Goal: Task Accomplishment & Management: Manage account settings

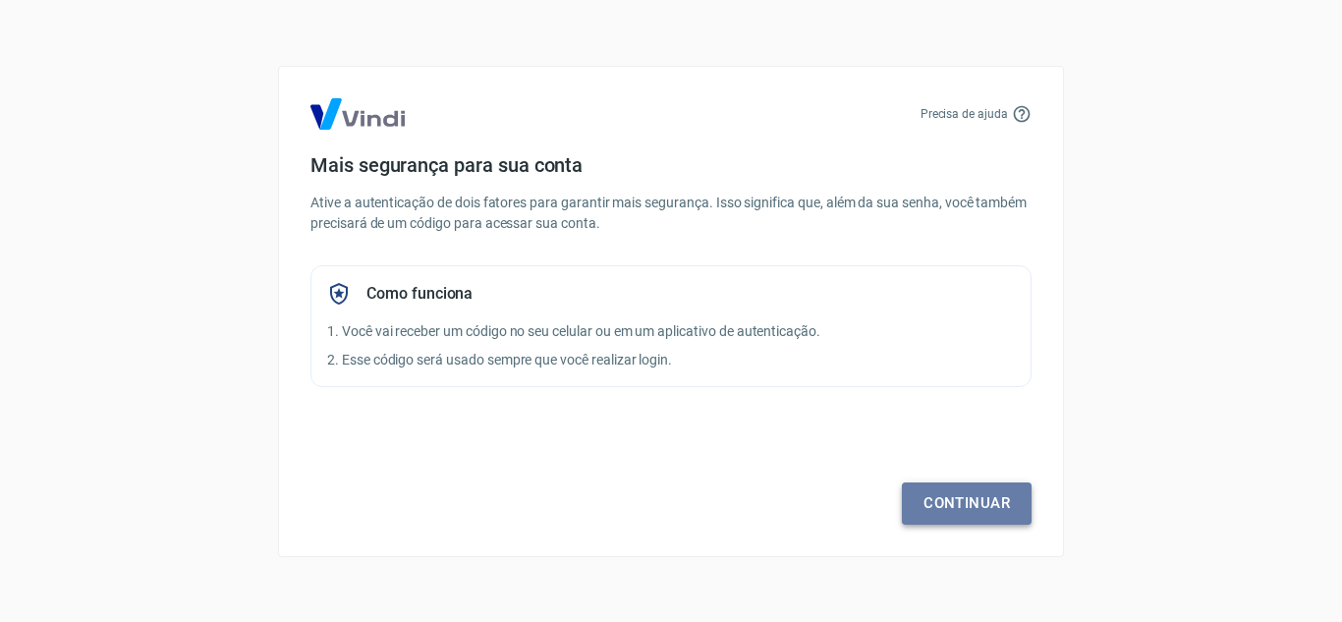
click at [919, 500] on link "Continuar" at bounding box center [967, 502] width 130 height 41
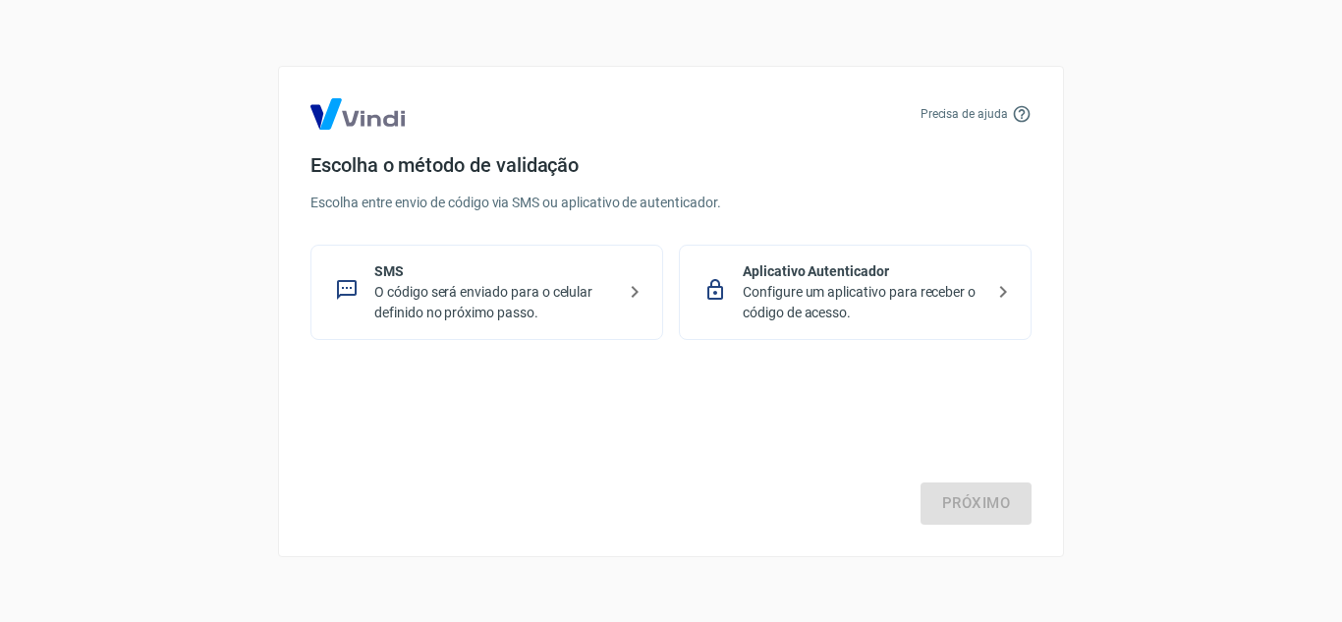
click at [473, 307] on p "O código será enviado para o celular definido no próximo passo." at bounding box center [494, 302] width 241 height 41
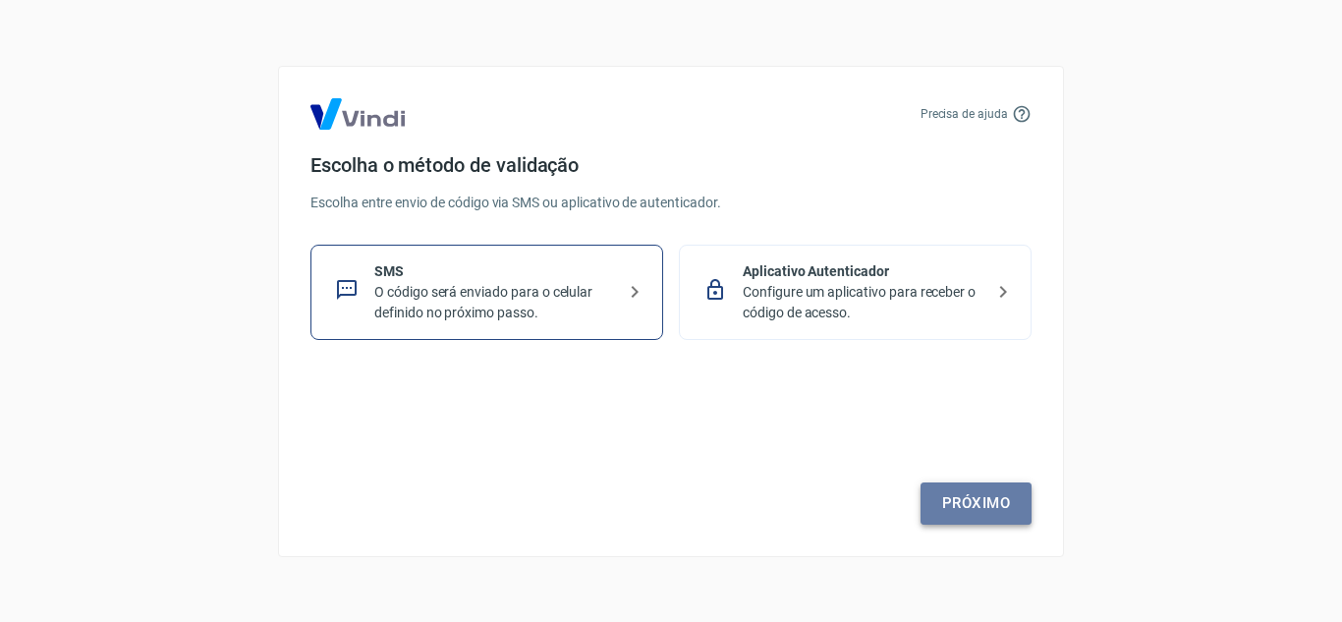
click at [938, 499] on link "Próximo" at bounding box center [975, 502] width 111 height 41
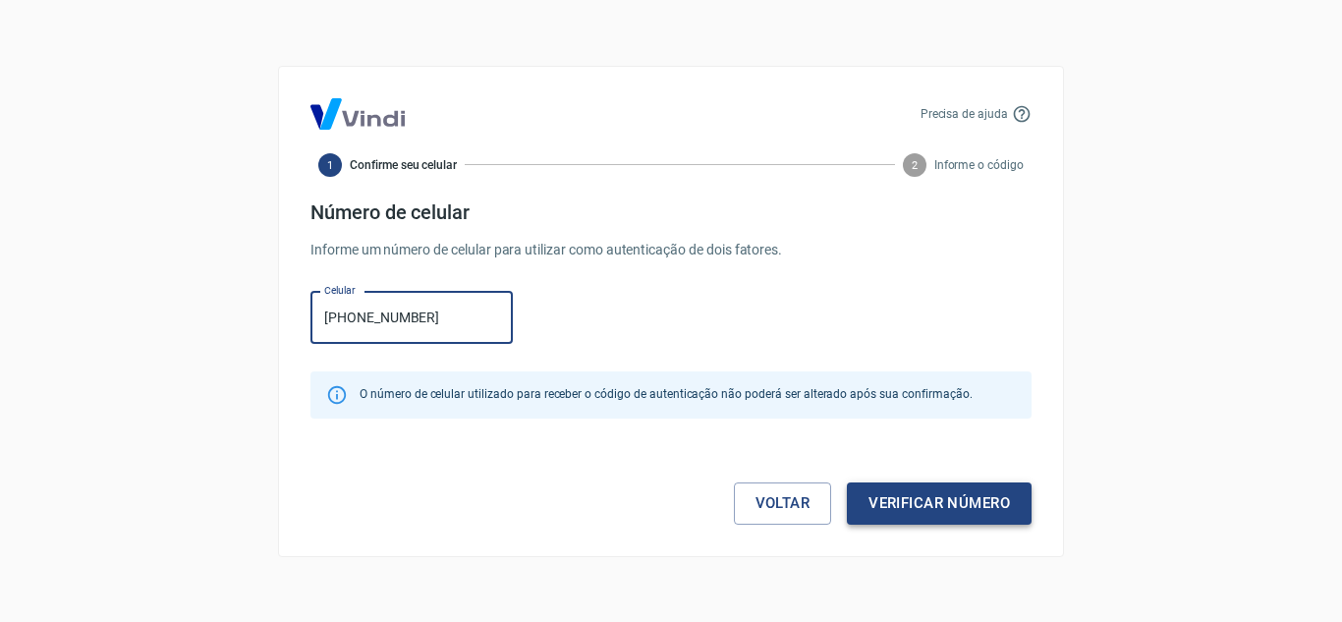
type input "[PHONE_NUMBER]"
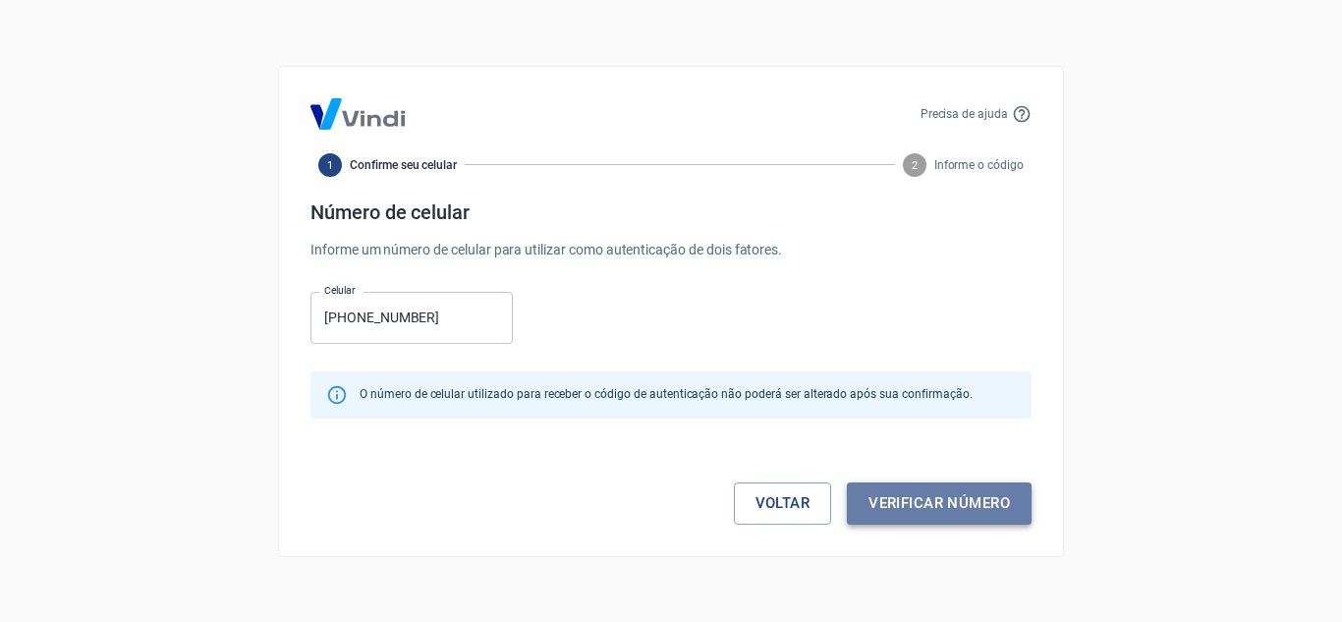
click at [961, 496] on button "Verificar número" at bounding box center [939, 502] width 185 height 41
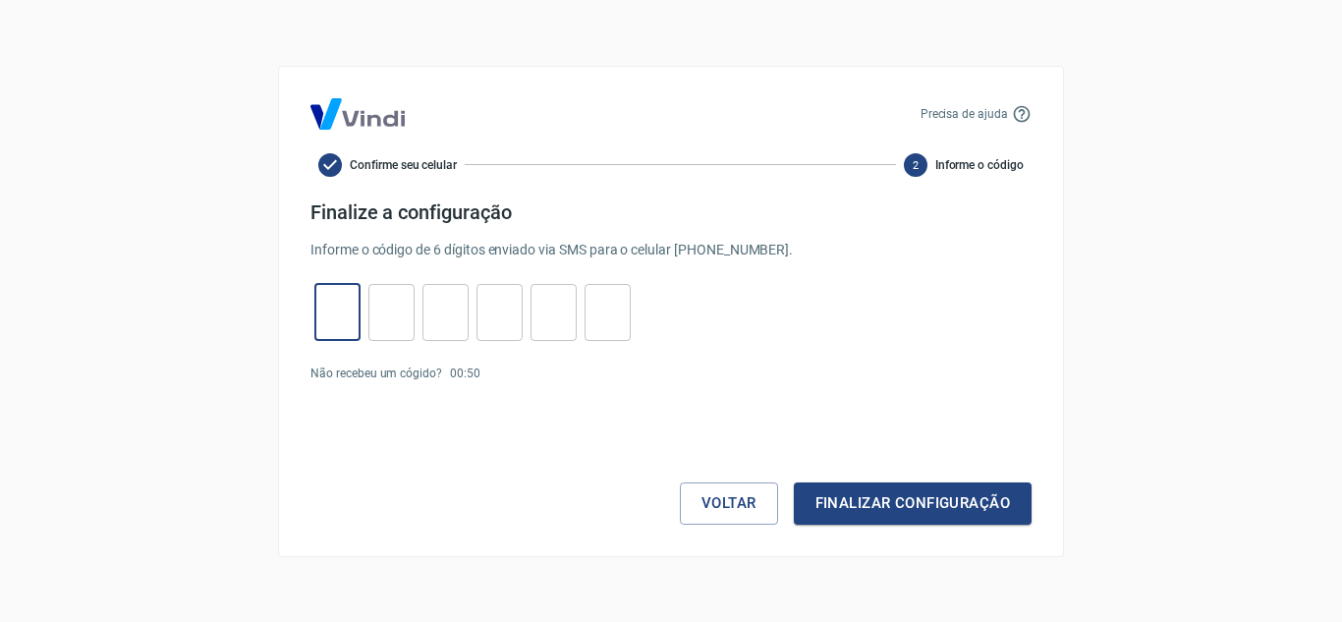
click at [321, 310] on input "tel" at bounding box center [337, 312] width 46 height 42
type input "1"
type input "9"
type input "6"
type input "4"
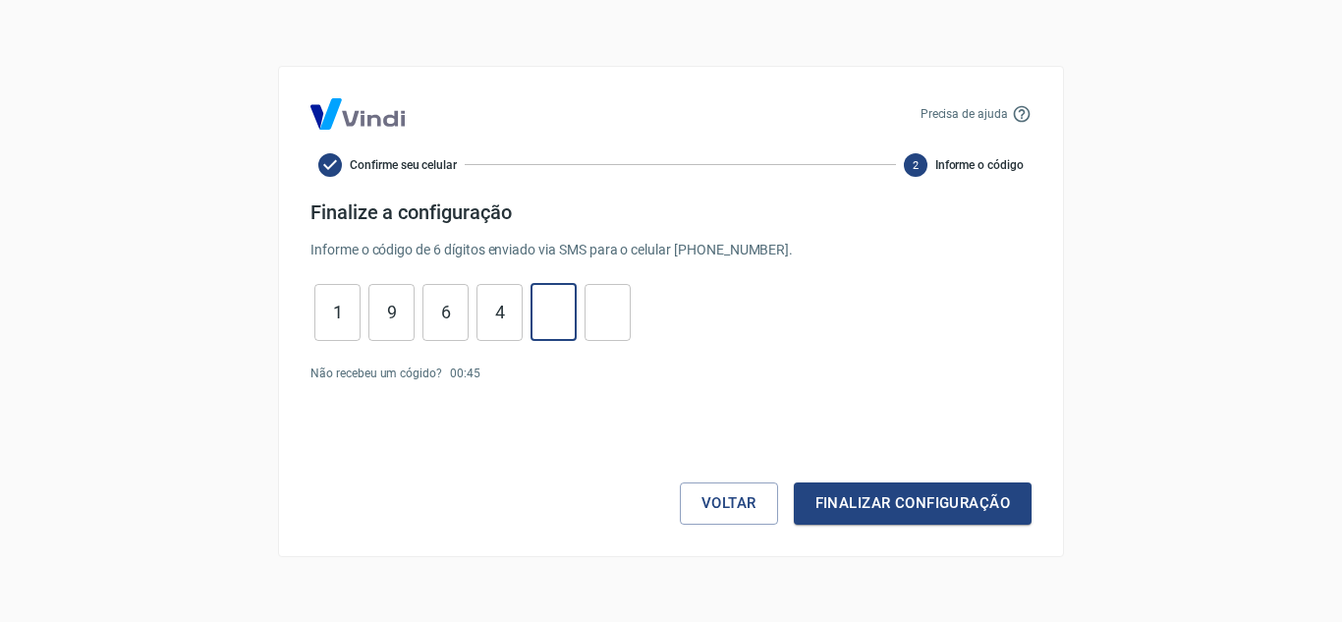
type input "7"
type input "9"
click at [885, 506] on button "Finalizar configuração" at bounding box center [913, 502] width 238 height 41
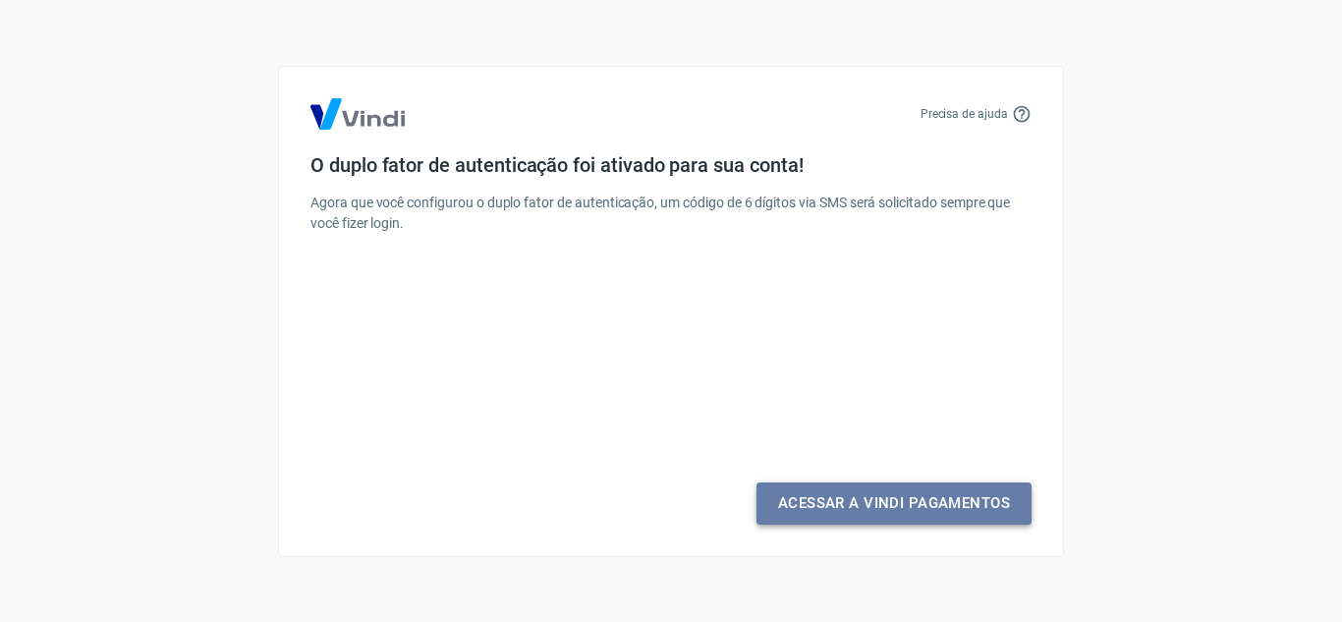
click at [885, 506] on link "Acessar a Vindi Pagamentos" at bounding box center [893, 502] width 275 height 41
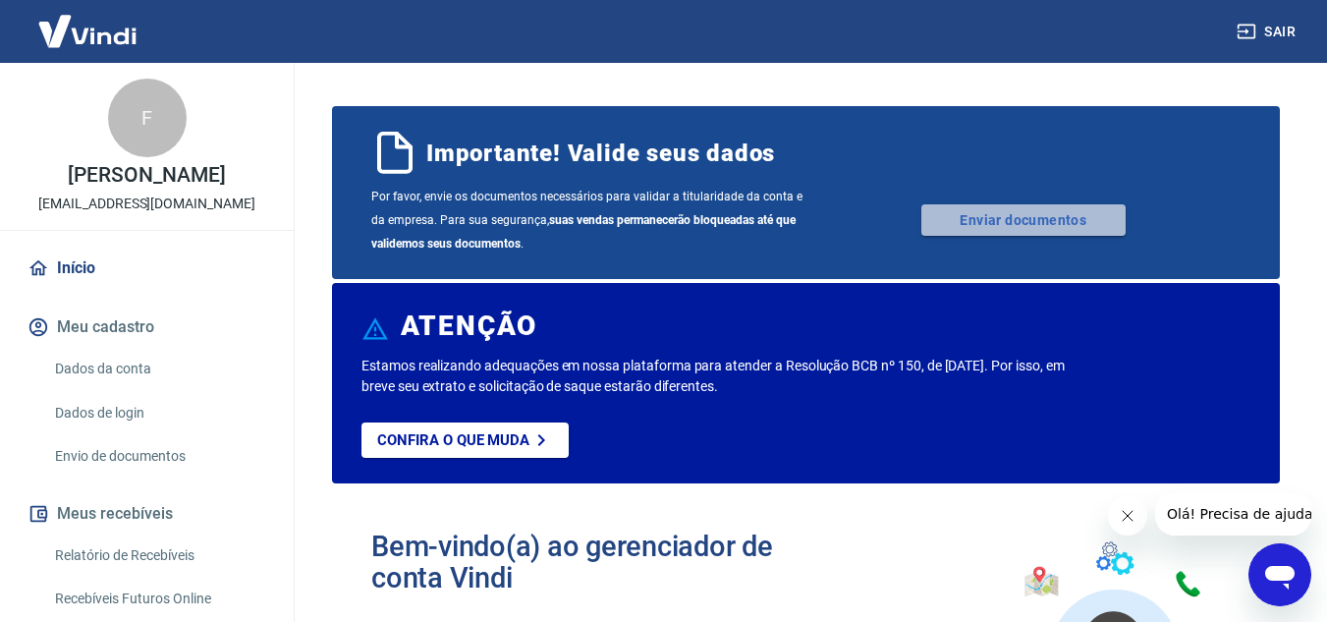
click at [1015, 231] on link "Enviar documentos" at bounding box center [1023, 219] width 204 height 31
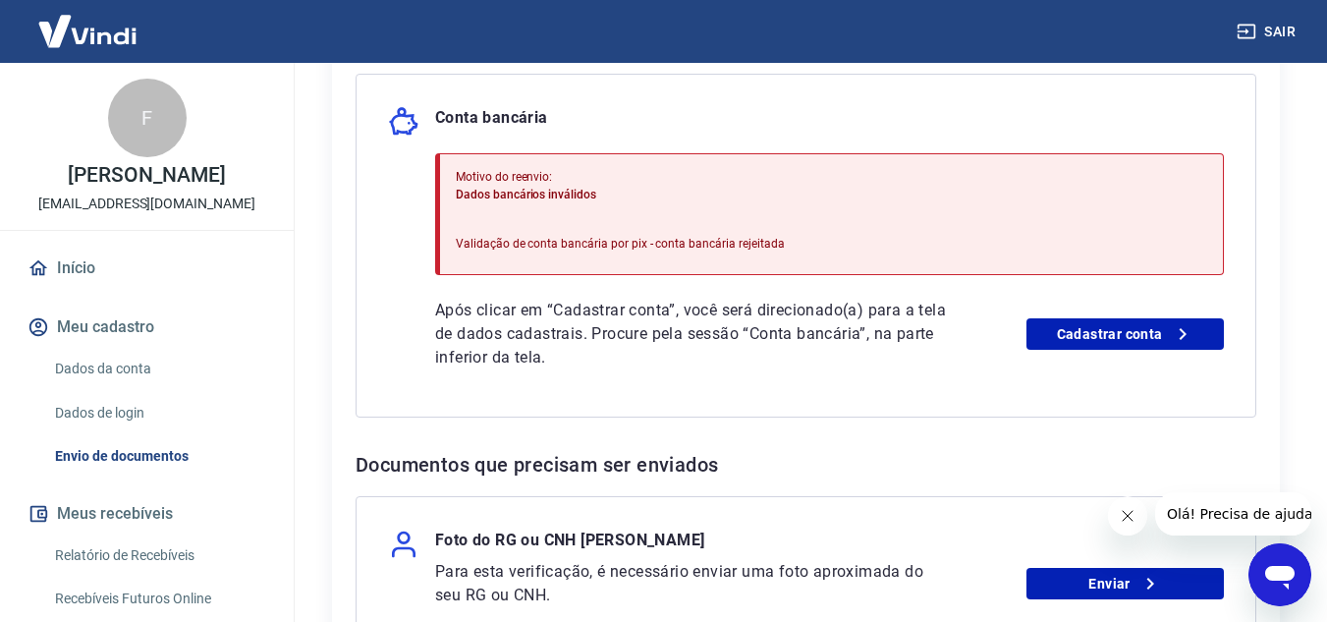
scroll to position [475, 0]
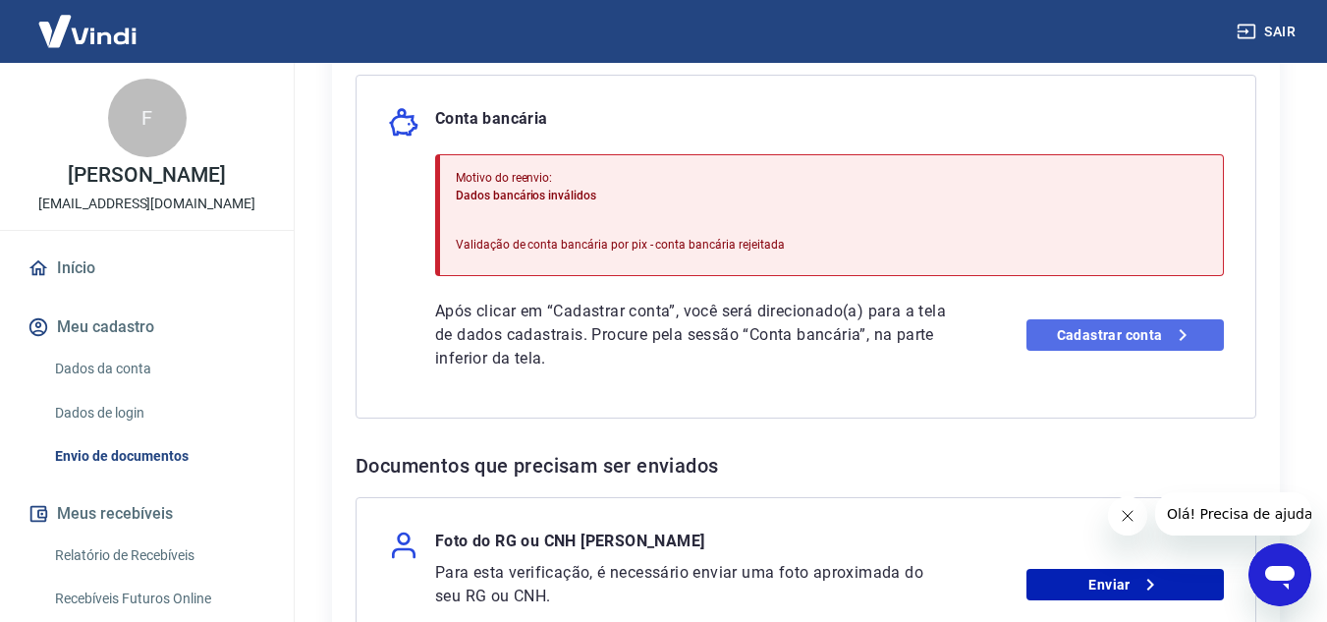
click at [1145, 326] on link "Cadastrar conta" at bounding box center [1124, 334] width 197 height 31
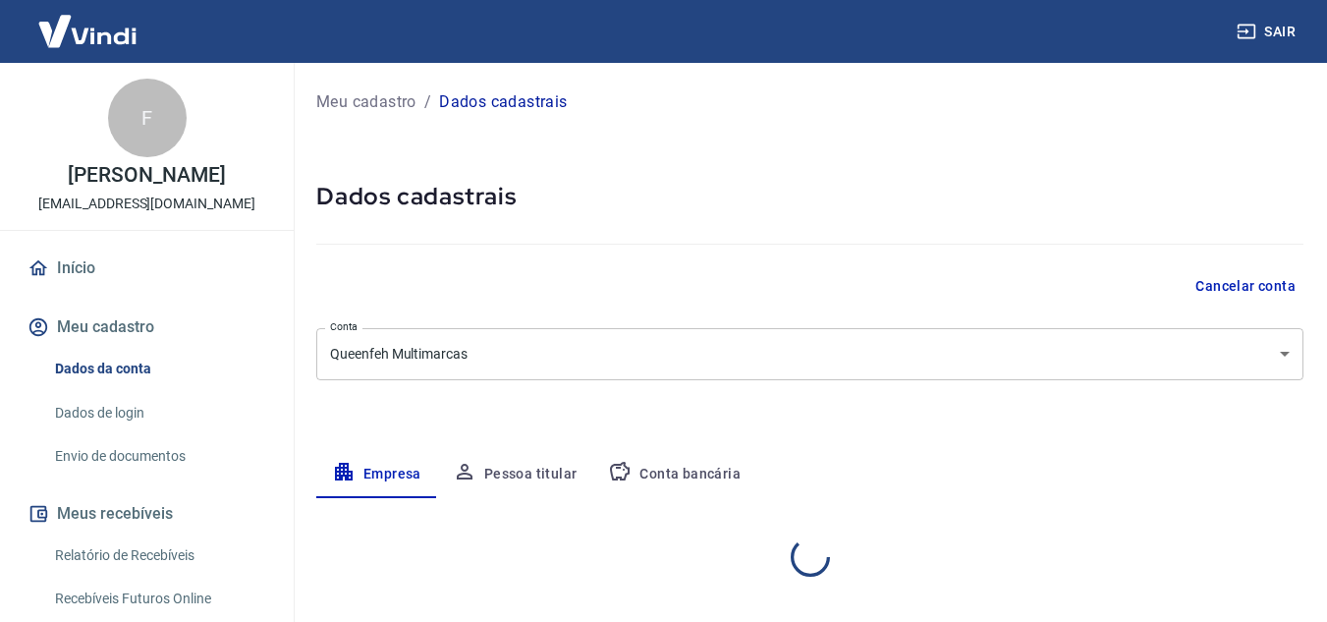
select select "SP"
select select "business"
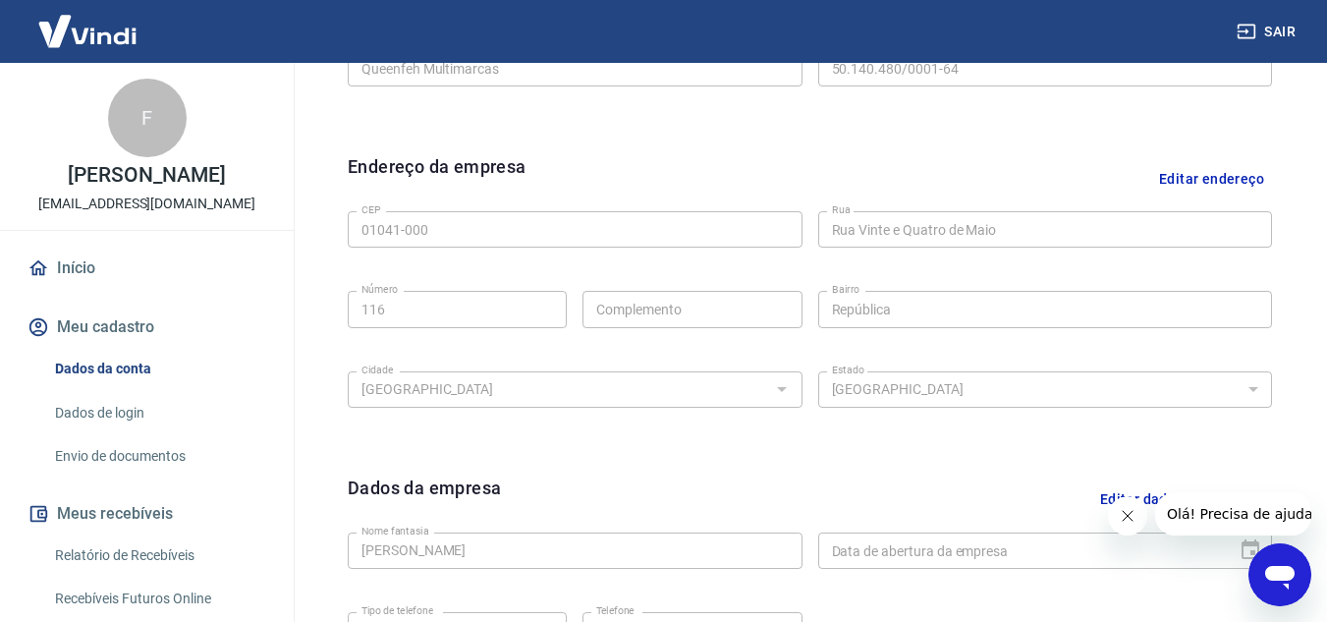
scroll to position [795, 0]
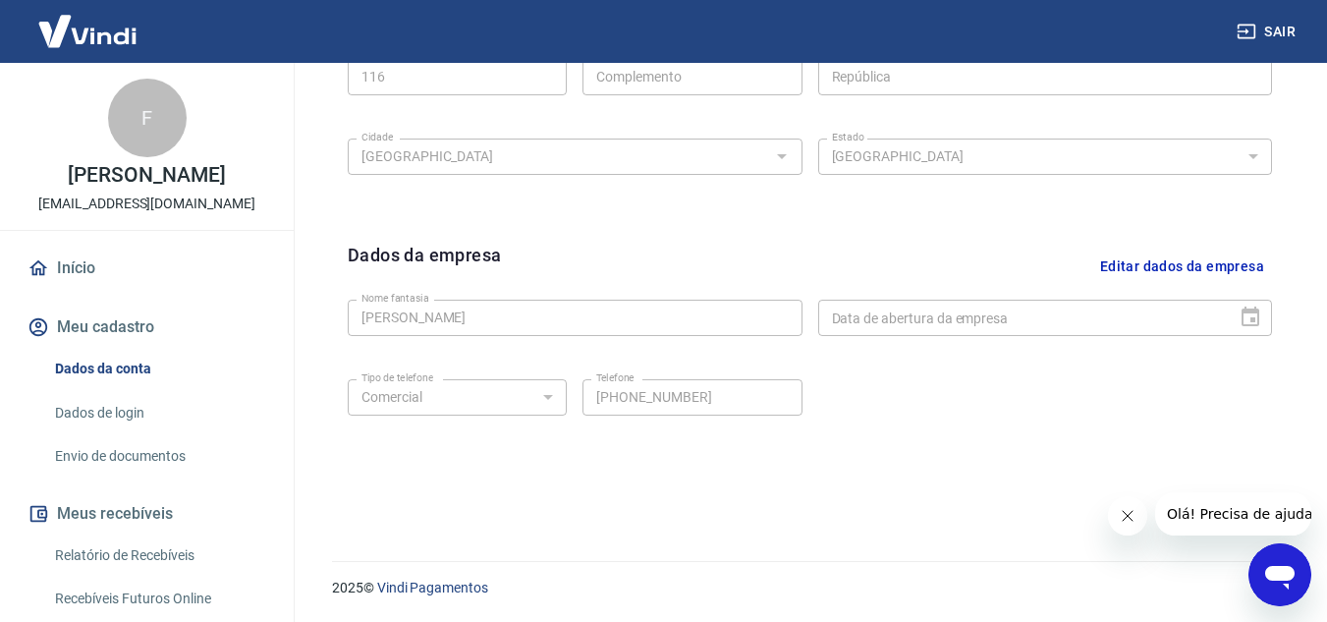
click at [1128, 506] on button "Fechar mensagem da empresa" at bounding box center [1126, 515] width 39 height 39
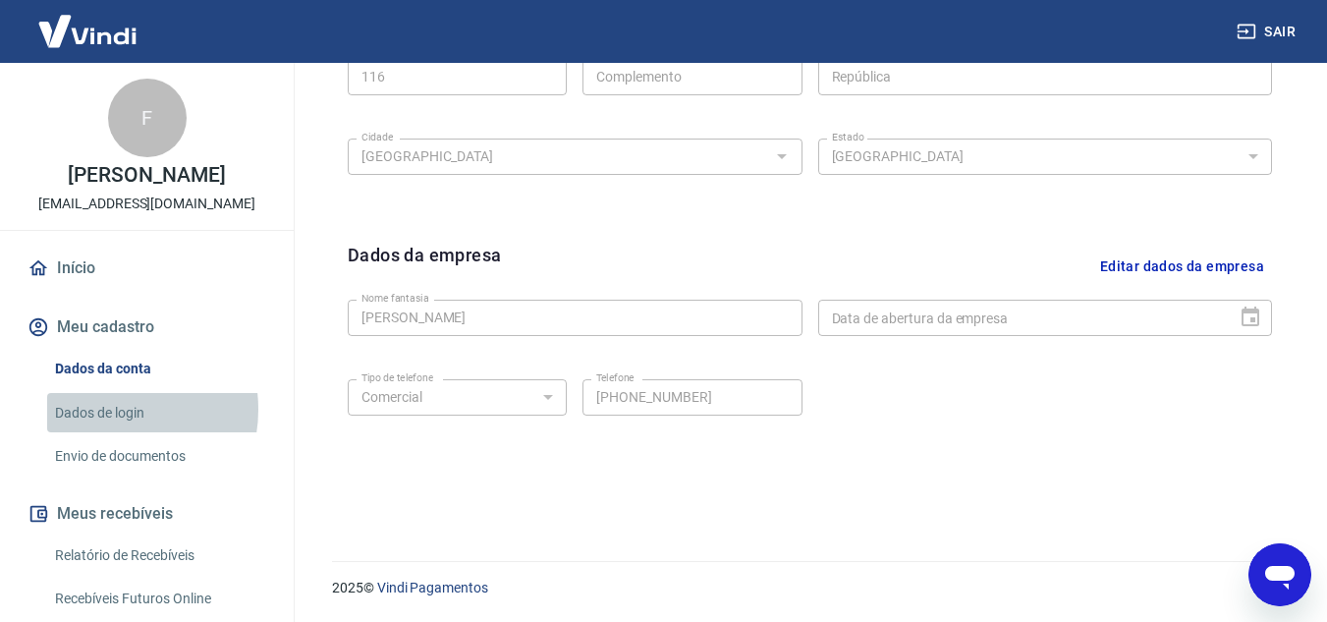
click at [110, 409] on link "Dados de login" at bounding box center [158, 413] width 223 height 40
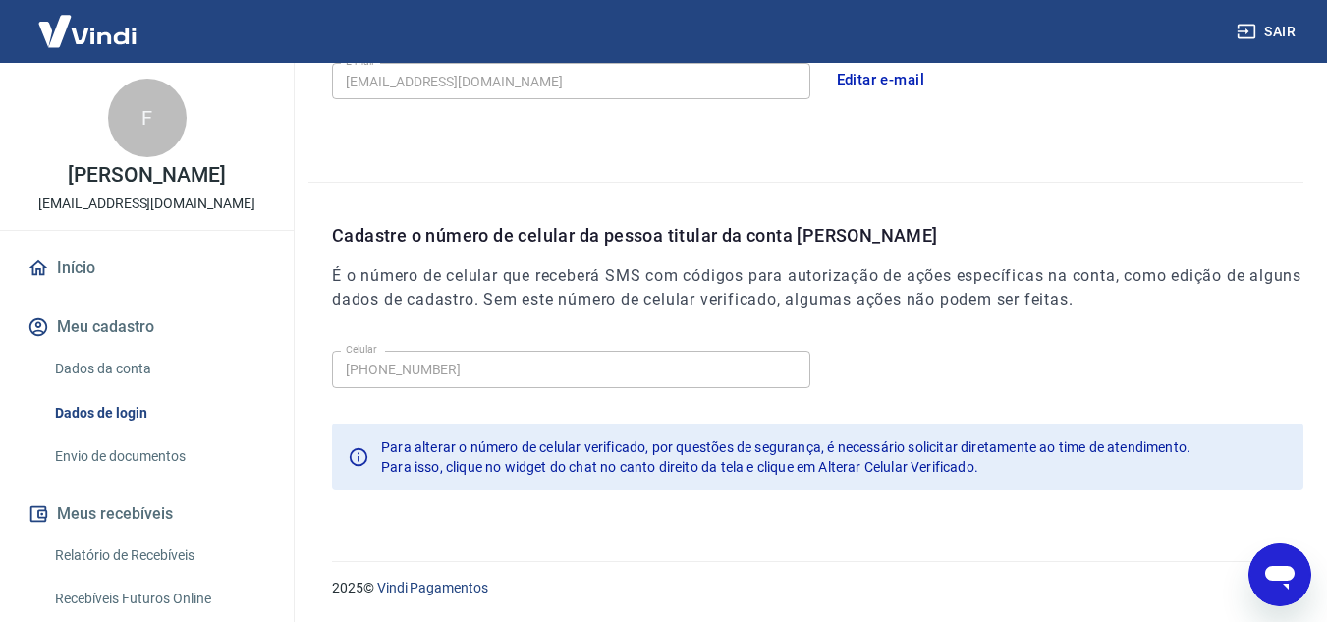
scroll to position [202, 0]
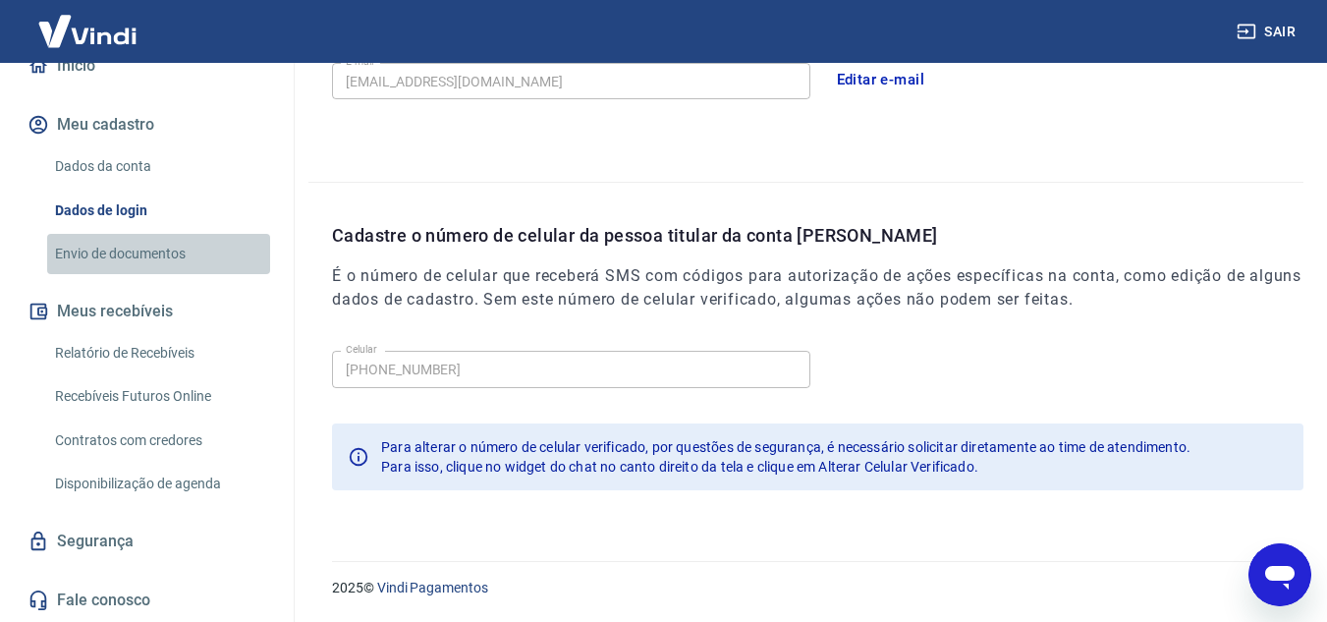
click at [160, 244] on link "Envio de documentos" at bounding box center [158, 254] width 223 height 40
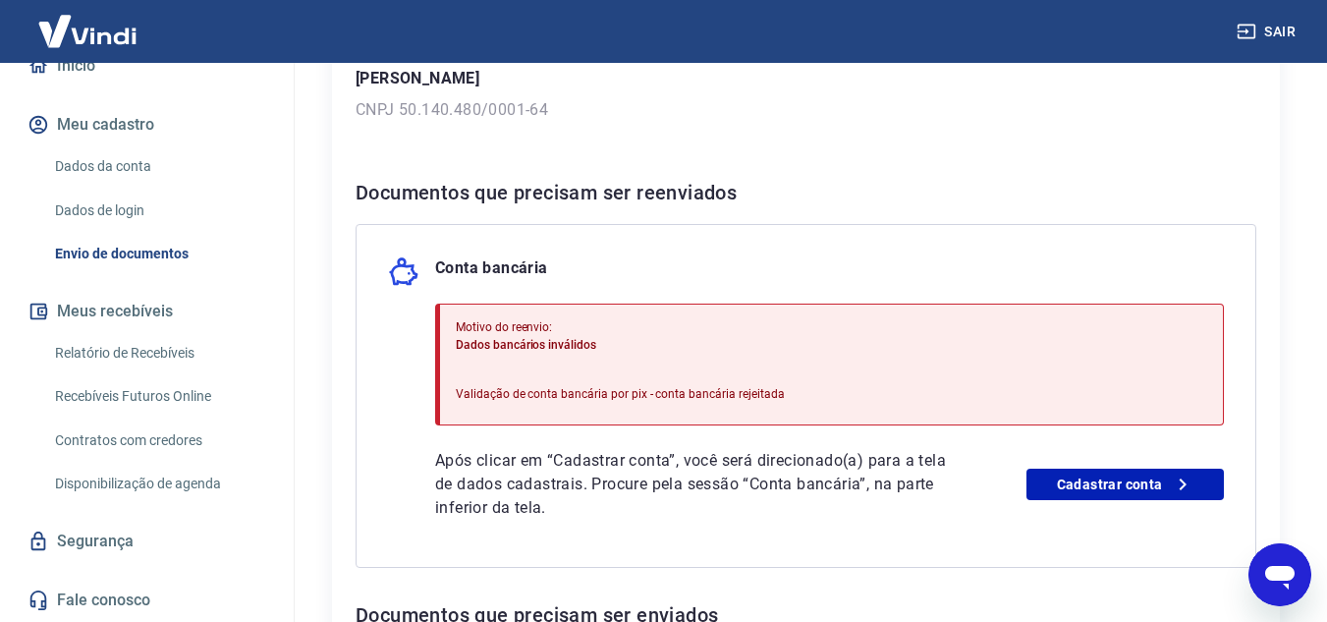
scroll to position [327, 0]
click at [1060, 484] on link "Cadastrar conta" at bounding box center [1124, 483] width 197 height 31
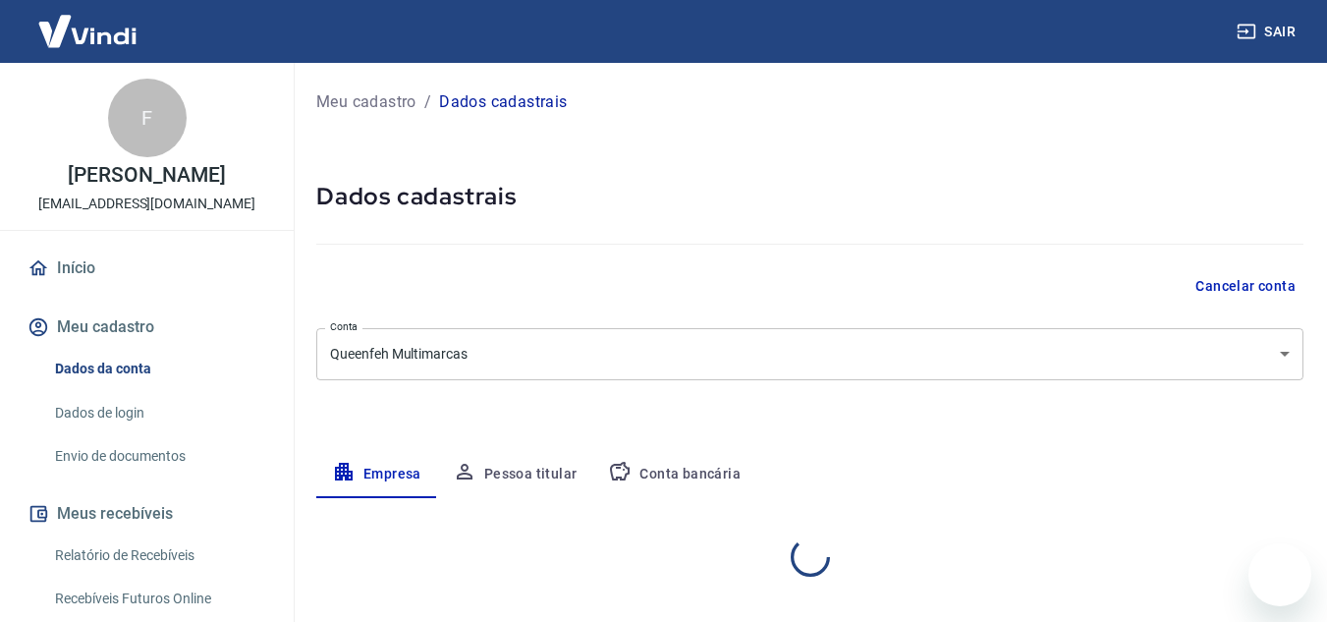
select select "SP"
select select "business"
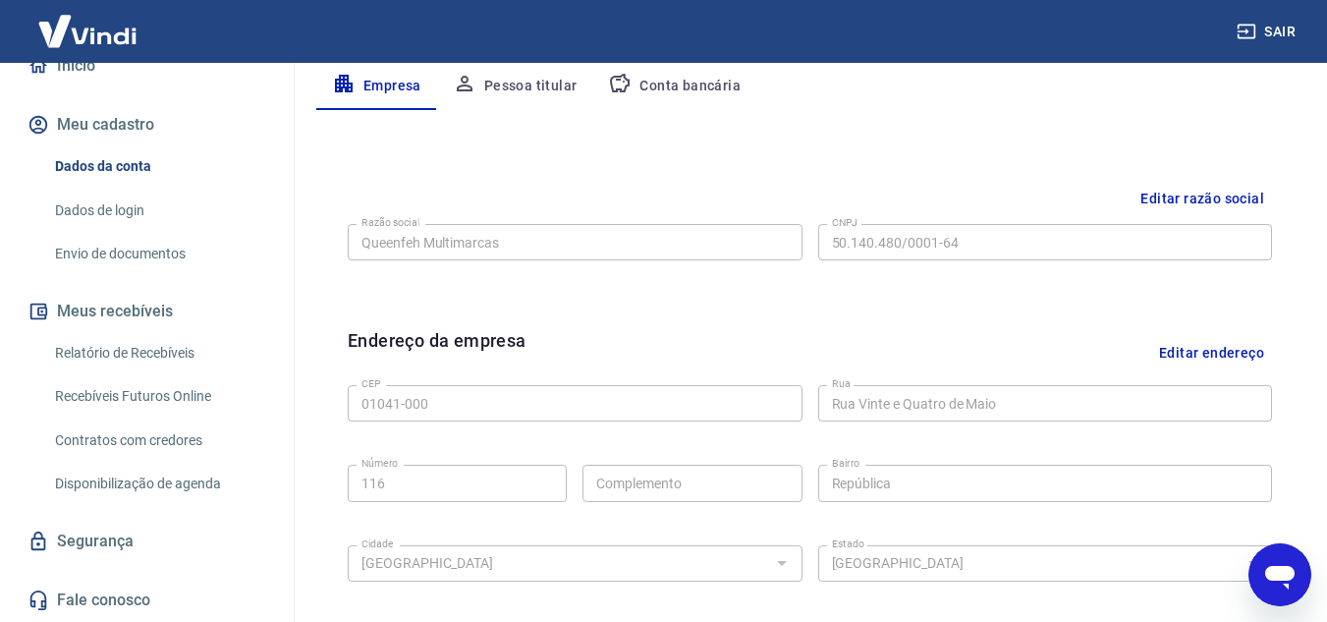
scroll to position [389, 0]
click at [713, 92] on button "Conta bancária" at bounding box center [674, 85] width 164 height 47
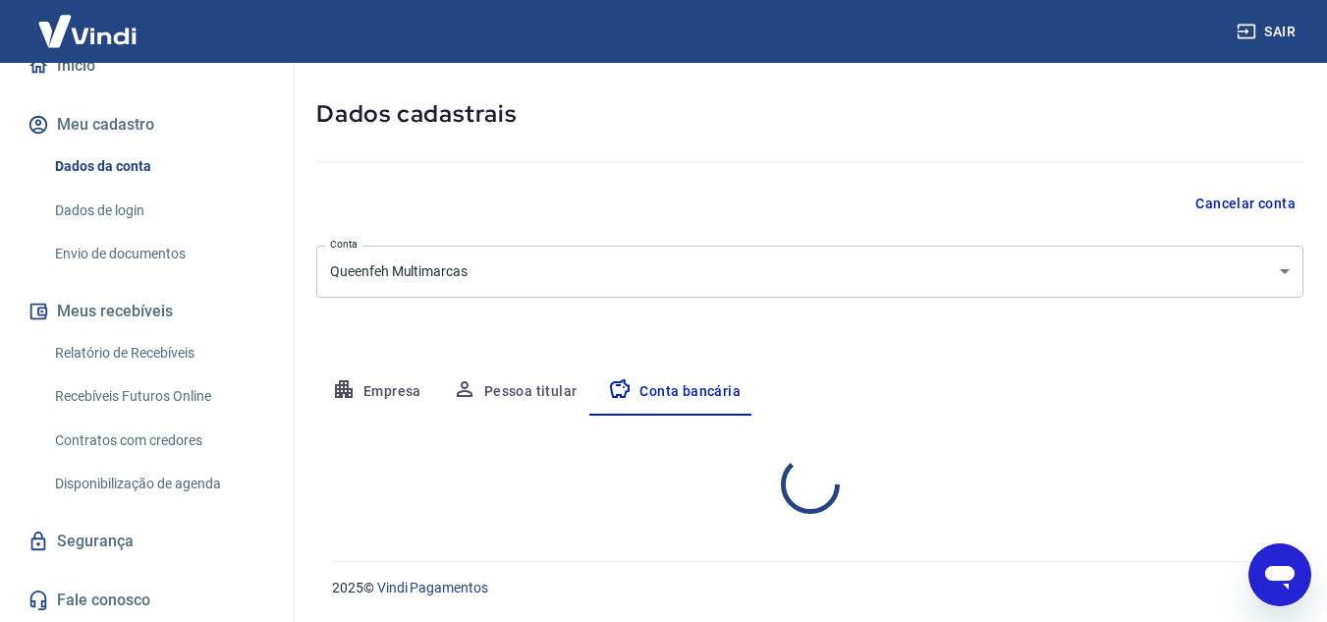
select select "1"
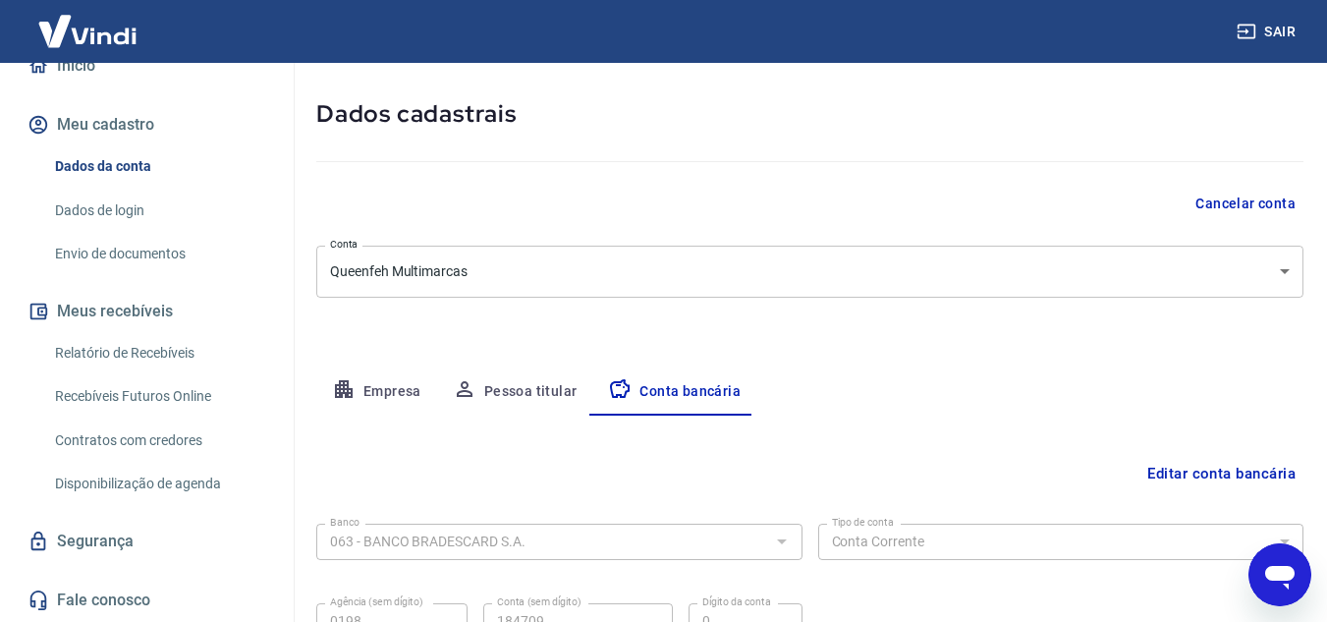
scroll to position [273, 0]
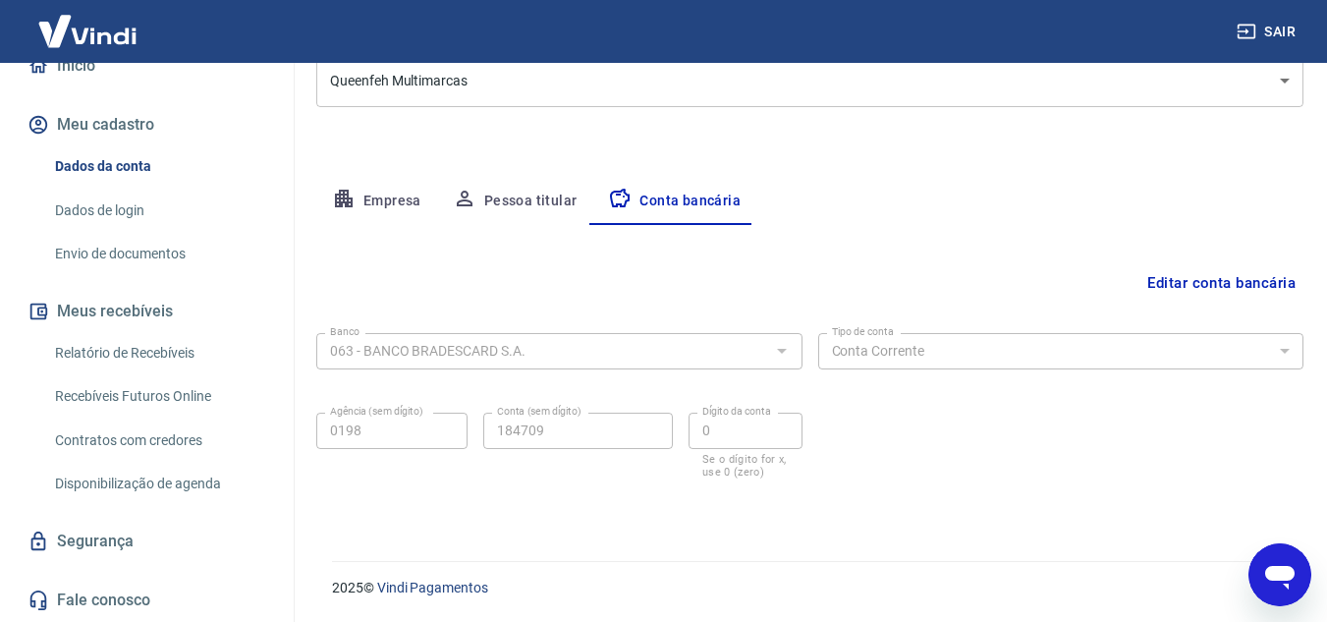
drag, startPoint x: 583, startPoint y: 335, endPoint x: 892, endPoint y: 414, distance: 318.3
click at [892, 414] on div "Banco 063 - BANCO BRADESCARD S.A. Banco Tipo de conta Conta Corrente Conta Poup…" at bounding box center [809, 403] width 987 height 157
click at [1186, 284] on button "Editar conta bancária" at bounding box center [1221, 282] width 164 height 37
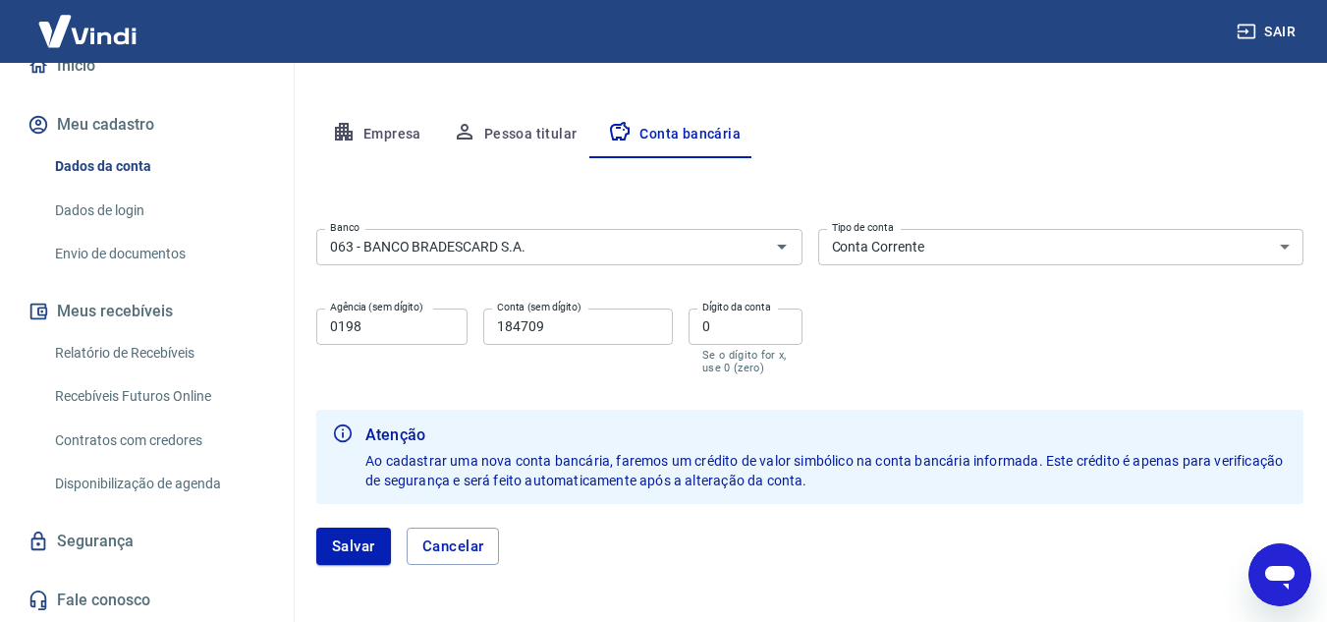
scroll to position [323, 0]
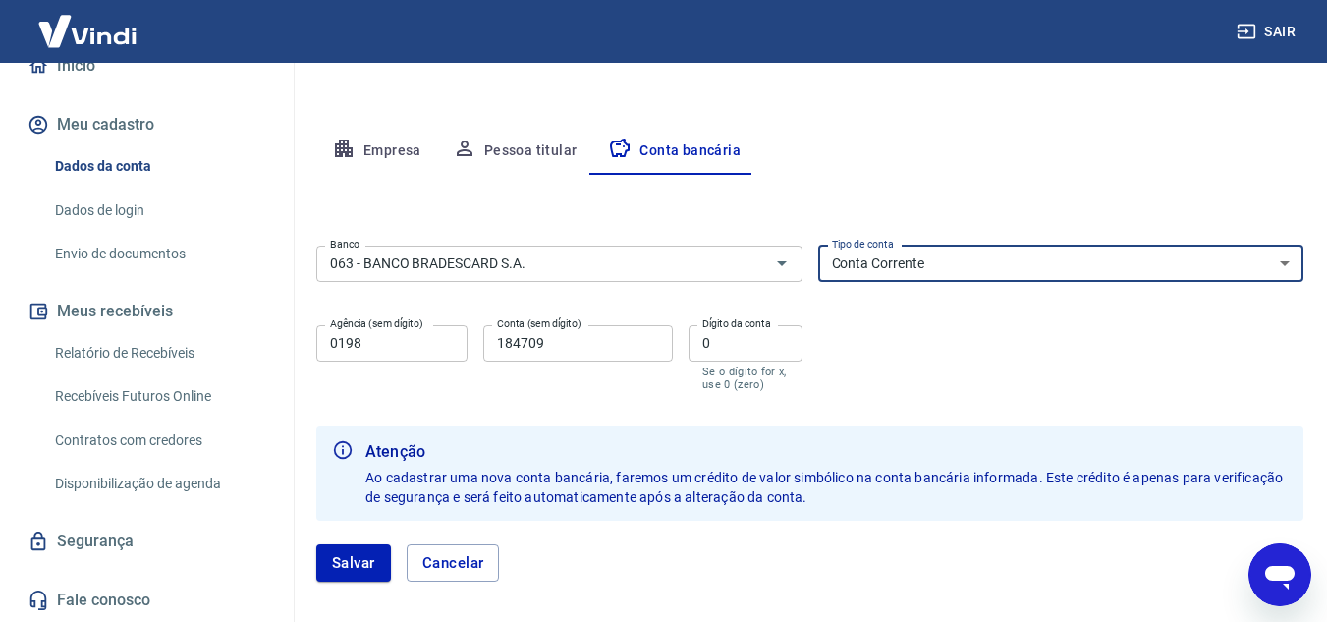
click at [920, 272] on select "Conta Corrente Conta Poupança" at bounding box center [1061, 264] width 486 height 36
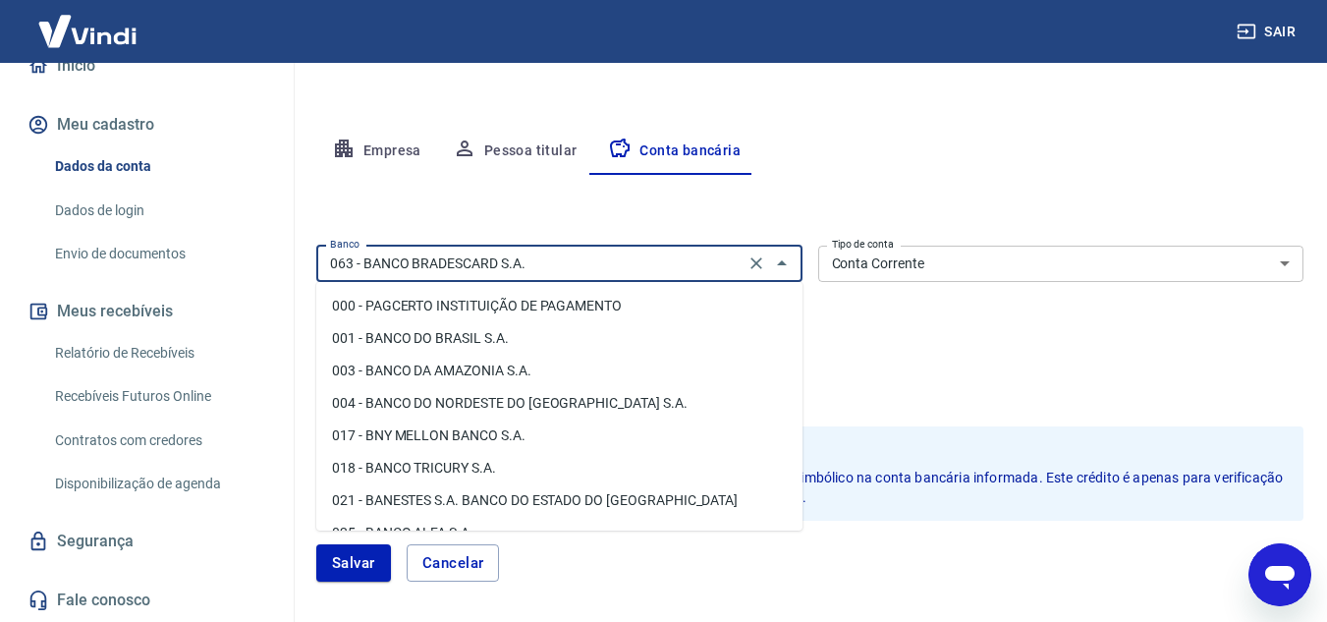
click at [539, 263] on input "063 - BANCO BRADESCARD S.A." at bounding box center [530, 263] width 416 height 25
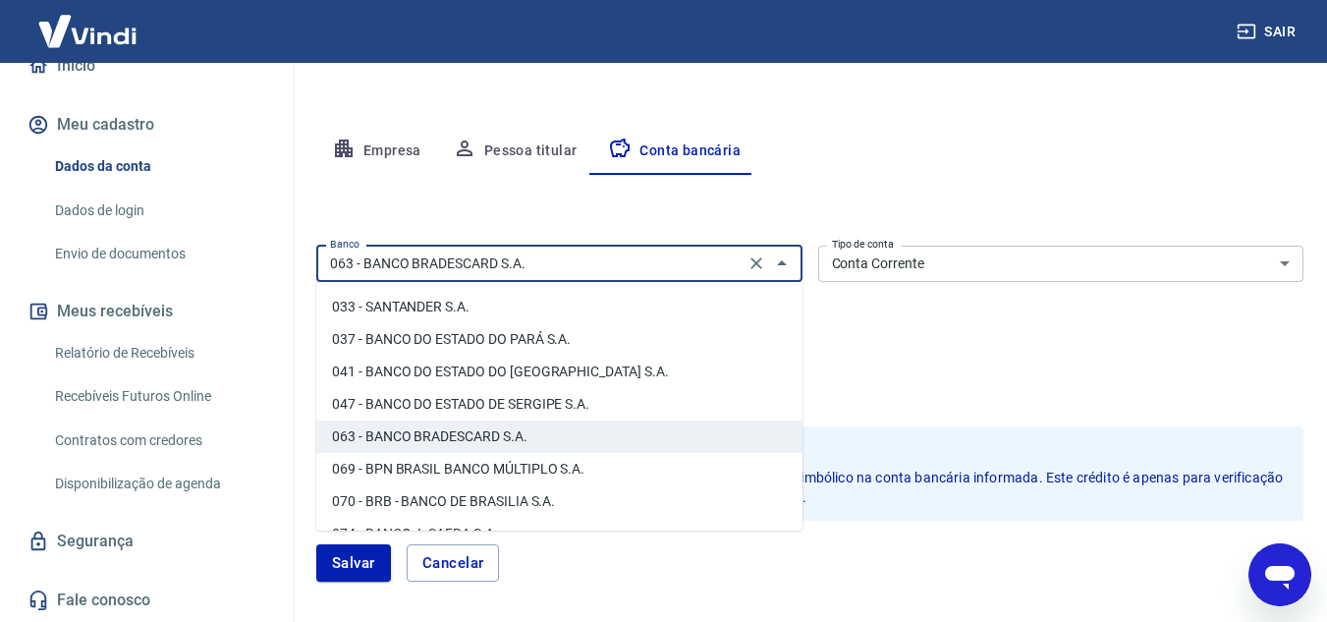
scroll to position [282, 0]
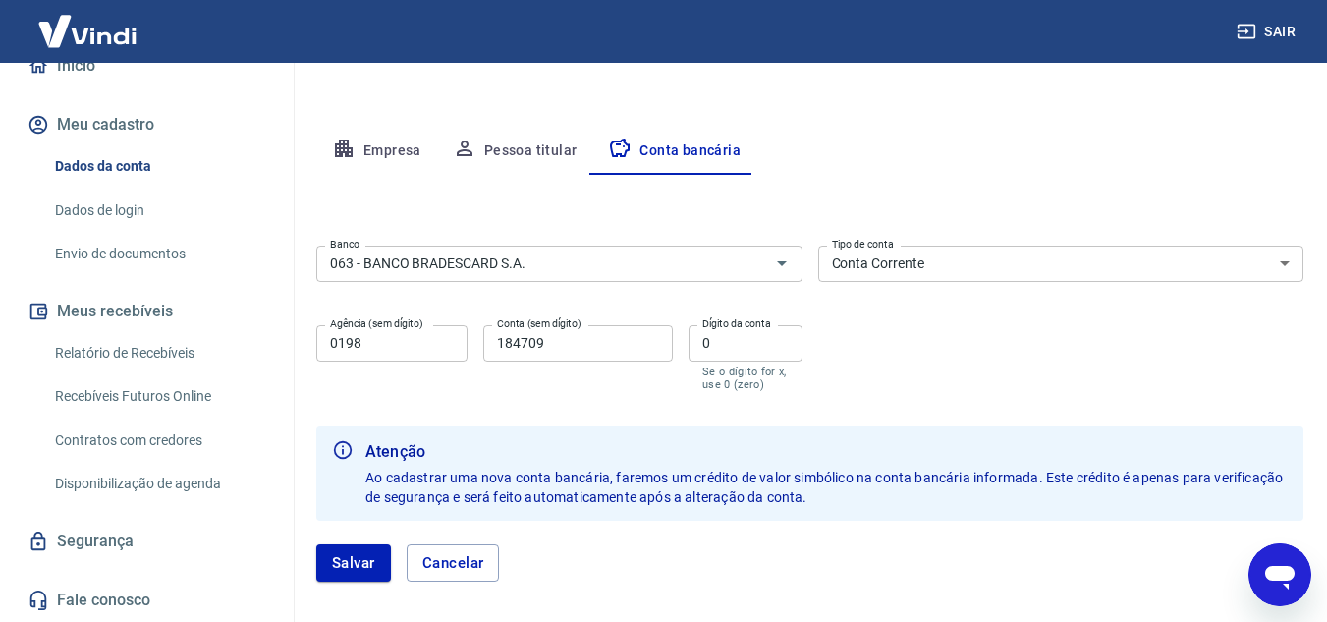
click at [893, 362] on div "Banco 063 - BANCO BRADESCARD S.A. Banco Tipo de conta Conta Corrente Conta Poup…" at bounding box center [809, 316] width 987 height 157
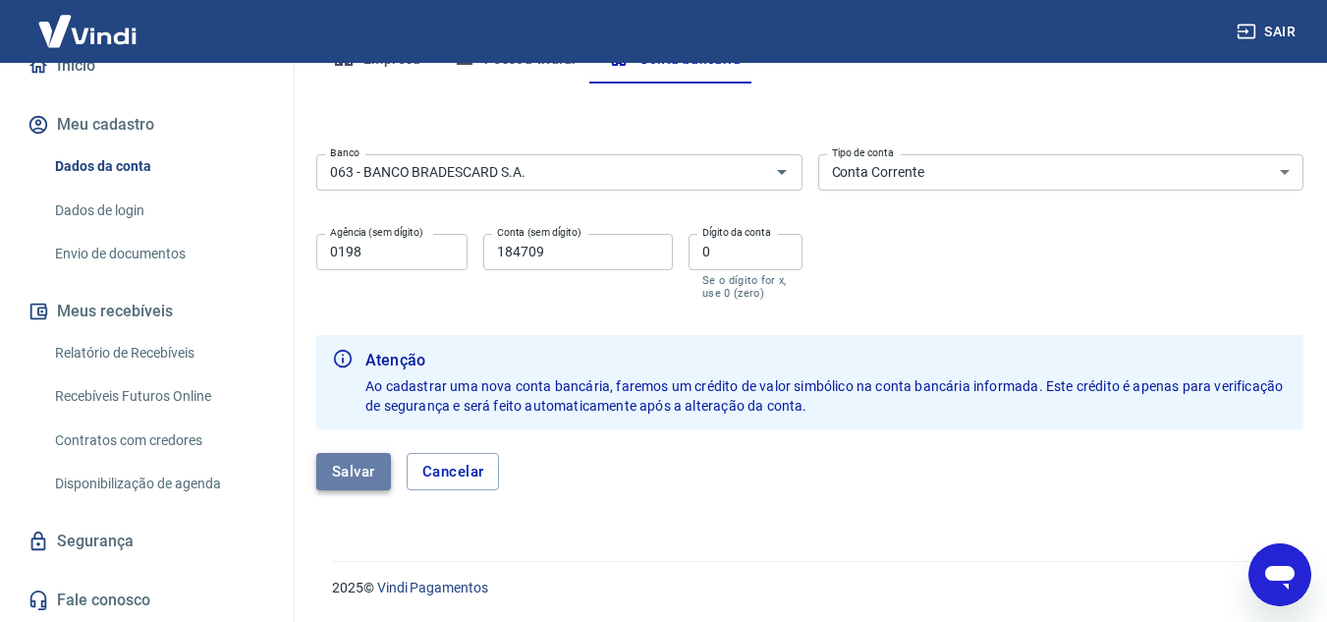
click at [374, 459] on button "Salvar" at bounding box center [353, 471] width 75 height 37
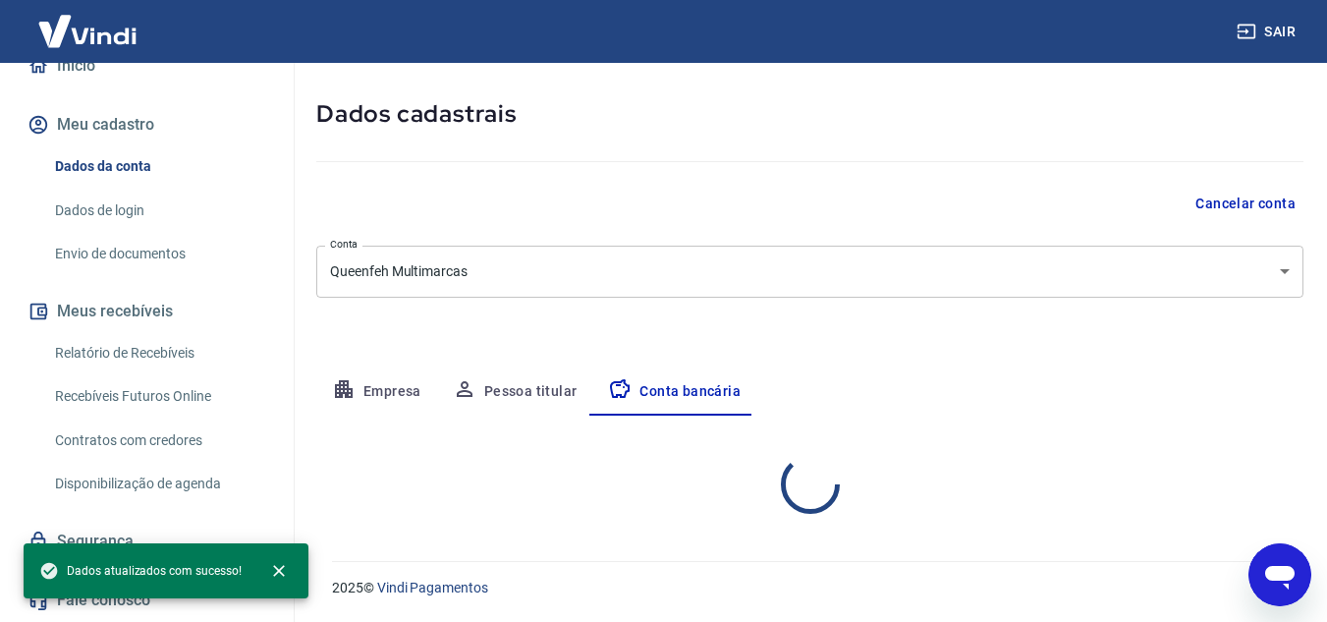
select select "1"
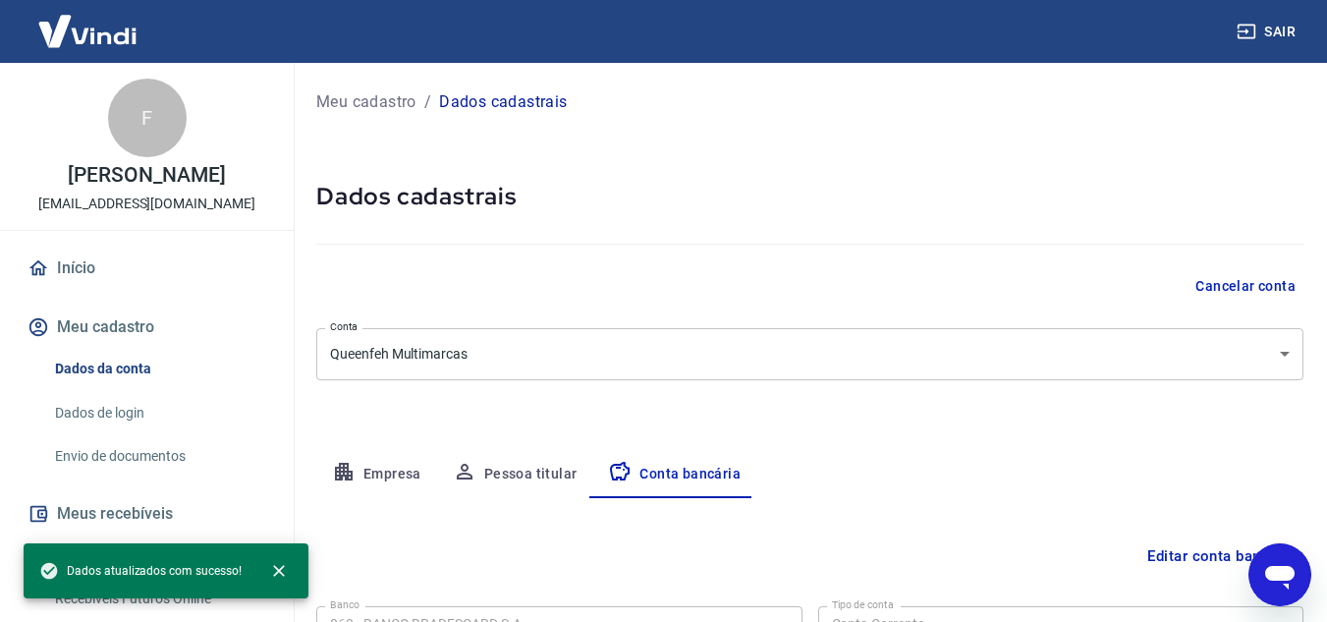
scroll to position [273, 0]
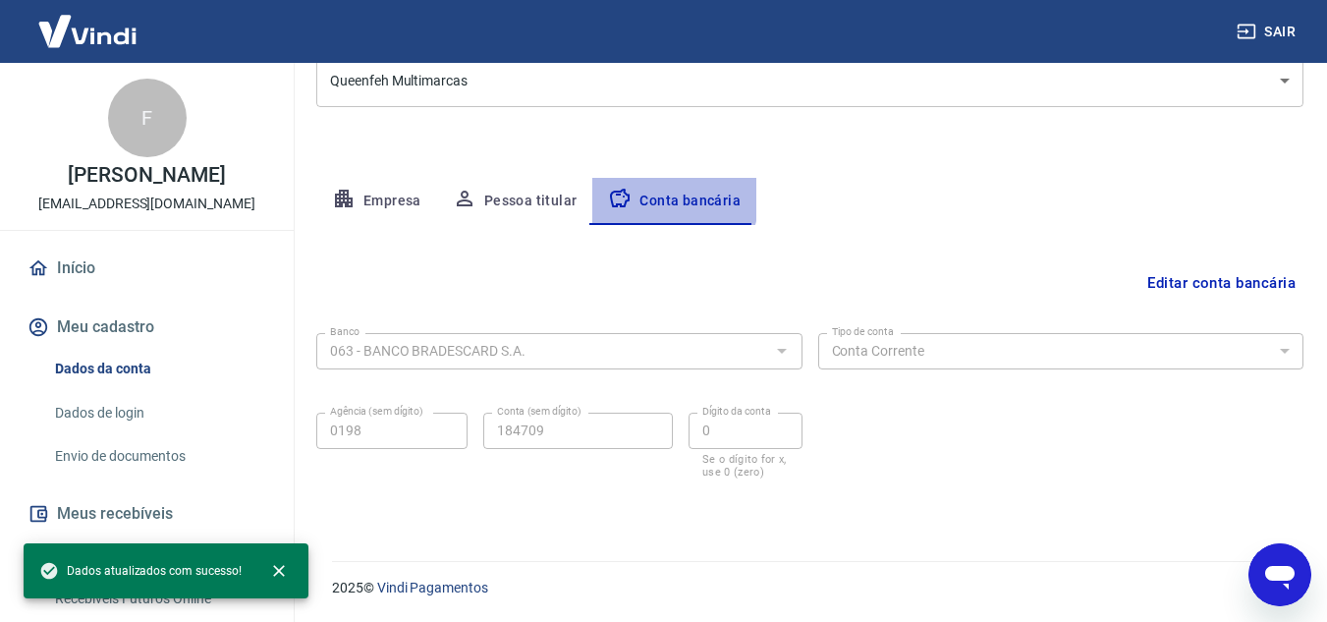
click at [650, 196] on button "Conta bancária" at bounding box center [674, 201] width 164 height 47
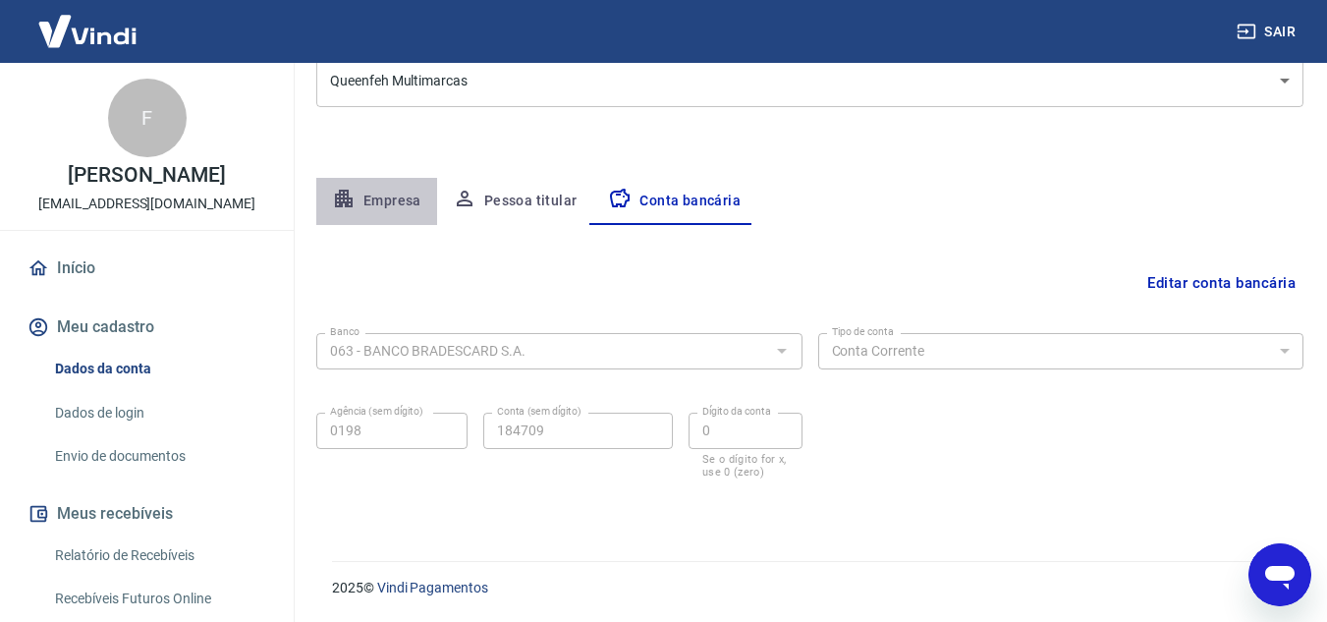
click at [391, 199] on button "Empresa" at bounding box center [376, 201] width 121 height 47
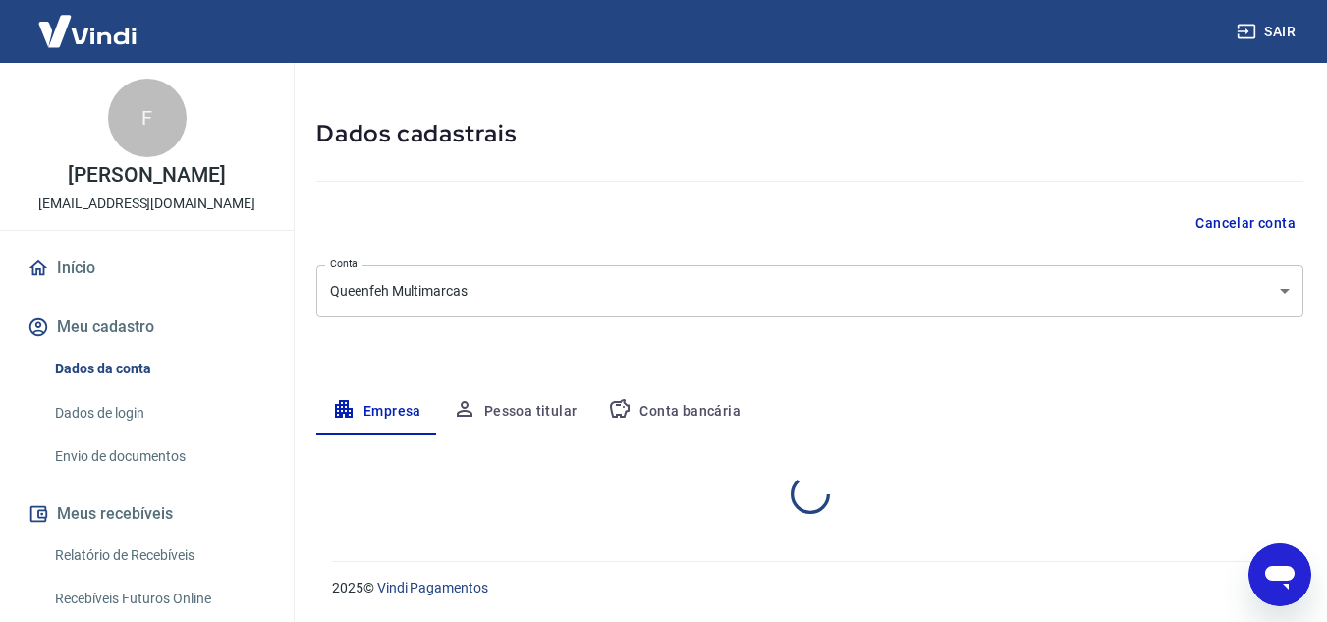
select select "SP"
select select "business"
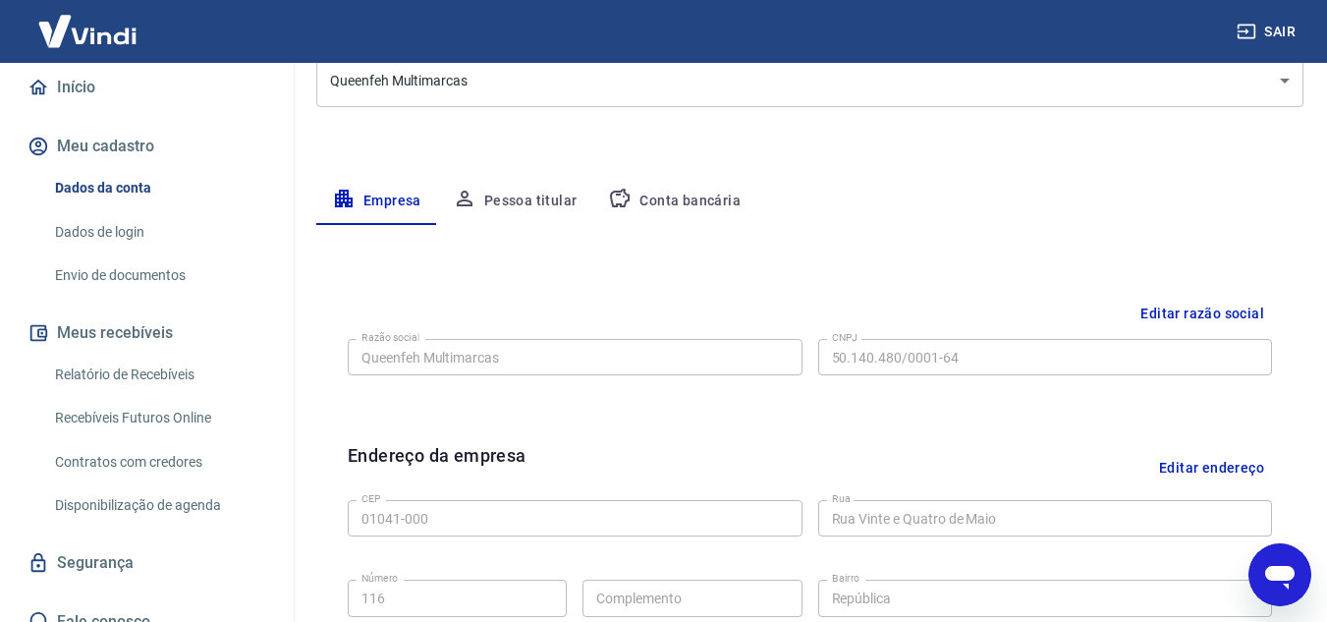
scroll to position [0, 0]
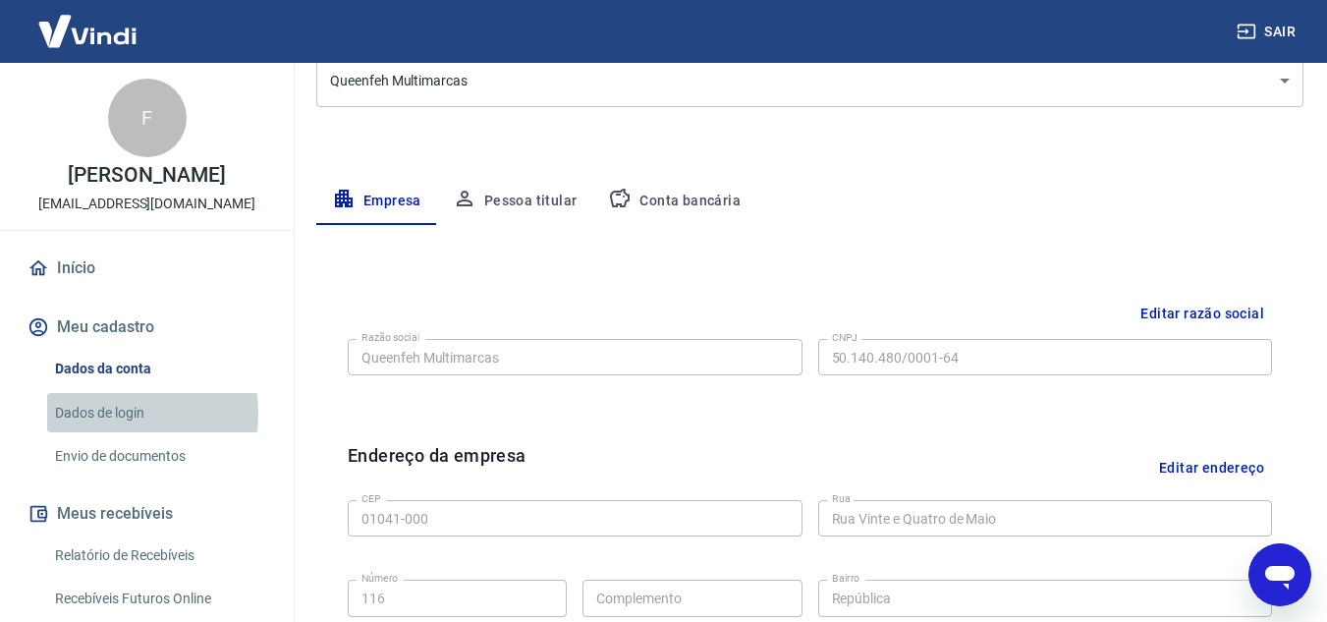
drag, startPoint x: 257, startPoint y: 327, endPoint x: 91, endPoint y: 414, distance: 187.2
click at [91, 414] on link "Dados de login" at bounding box center [158, 413] width 223 height 40
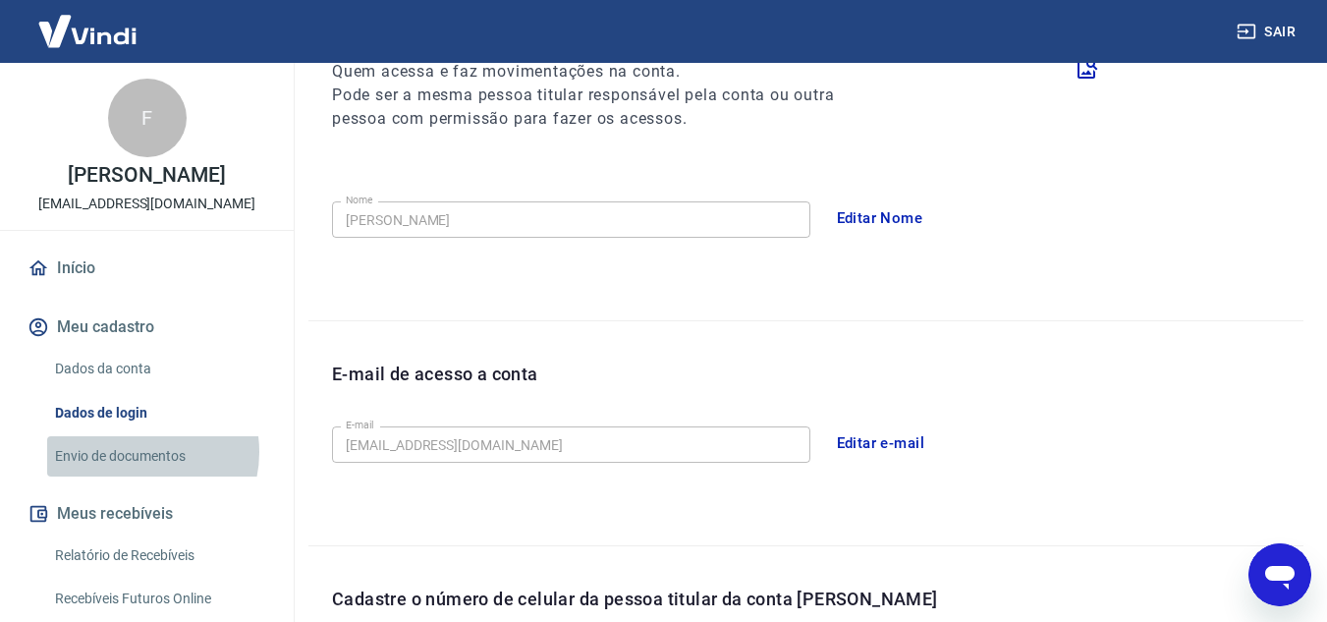
click at [136, 452] on link "Envio de documentos" at bounding box center [158, 456] width 223 height 40
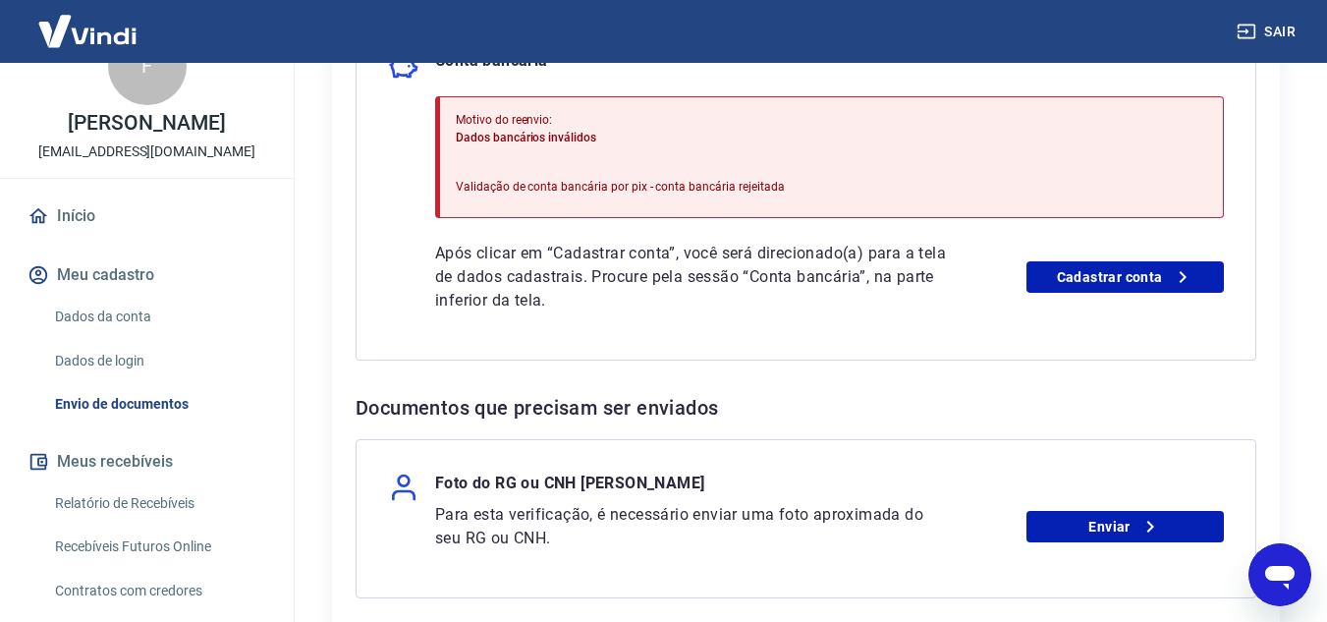
scroll to position [534, 0]
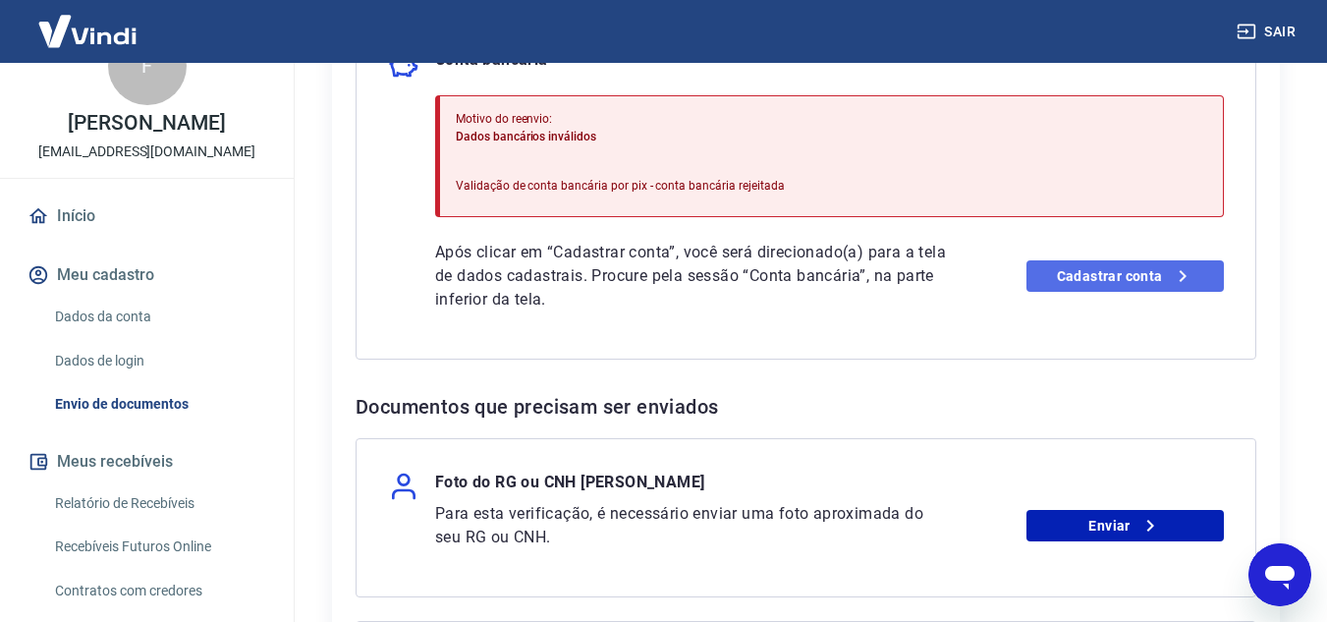
click at [1118, 276] on link "Cadastrar conta" at bounding box center [1124, 275] width 197 height 31
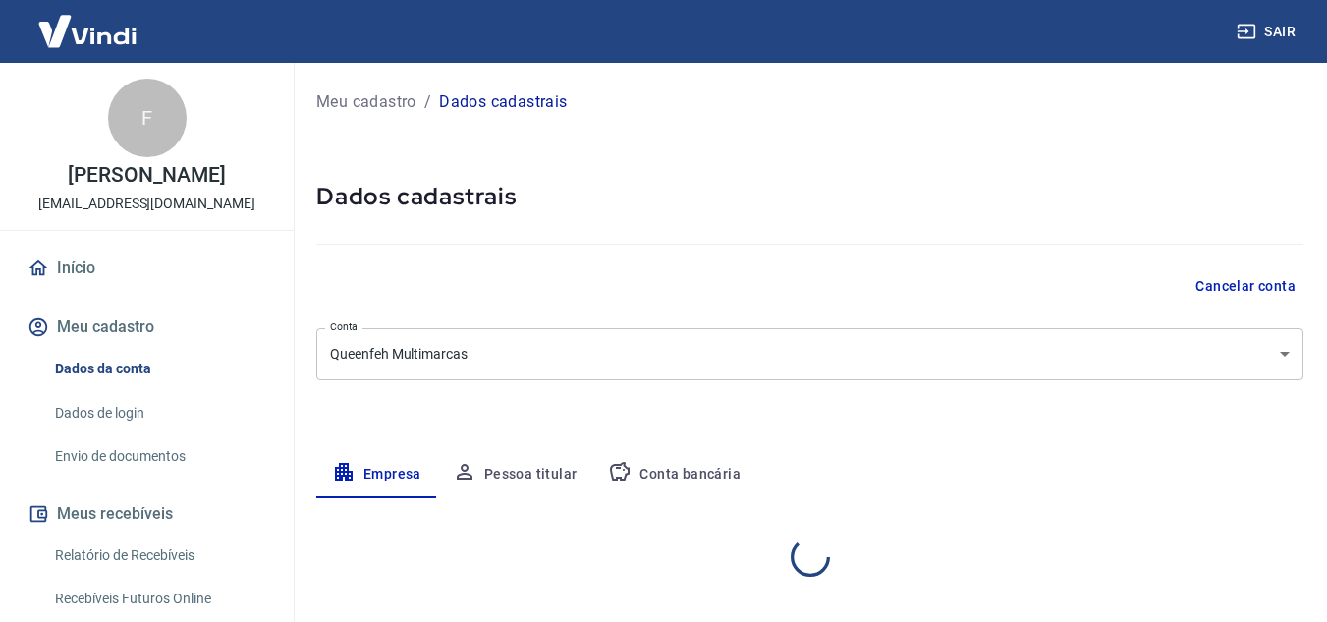
select select "SP"
select select "business"
click at [542, 105] on p "Dados cadastrais" at bounding box center [503, 102] width 128 height 24
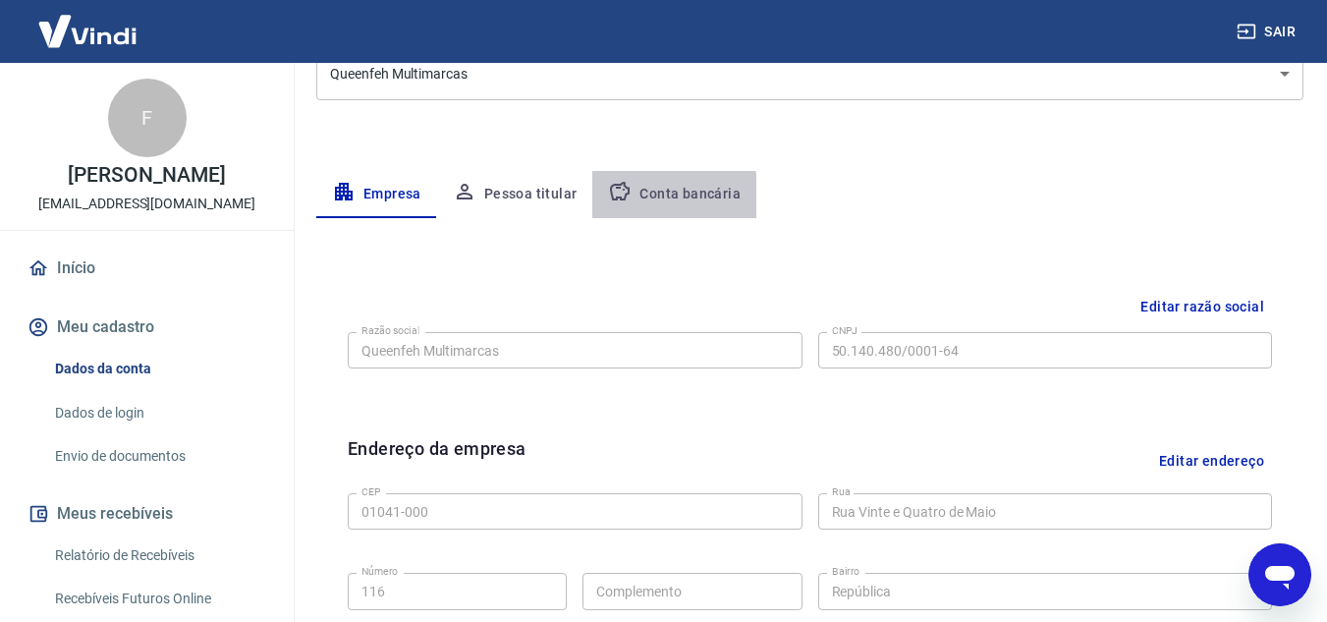
click at [666, 206] on button "Conta bancária" at bounding box center [674, 194] width 164 height 47
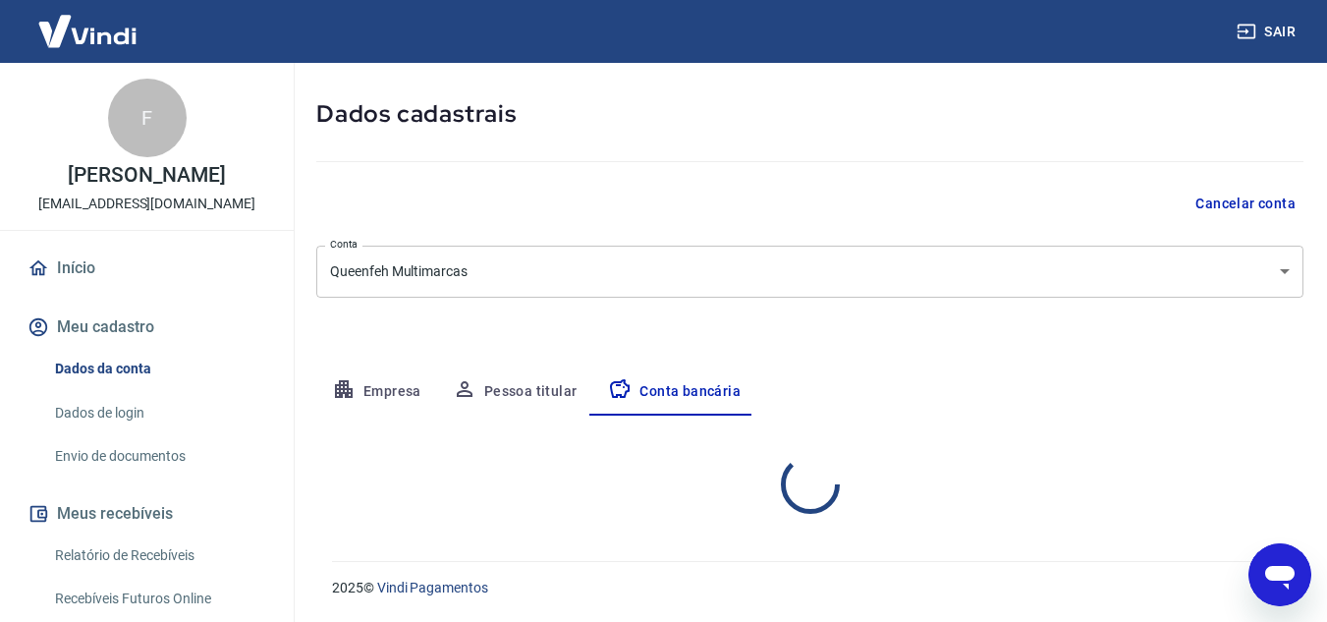
select select "1"
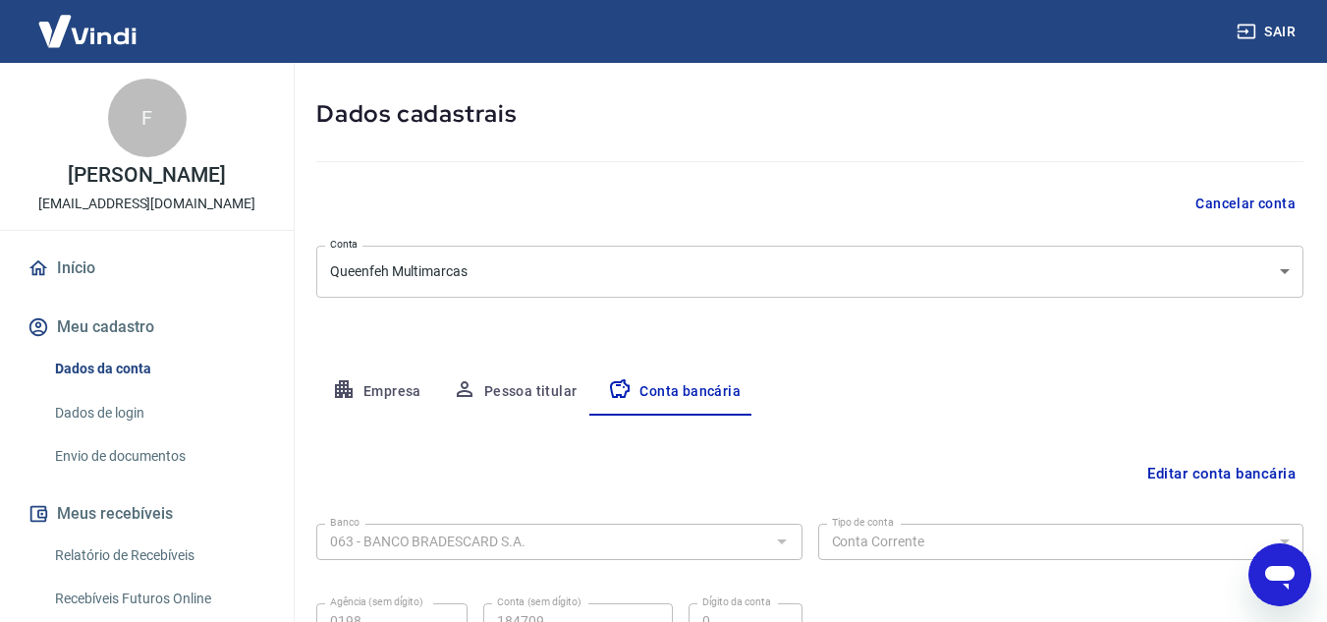
scroll to position [273, 0]
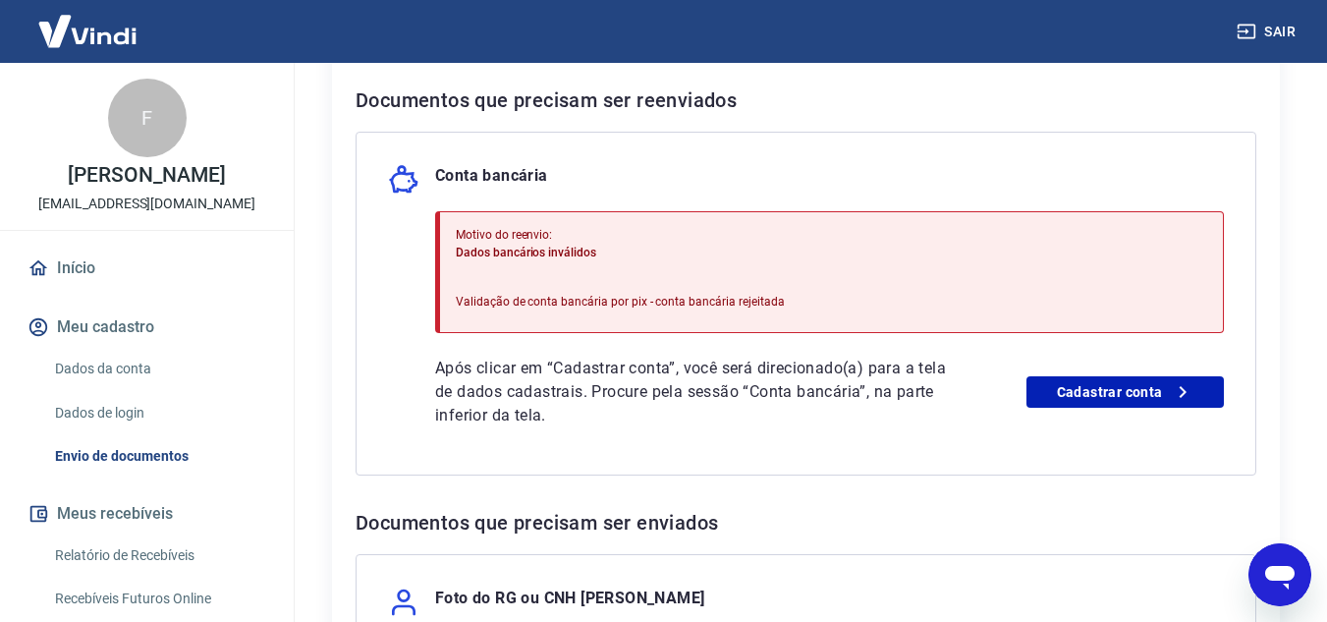
scroll to position [420, 0]
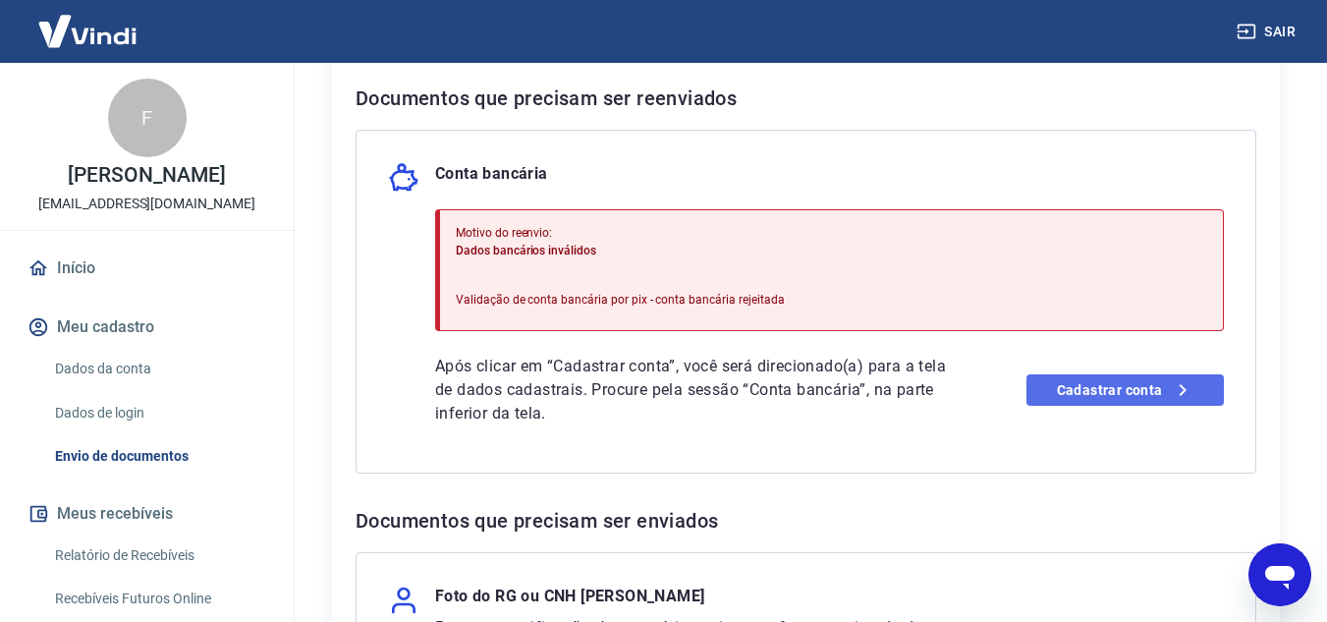
click at [1070, 403] on link "Cadastrar conta" at bounding box center [1124, 389] width 197 height 31
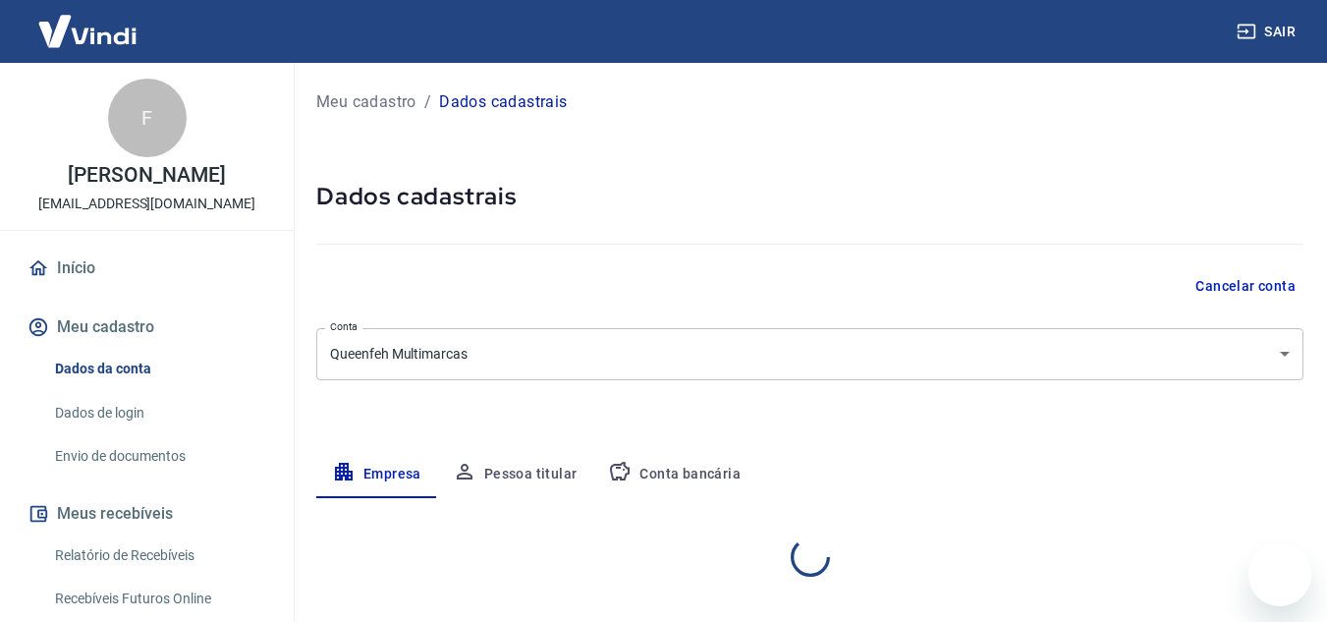
select select "SP"
select select "business"
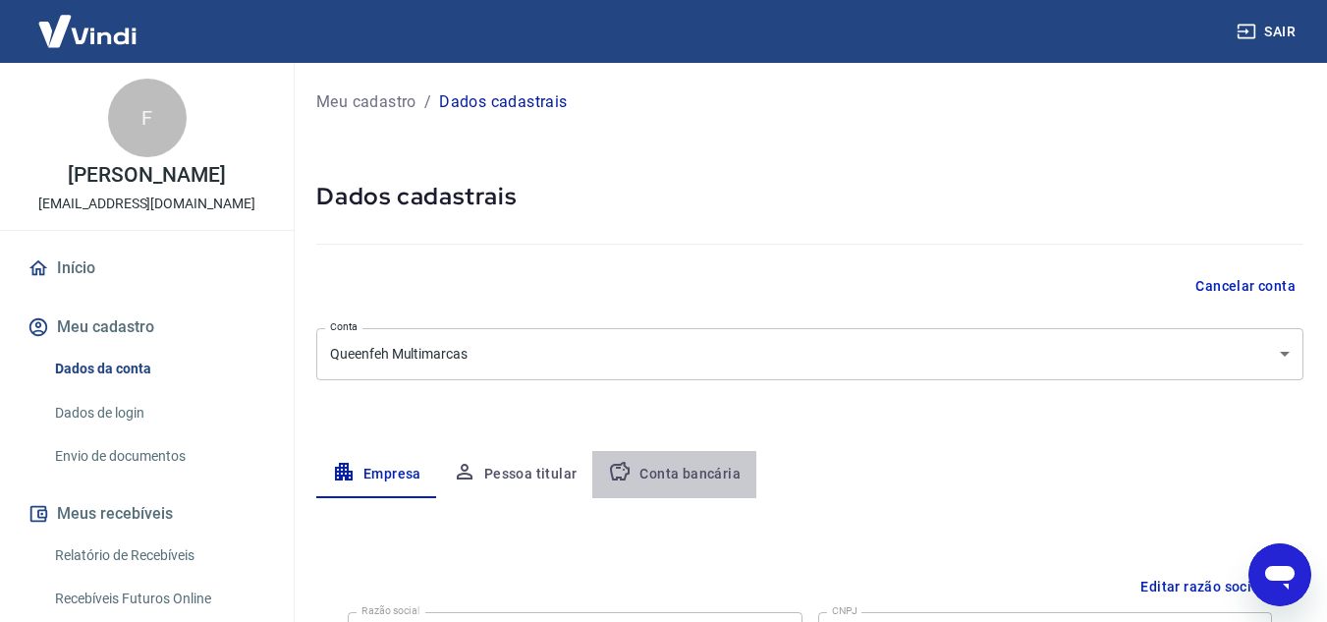
click at [693, 478] on button "Conta bancária" at bounding box center [674, 474] width 164 height 47
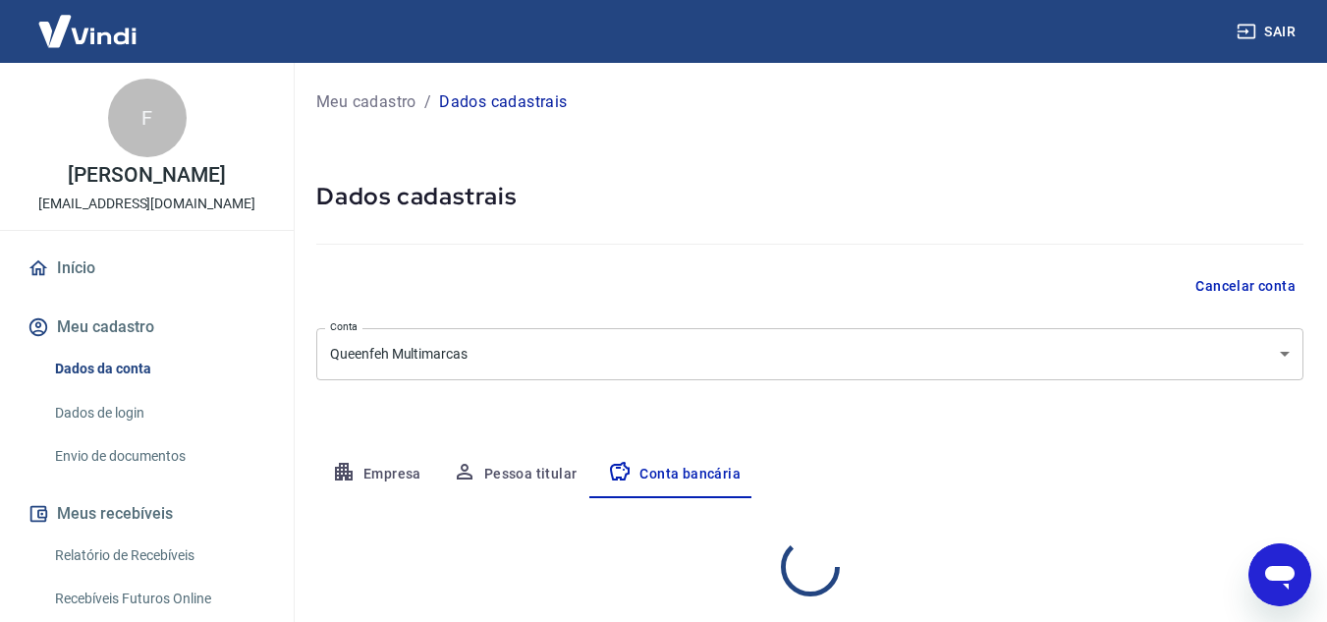
select select "1"
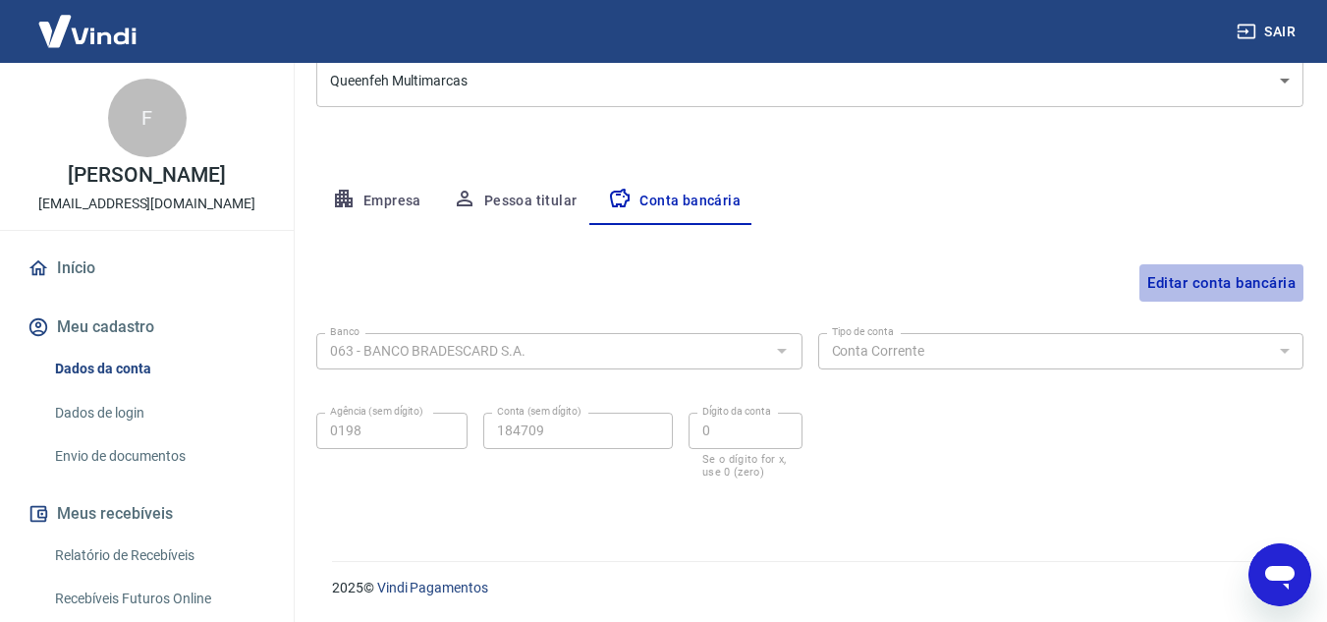
click at [1207, 271] on button "Editar conta bancária" at bounding box center [1221, 282] width 164 height 37
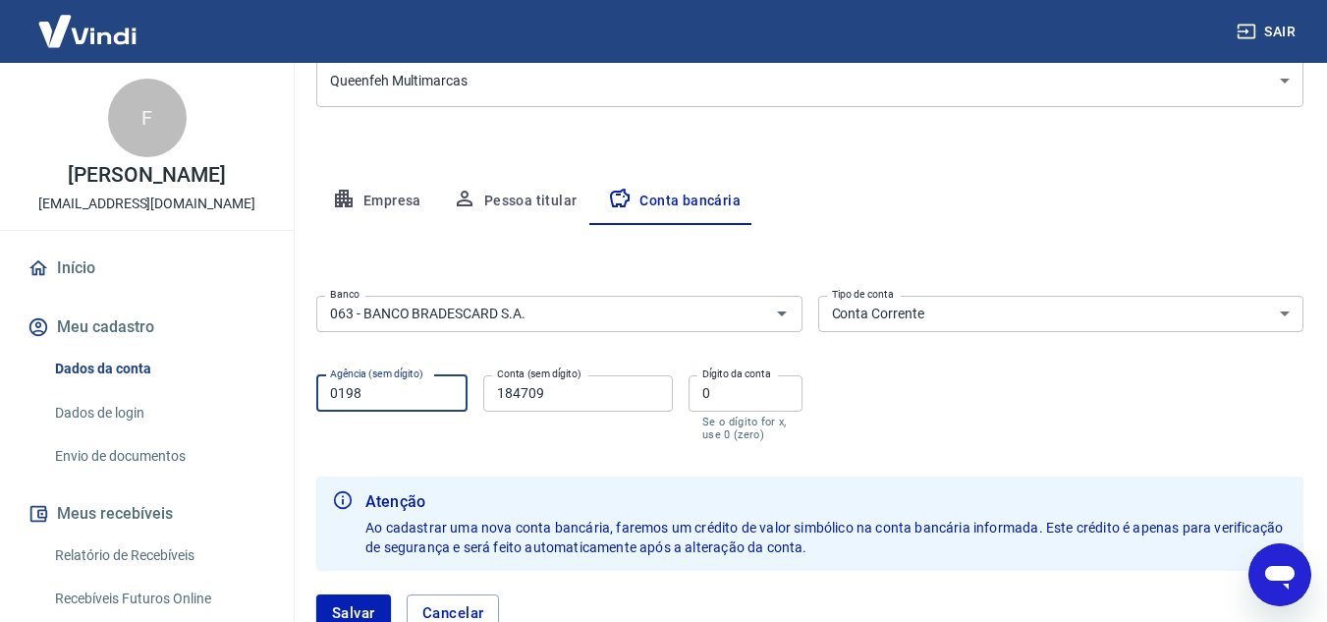
click at [335, 398] on input "0198" at bounding box center [391, 393] width 151 height 36
type input "198"
click at [345, 599] on button "Salvar" at bounding box center [353, 612] width 75 height 37
click at [627, 296] on div "063 - BANCO BRADESCARD S.A. Banco" at bounding box center [559, 314] width 486 height 36
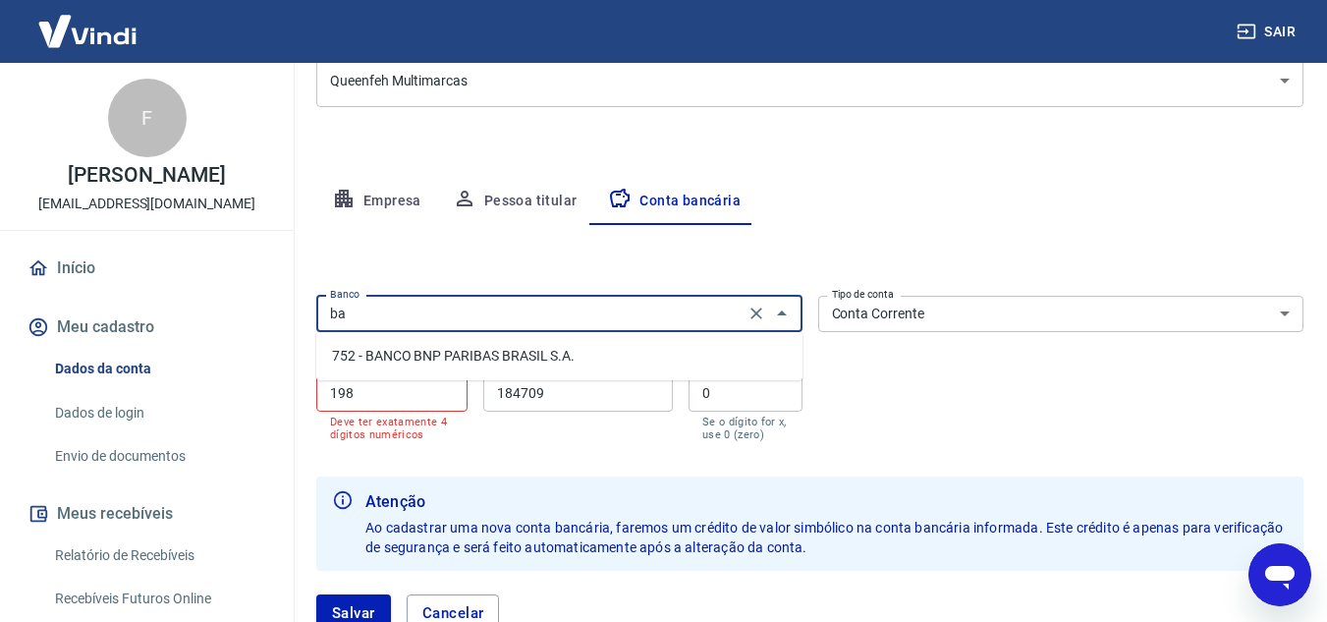
scroll to position [116, 0]
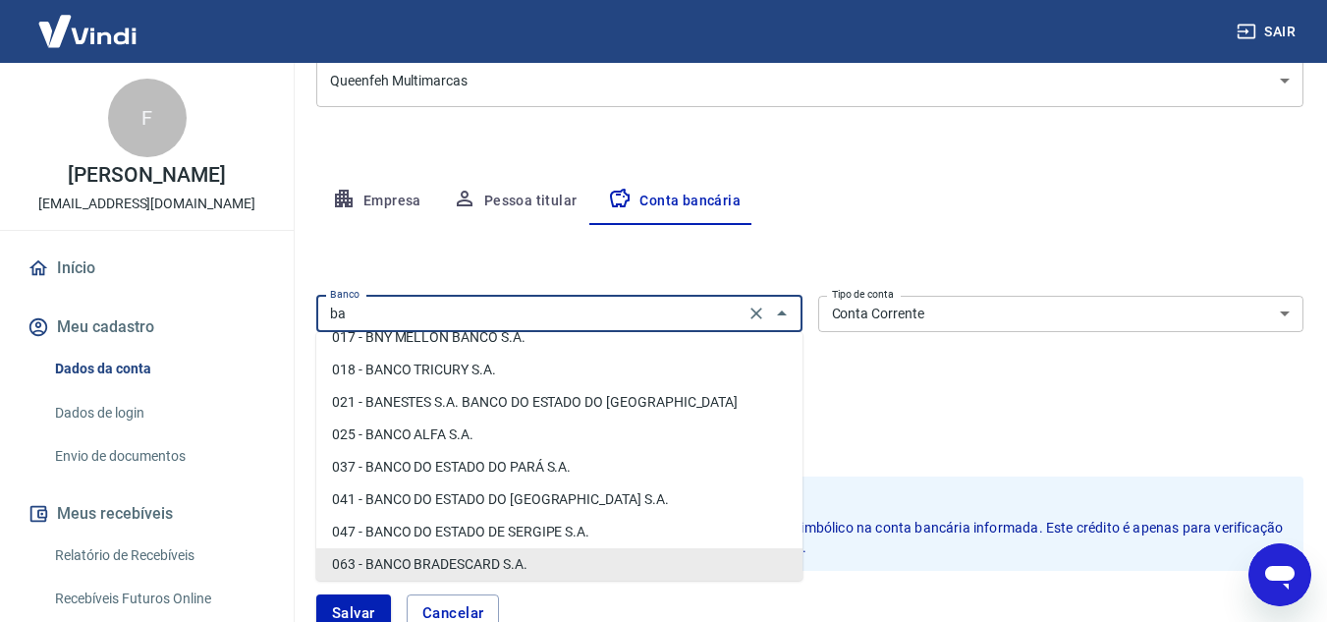
type input "b"
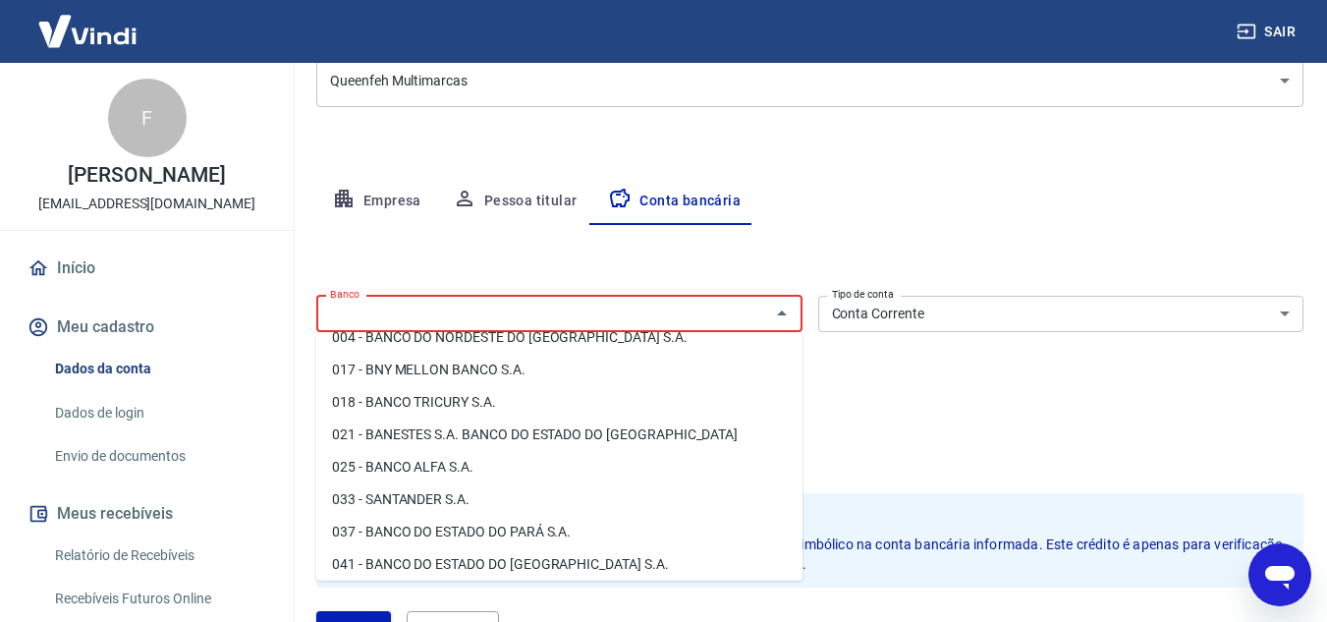
type input "r"
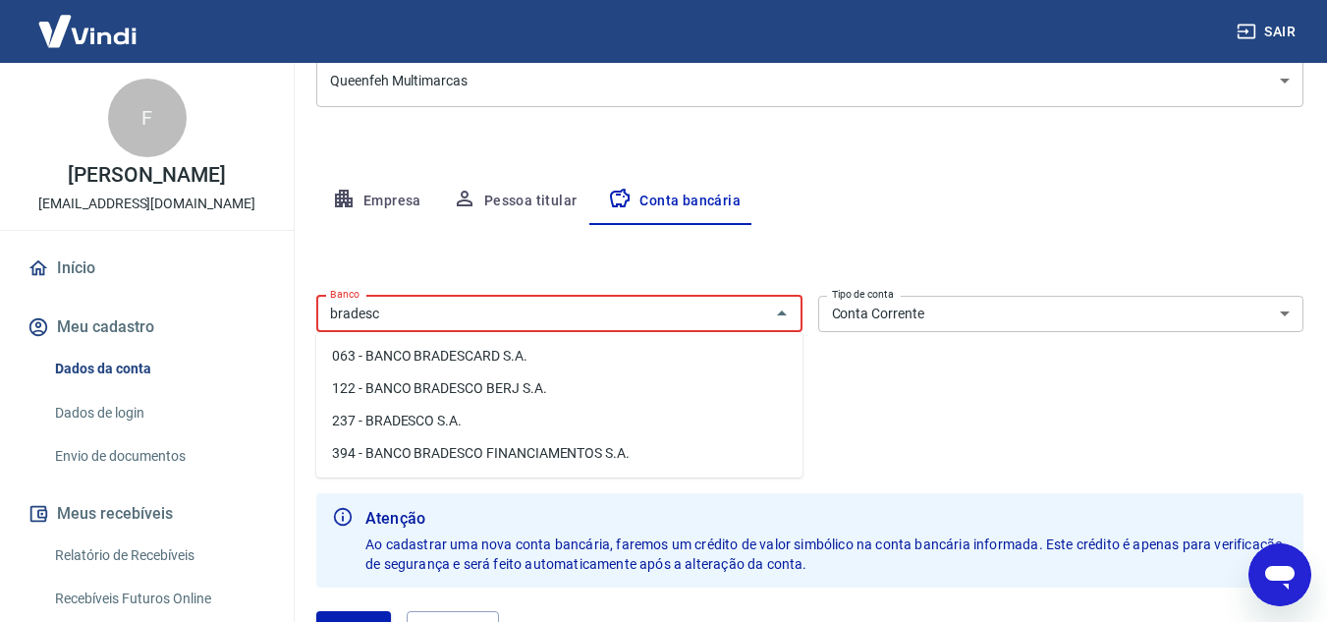
click at [480, 421] on li "237 - BRADESCO S.A." at bounding box center [559, 421] width 486 height 32
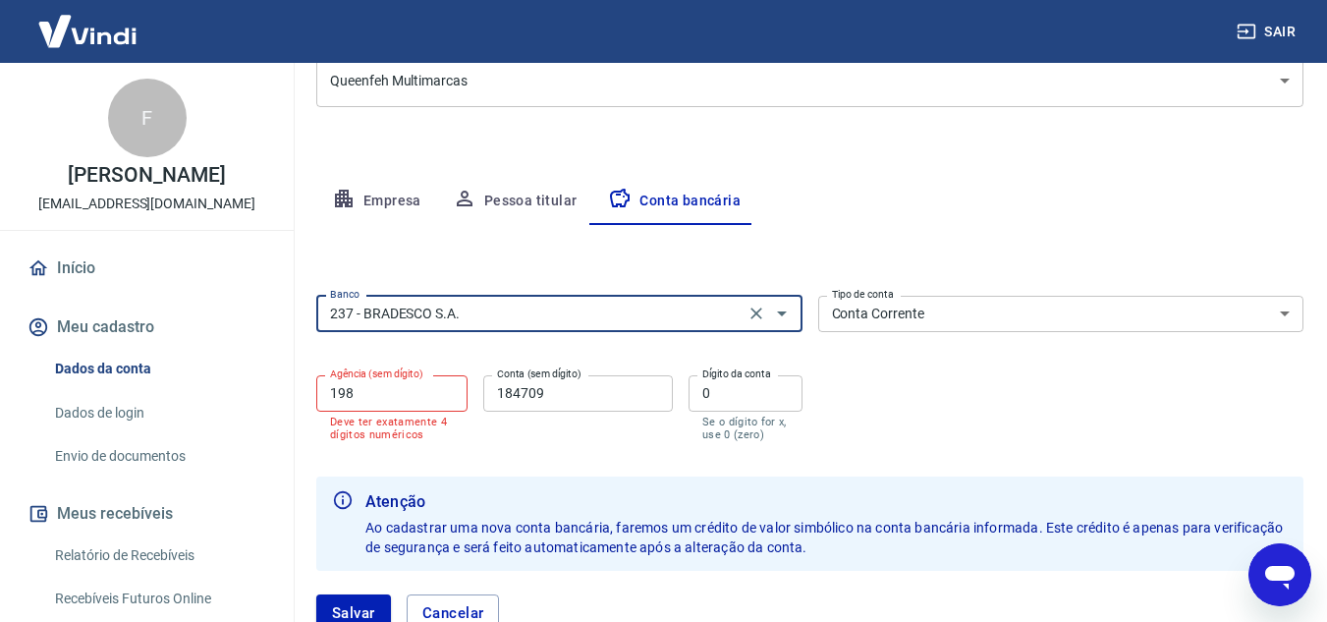
type input "237 - BRADESCO S.A."
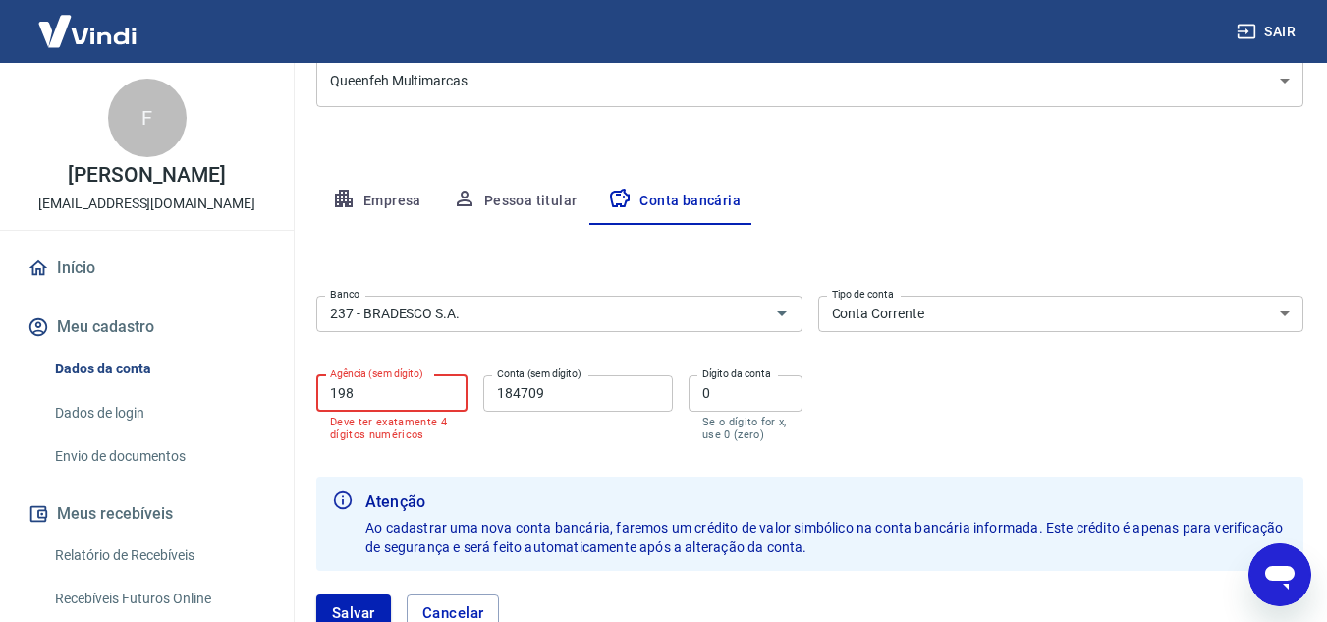
click at [328, 389] on input "198" at bounding box center [391, 393] width 151 height 36
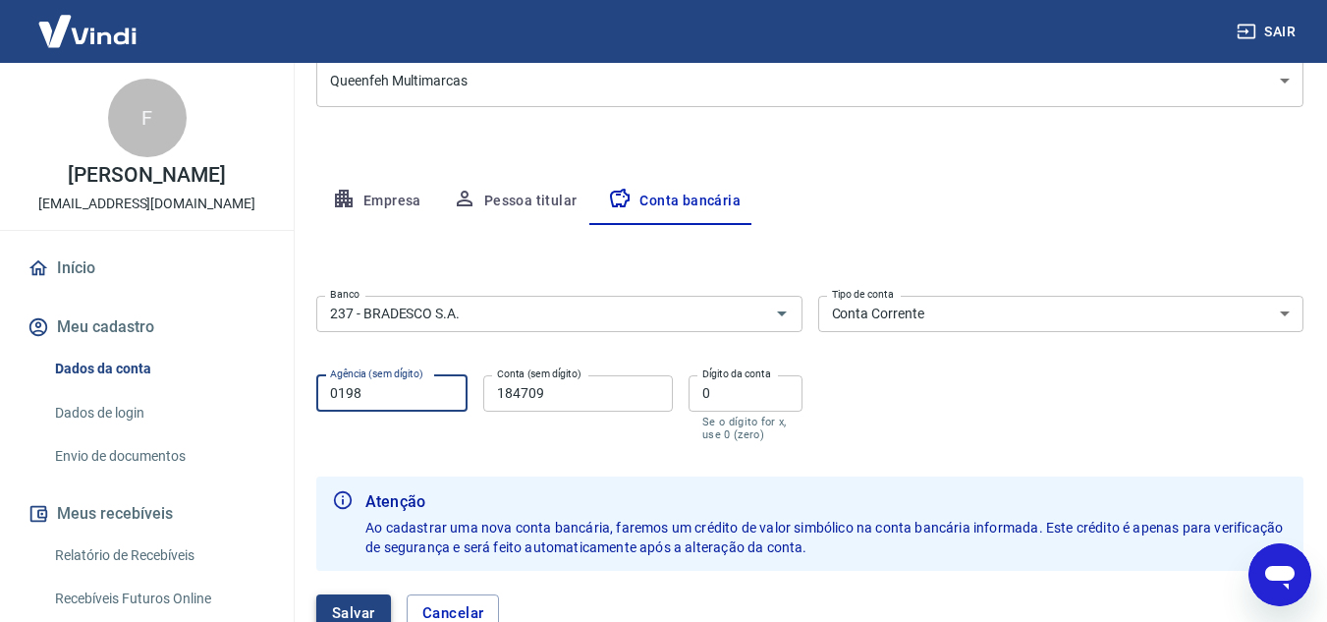
type input "0198"
click at [332, 608] on button "Salvar" at bounding box center [353, 612] width 75 height 37
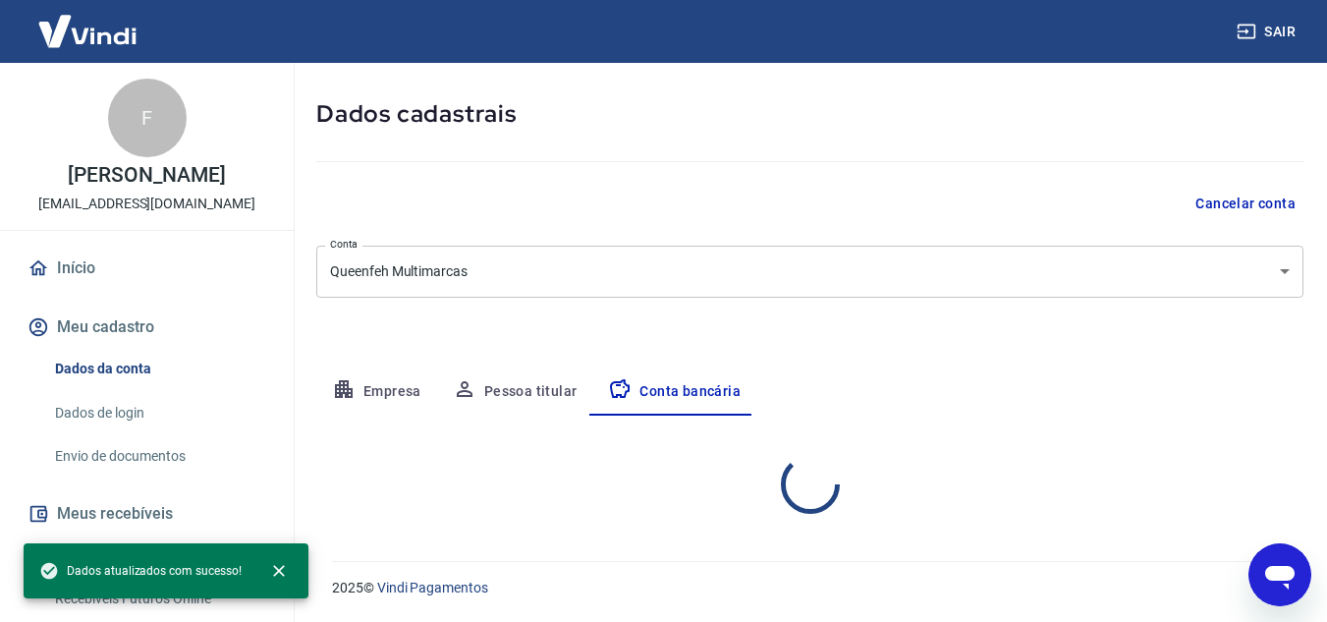
select select "1"
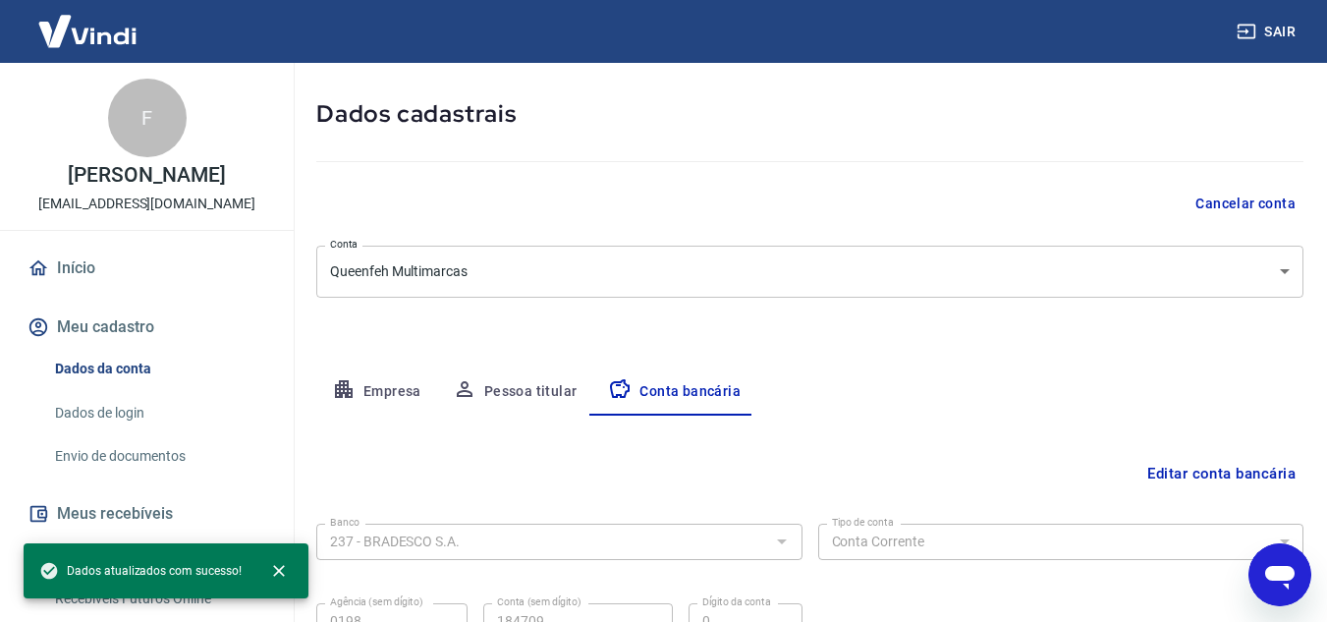
scroll to position [273, 0]
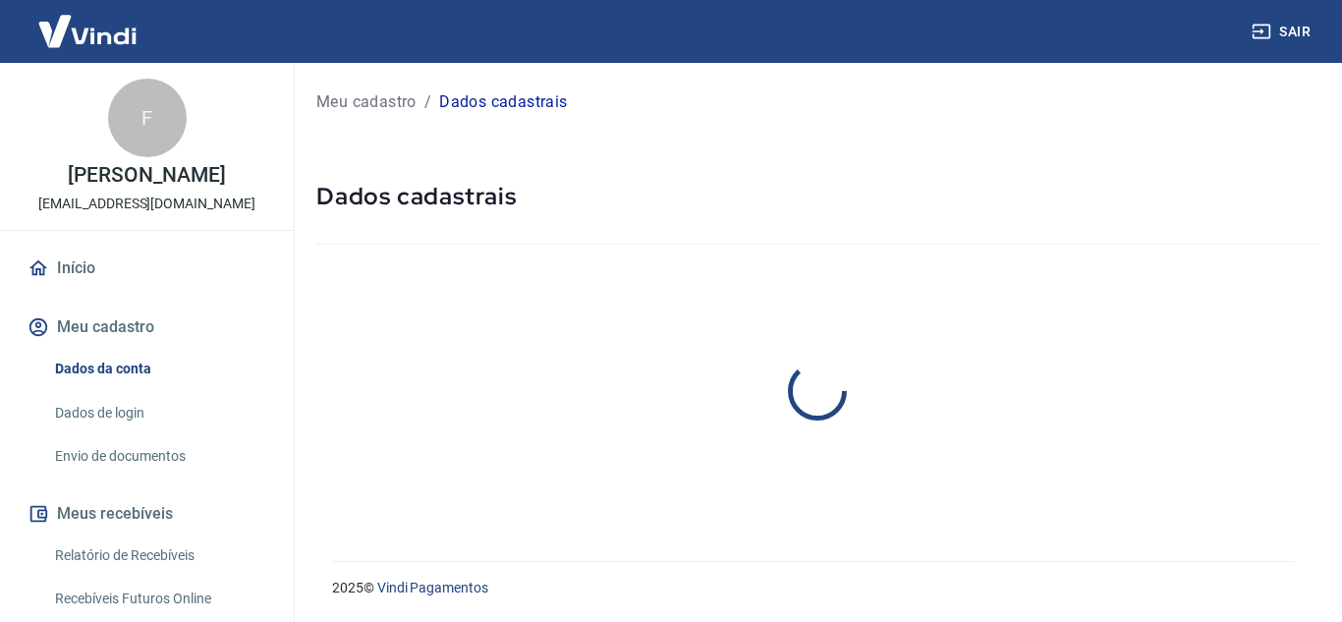
select select "SP"
select select "business"
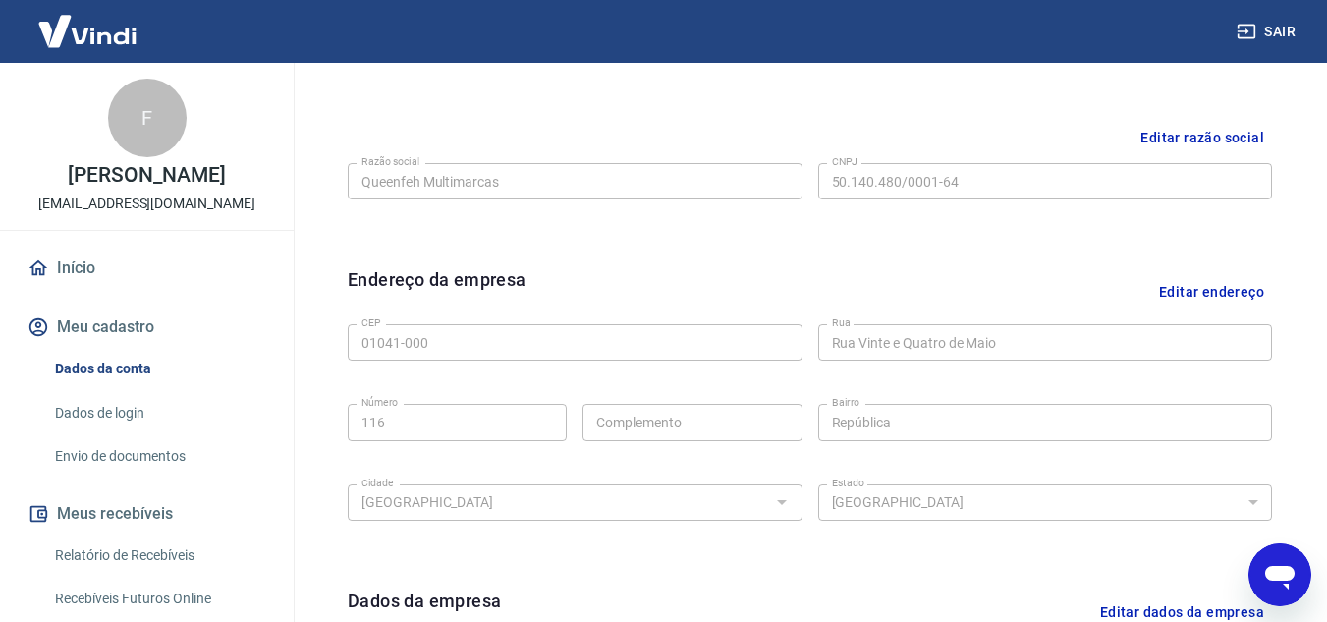
scroll to position [448, 0]
click at [1204, 294] on button "Editar endereço" at bounding box center [1211, 292] width 121 height 50
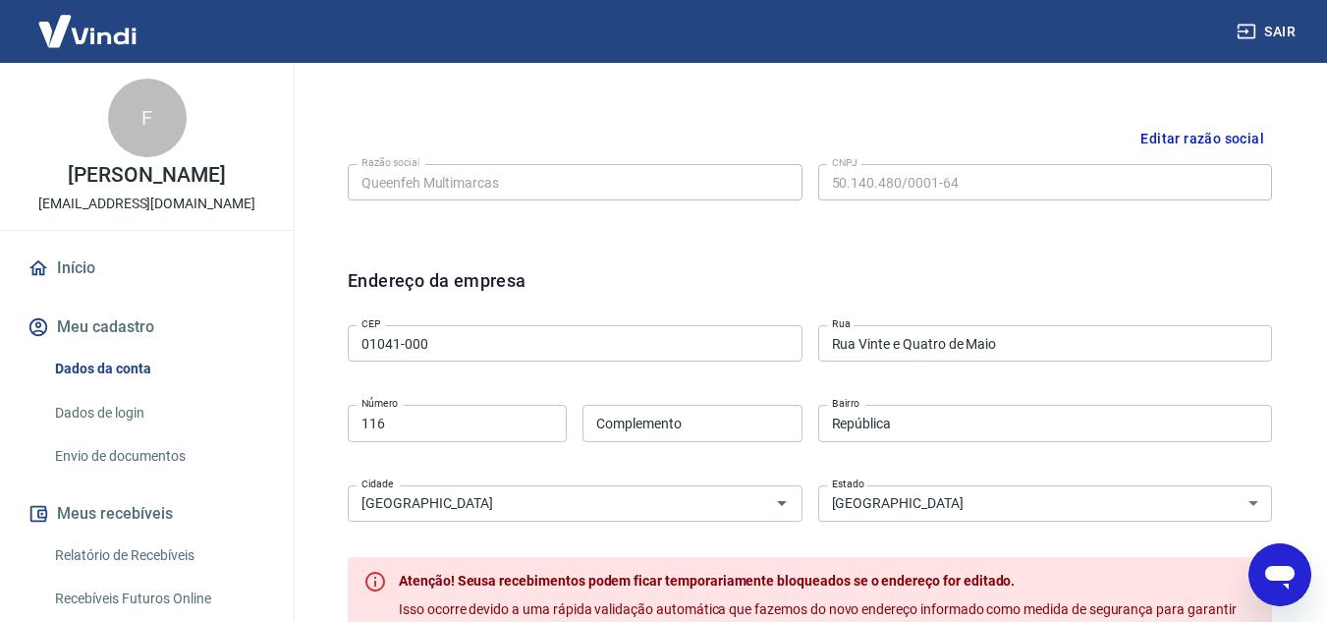
click at [1204, 294] on div "Endereço da empresa" at bounding box center [810, 292] width 924 height 50
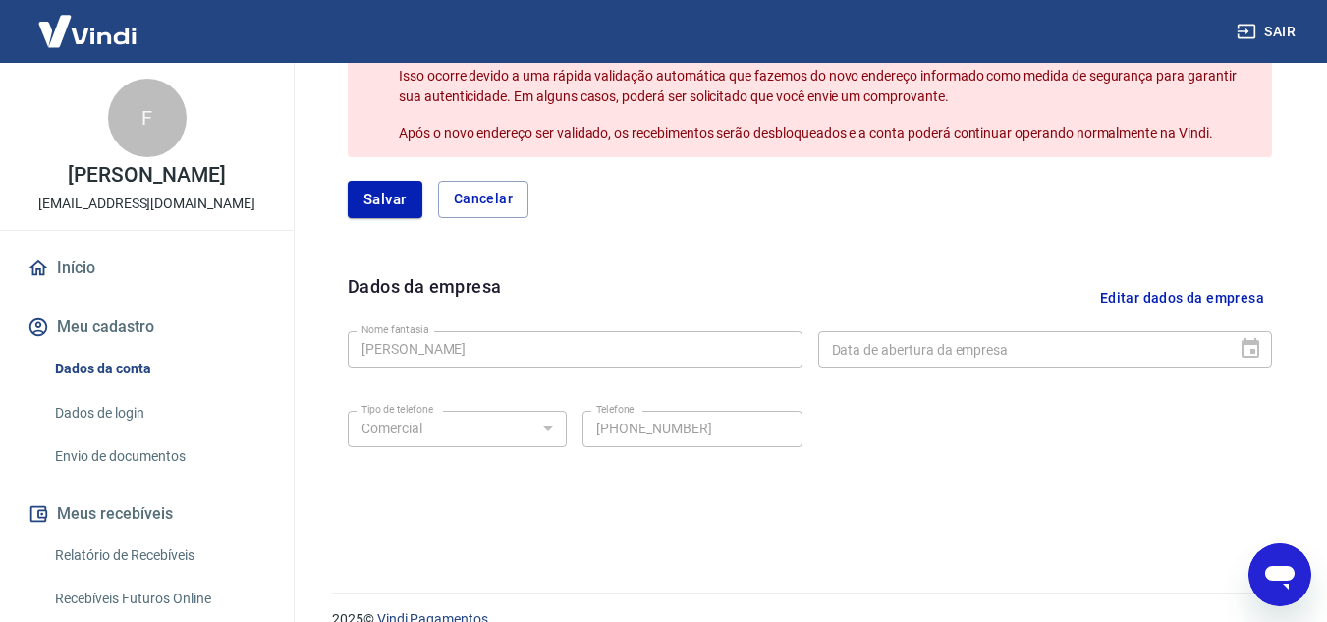
scroll to position [1013, 0]
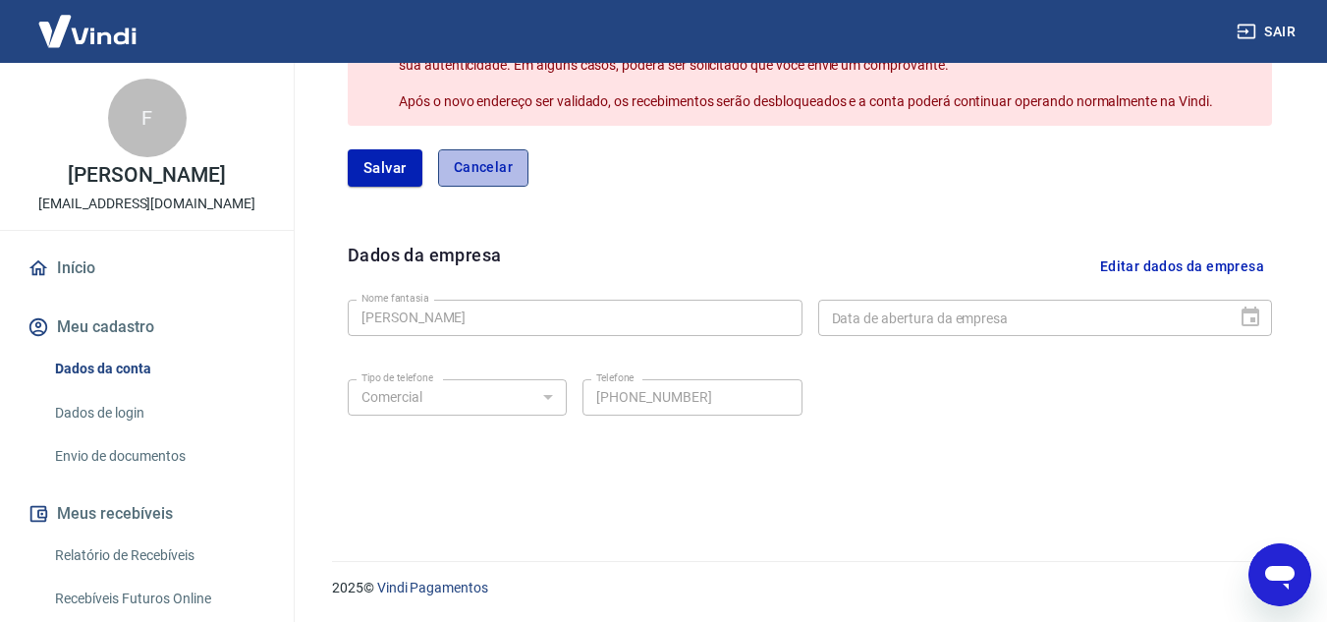
click at [509, 167] on button "Cancelar" at bounding box center [483, 167] width 90 height 37
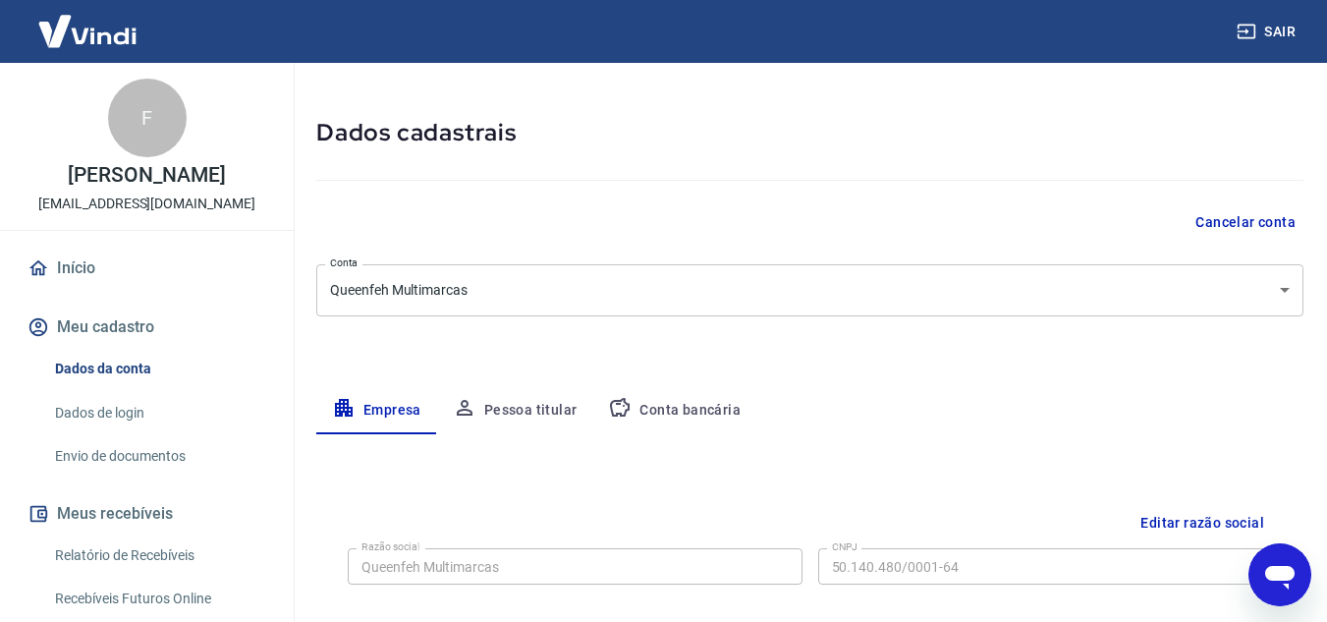
scroll to position [60, 0]
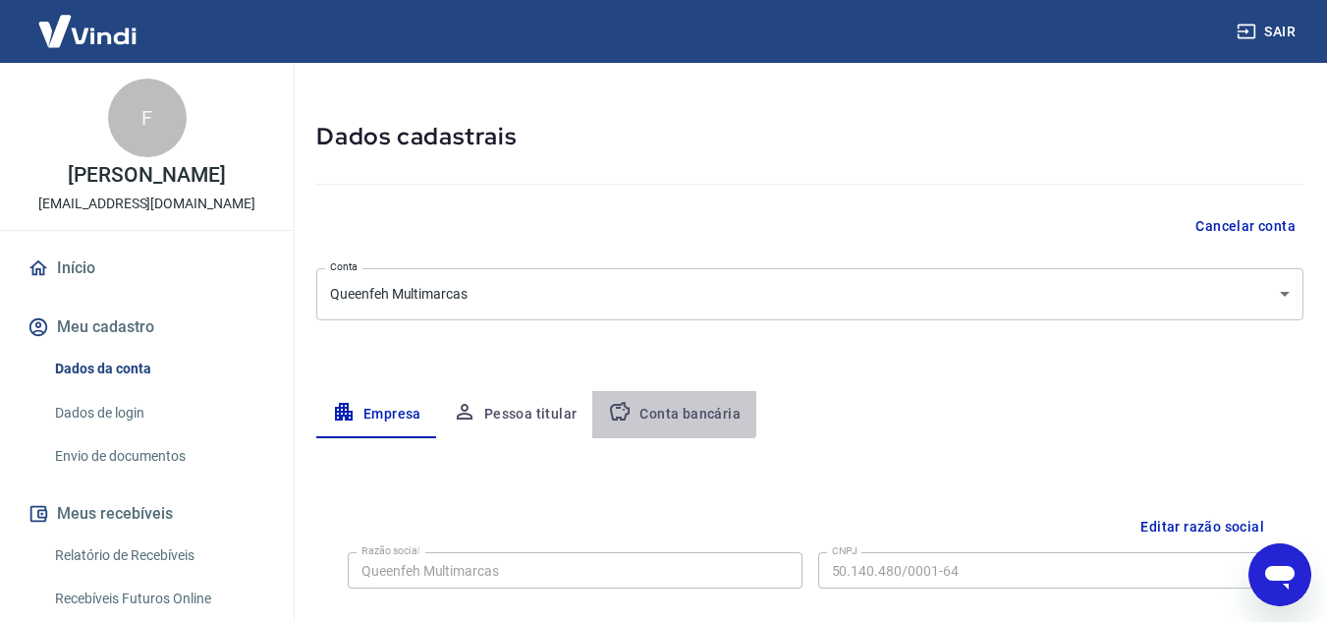
click at [670, 399] on button "Conta bancária" at bounding box center [674, 414] width 164 height 47
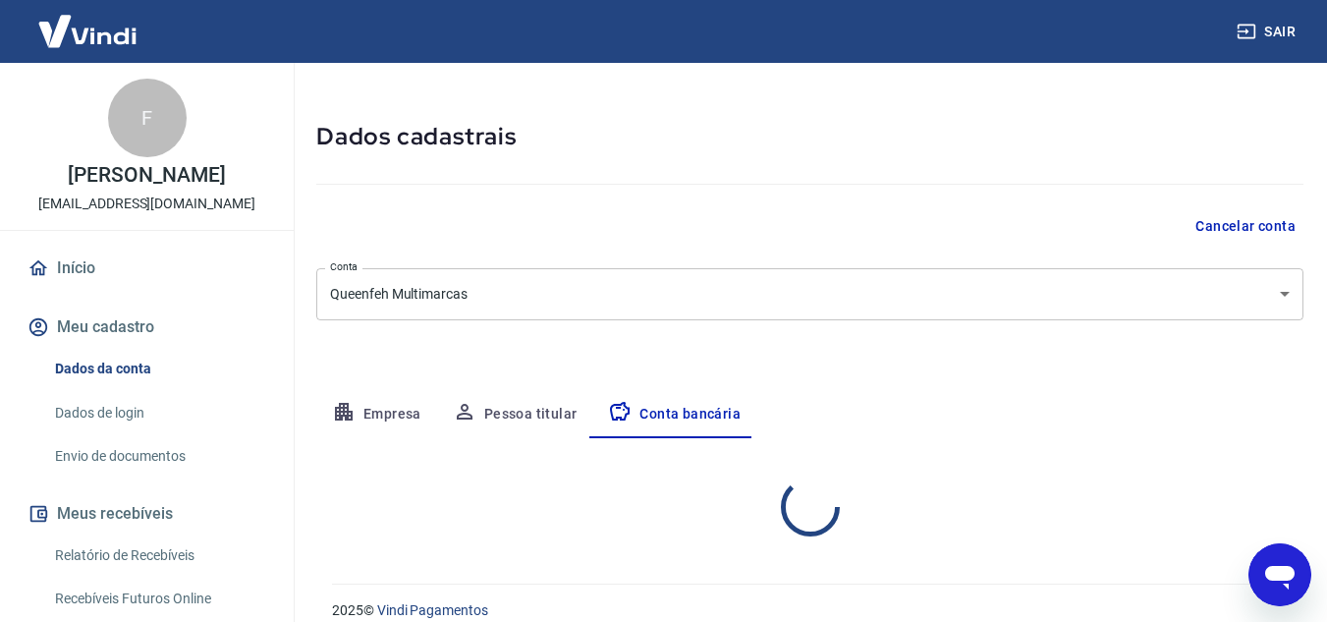
select select "1"
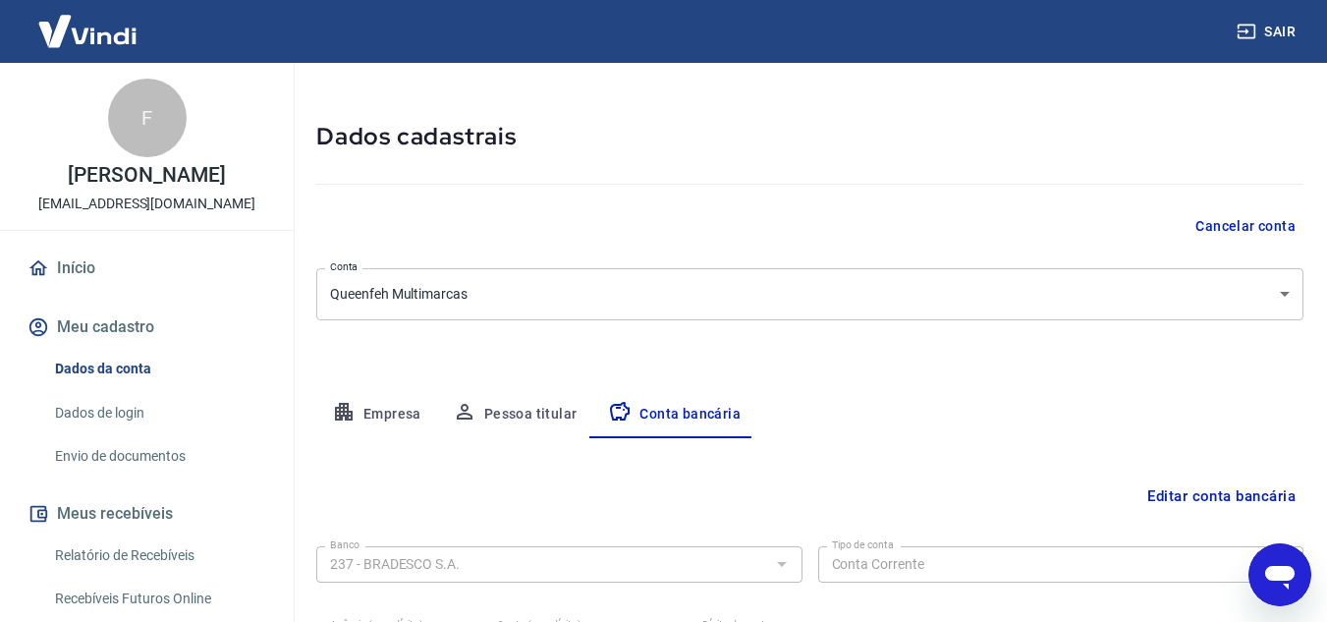
scroll to position [273, 0]
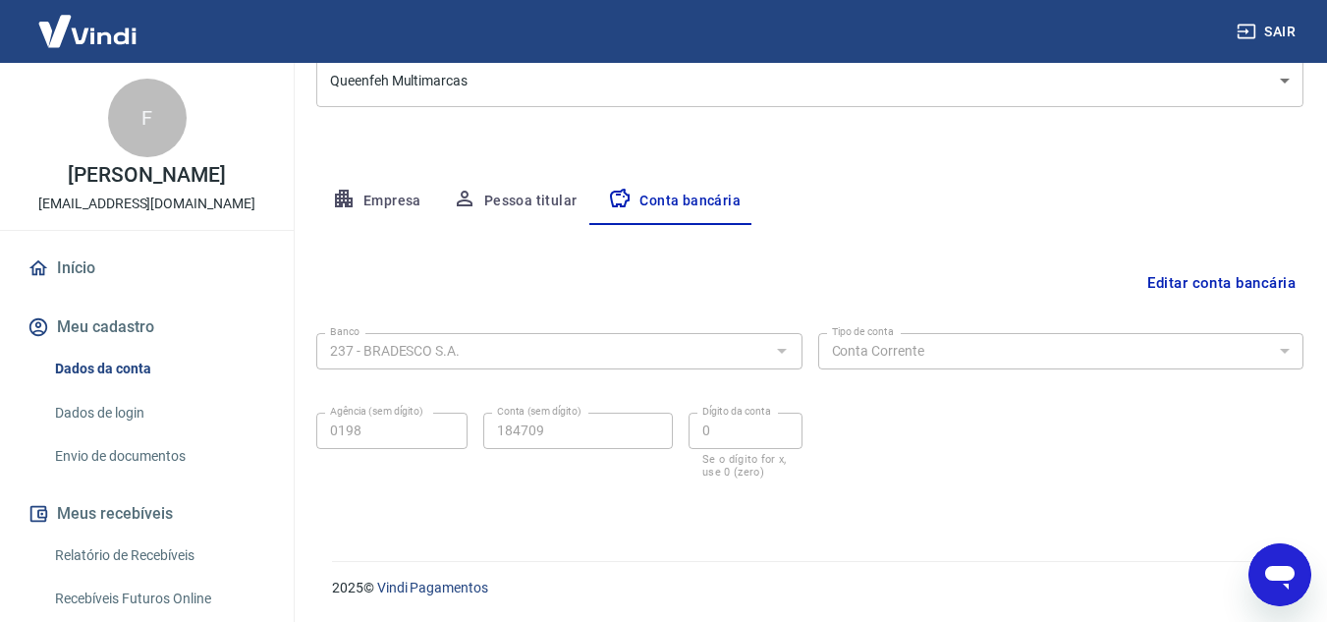
click at [421, 337] on div "237 - BRADESCO S.A. Banco" at bounding box center [559, 351] width 486 height 36
click at [1196, 277] on button "Editar conta bancária" at bounding box center [1221, 282] width 164 height 37
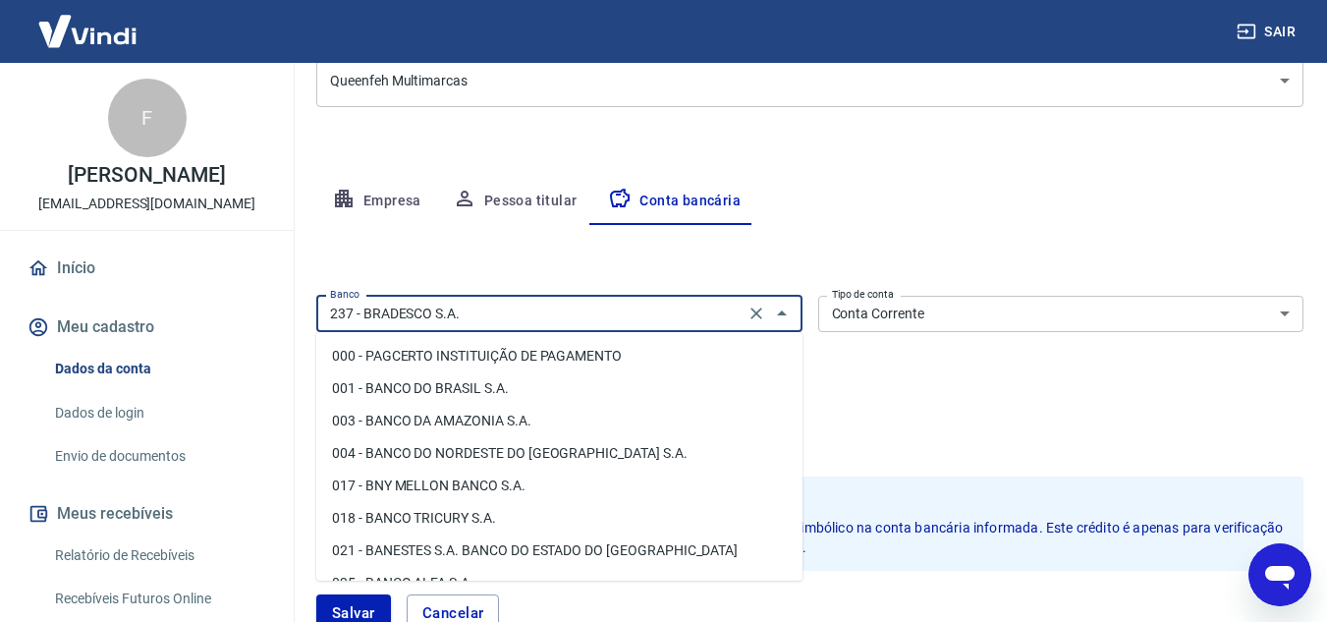
click at [632, 311] on input "237 - BRADESCO S.A." at bounding box center [530, 314] width 416 height 25
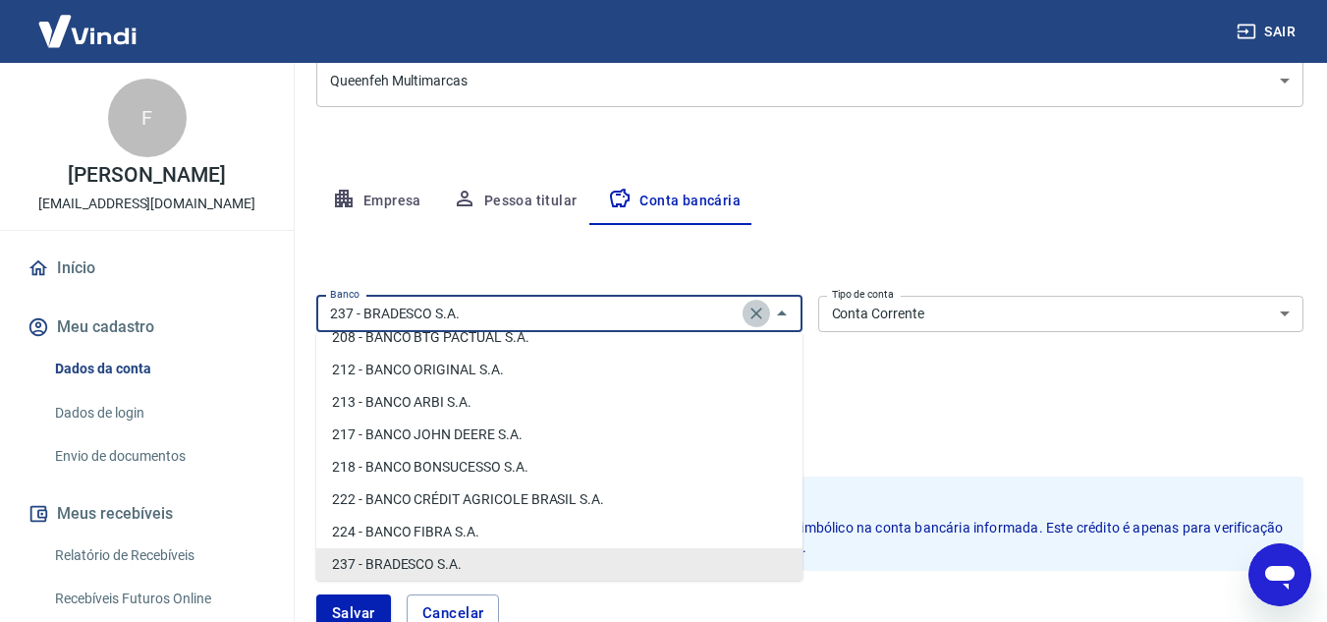
click at [754, 312] on icon "Clear" at bounding box center [756, 313] width 12 height 12
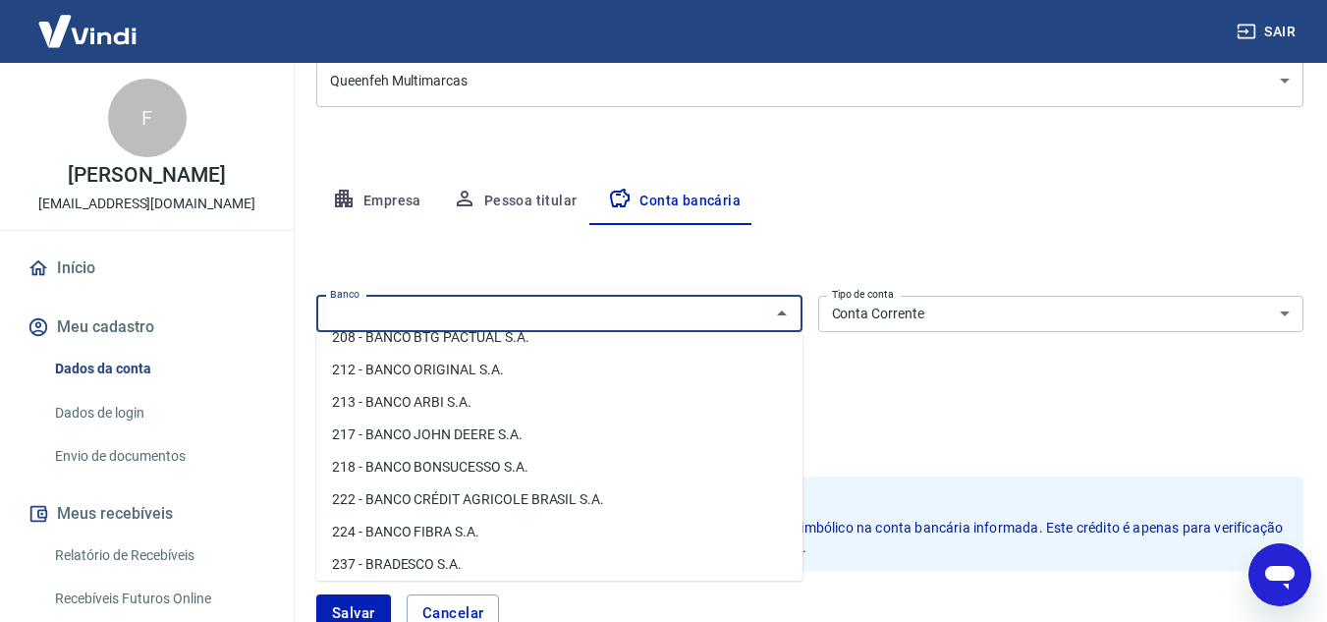
scroll to position [0, 0]
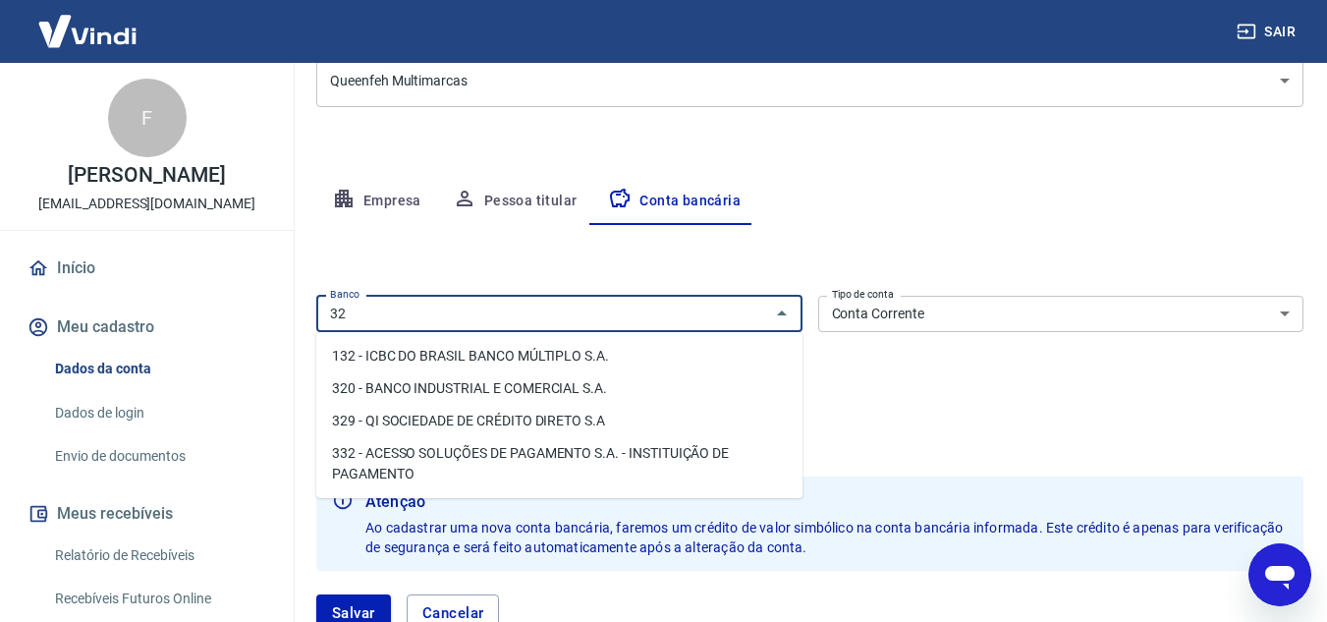
type input "3"
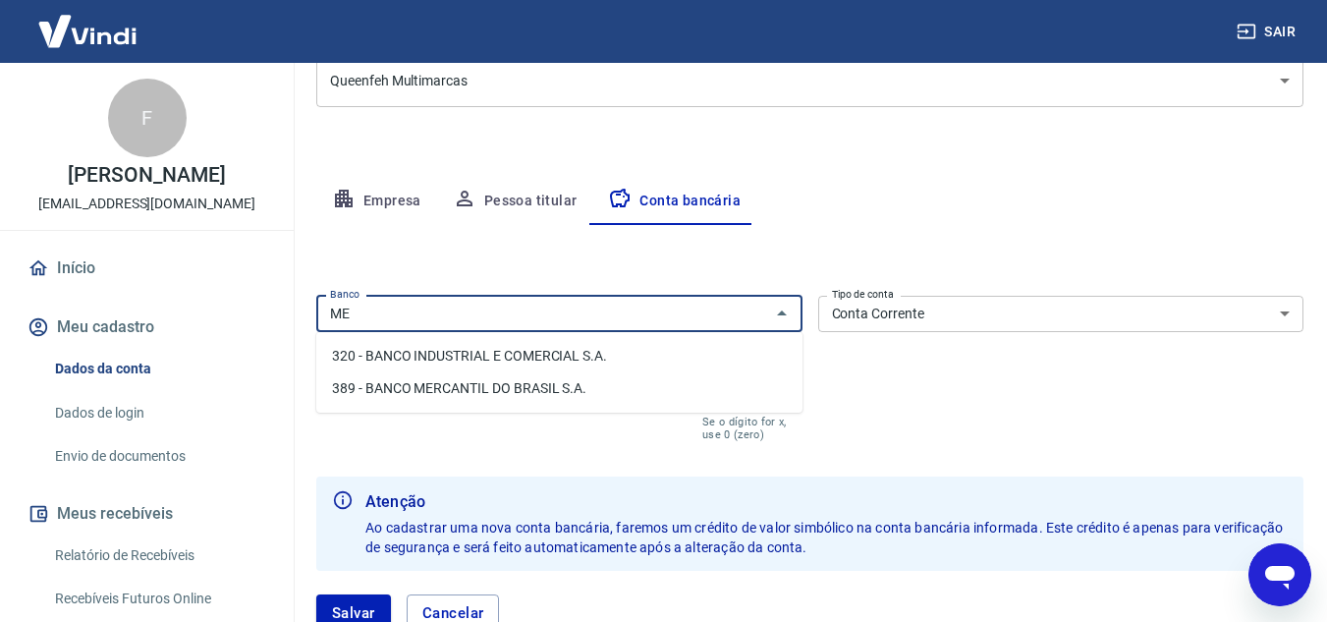
type input "M"
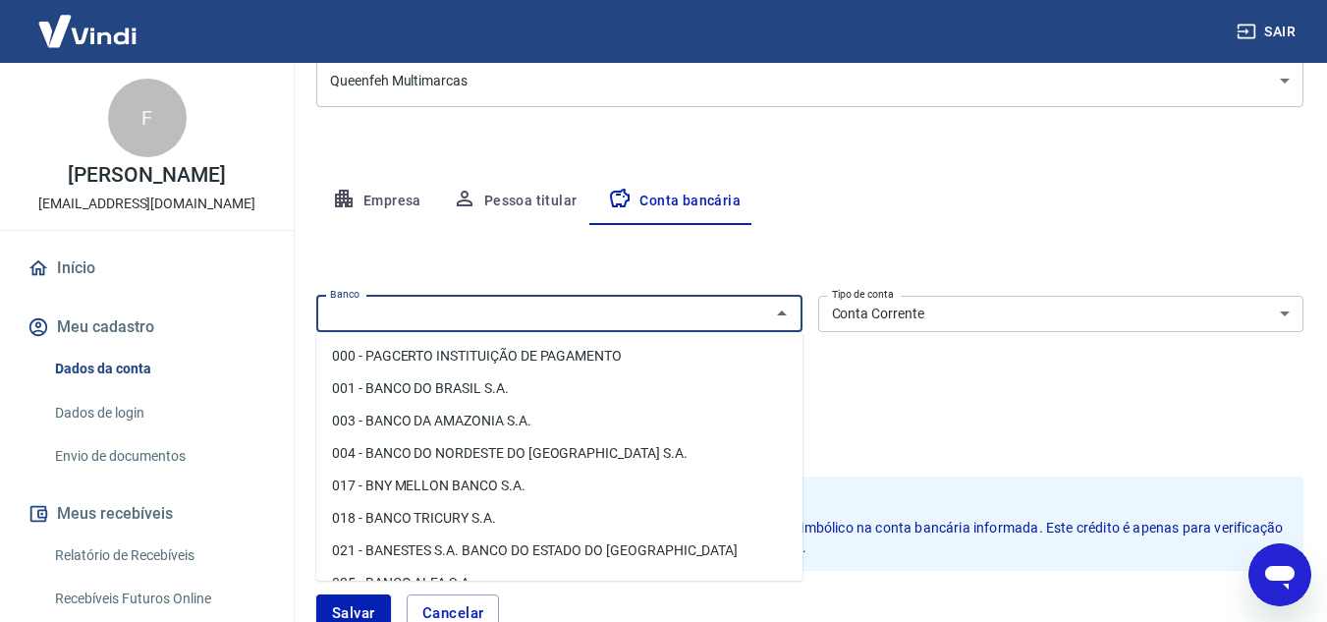
type input "e"
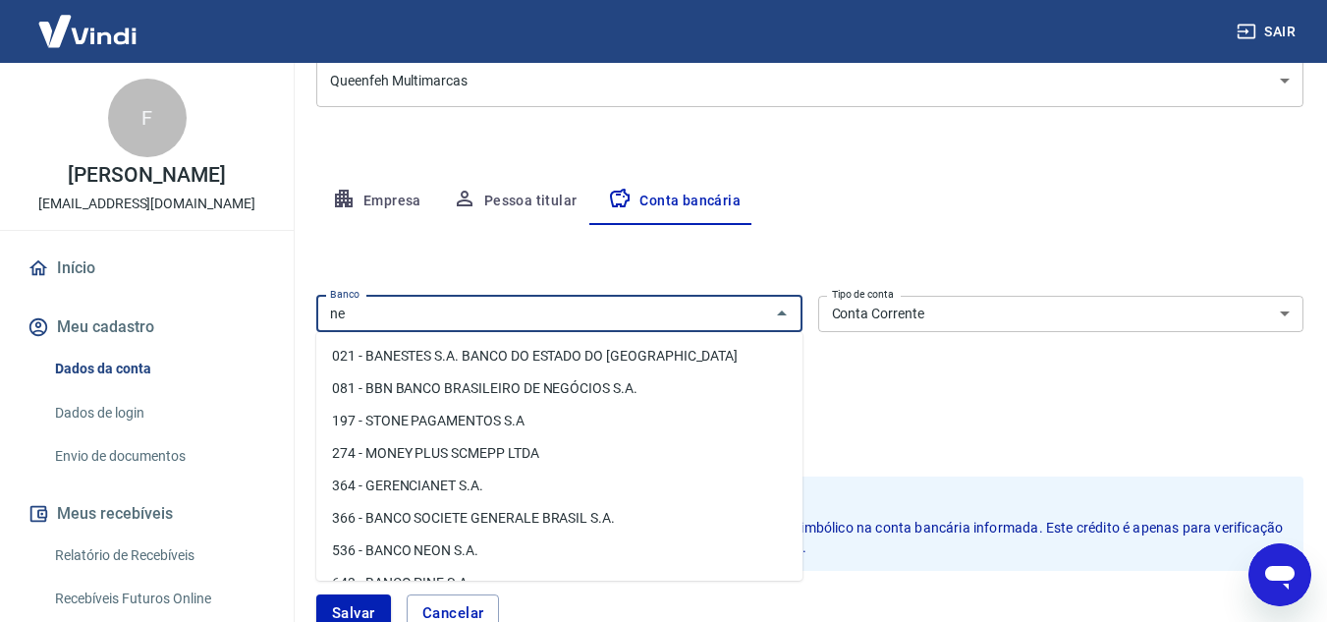
type input "n"
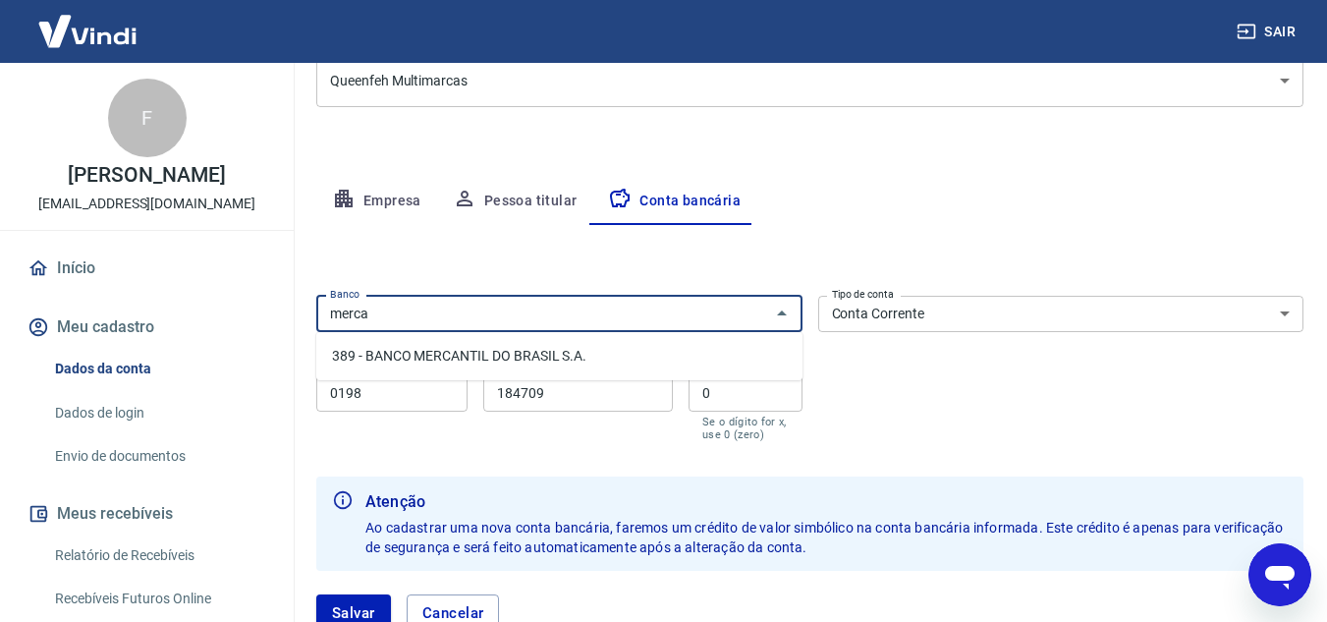
type input "merca"
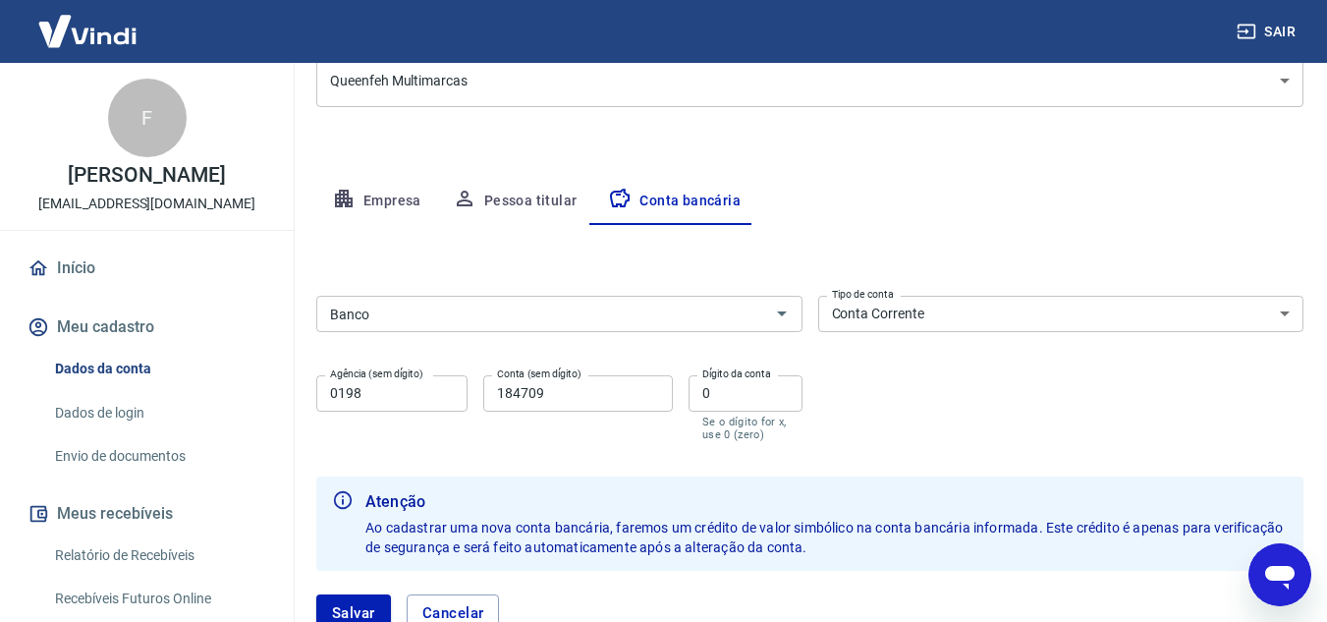
click at [667, 226] on div "Editar conta bancária Banco Banco Tipo de conta Conta Corrente Conta Poupança T…" at bounding box center [809, 440] width 987 height 430
click at [597, 288] on div "Banco Banco" at bounding box center [559, 312] width 486 height 48
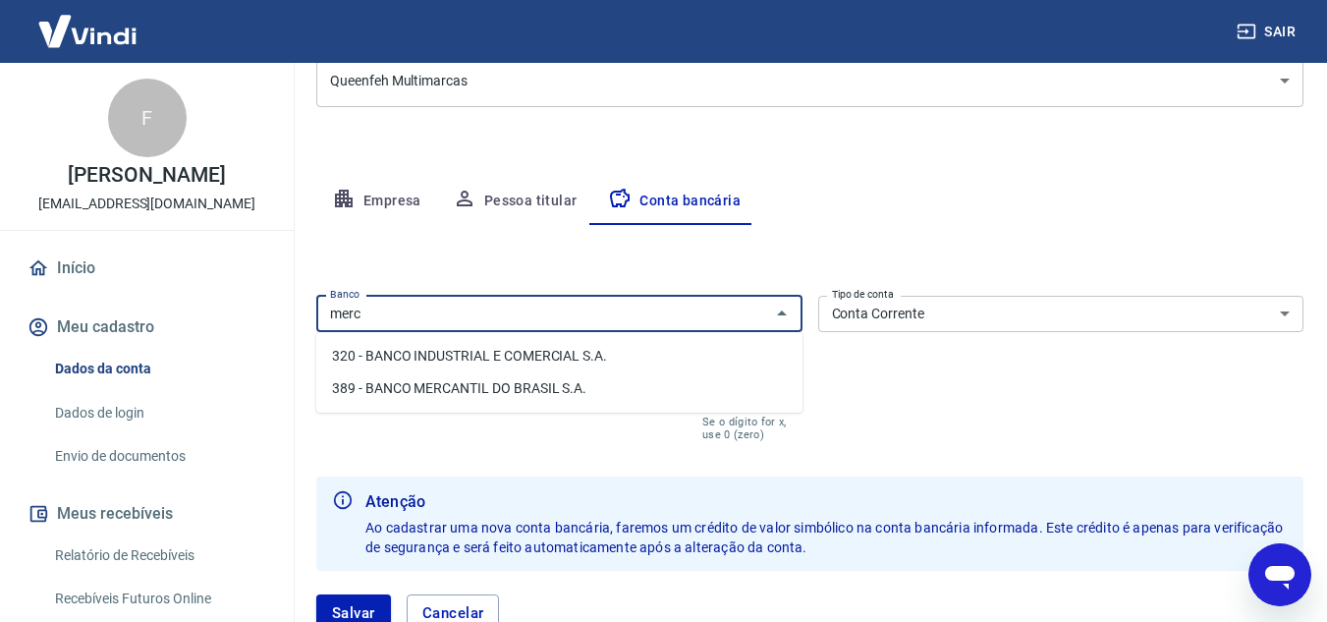
click at [424, 296] on div "merc Banco" at bounding box center [559, 314] width 486 height 36
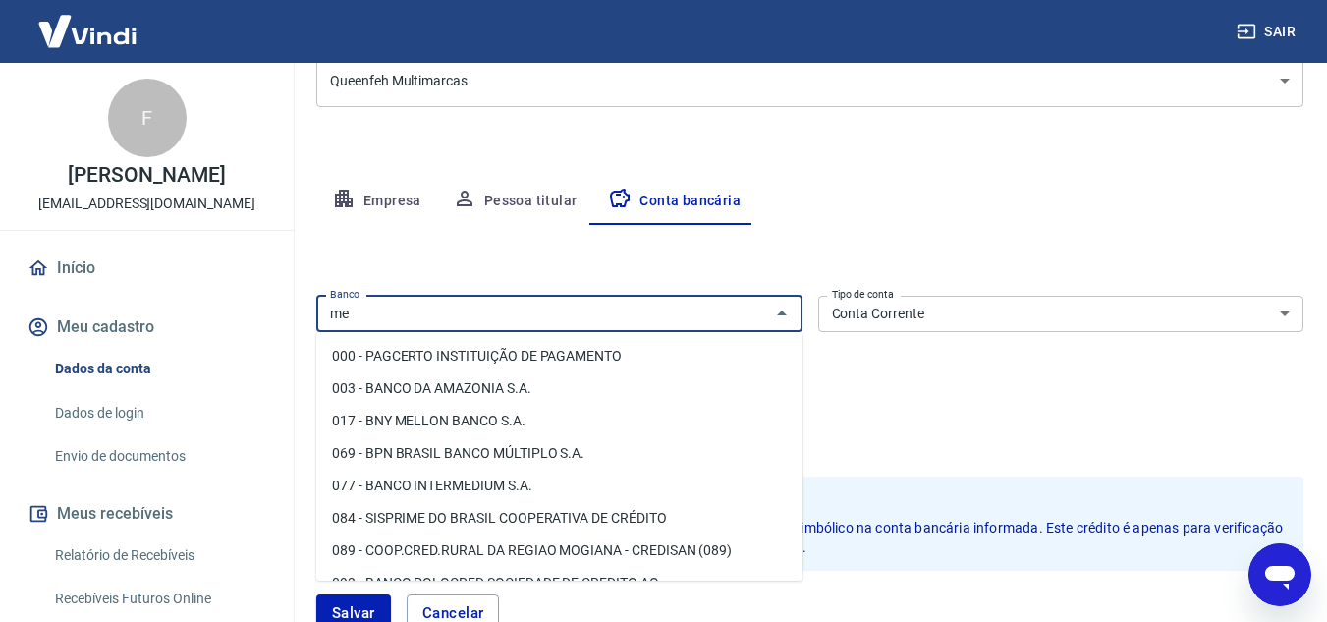
type input "m"
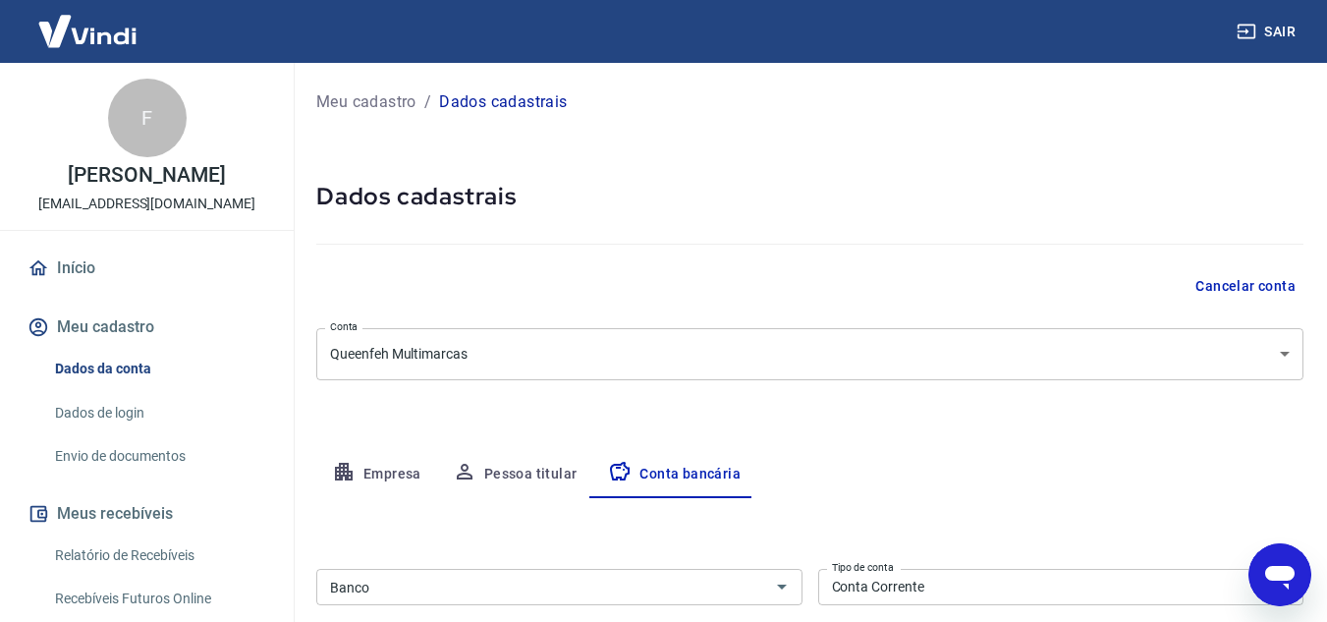
click at [723, 188] on h5 "Dados cadastrais" at bounding box center [809, 196] width 987 height 31
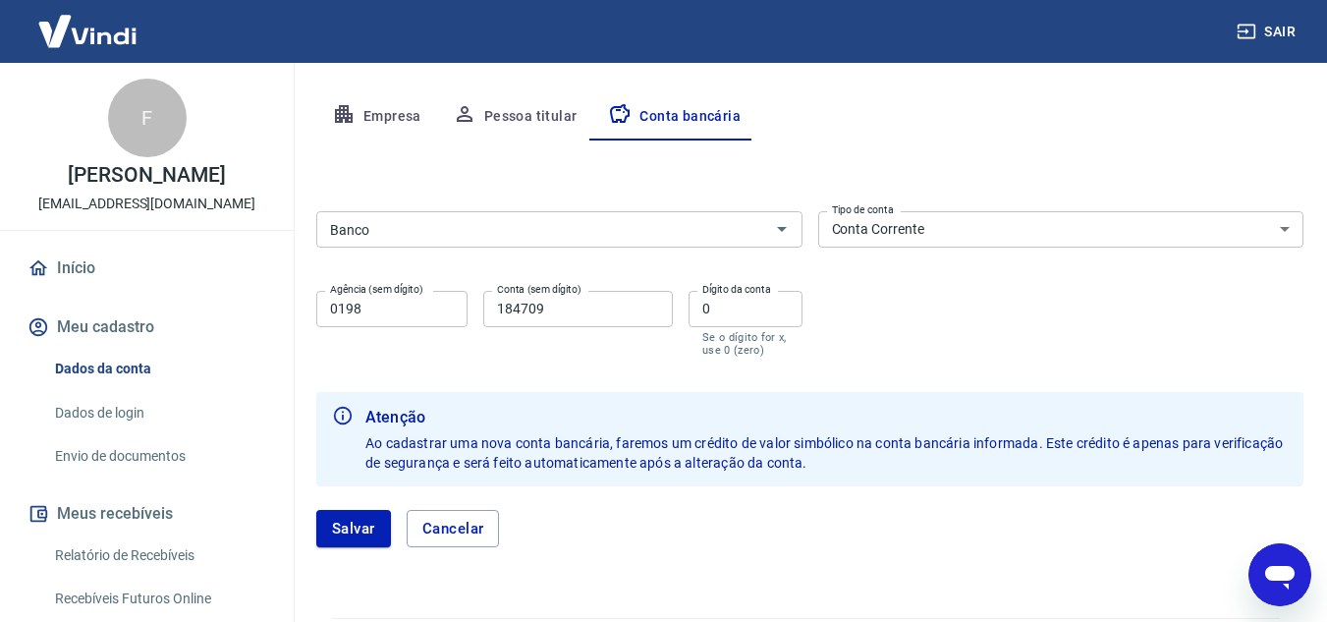
scroll to position [359, 0]
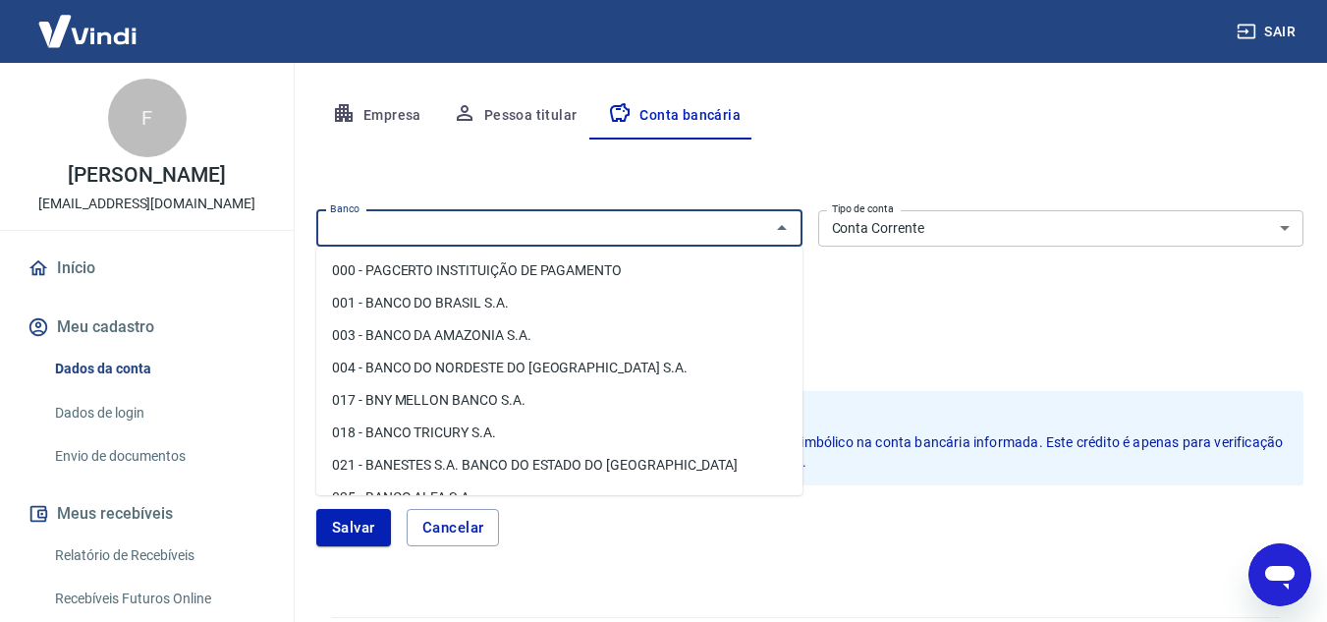
click at [665, 222] on input "Banco" at bounding box center [543, 228] width 442 height 25
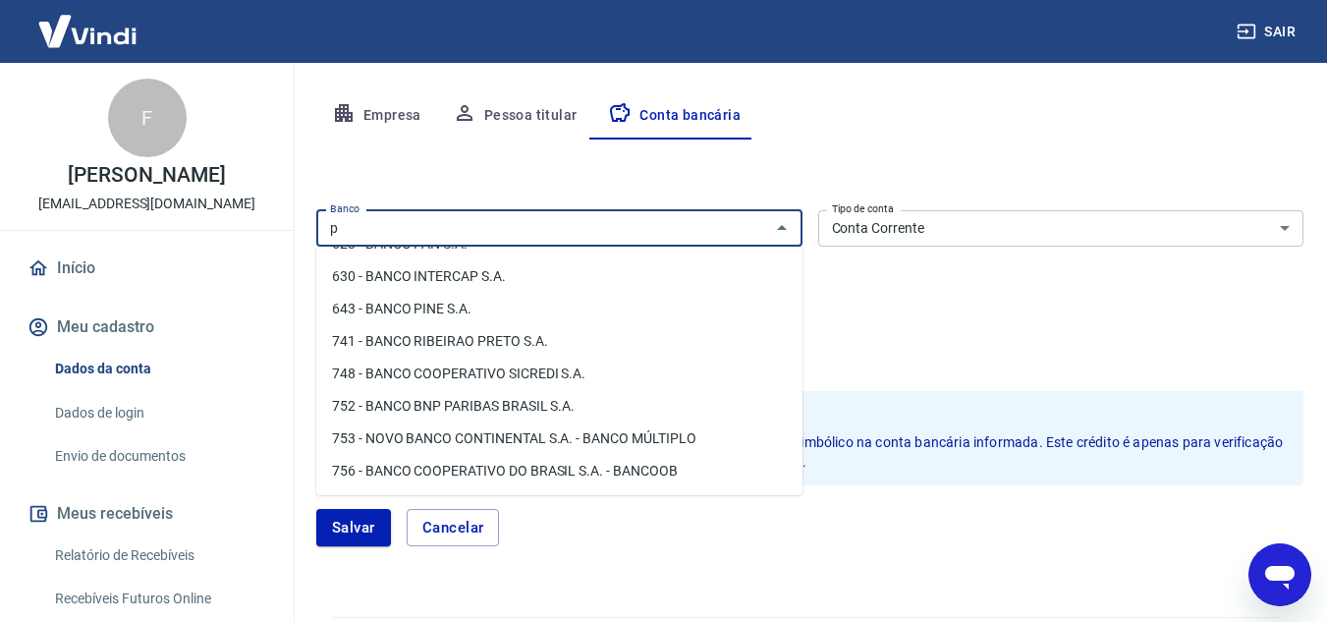
scroll to position [0, 0]
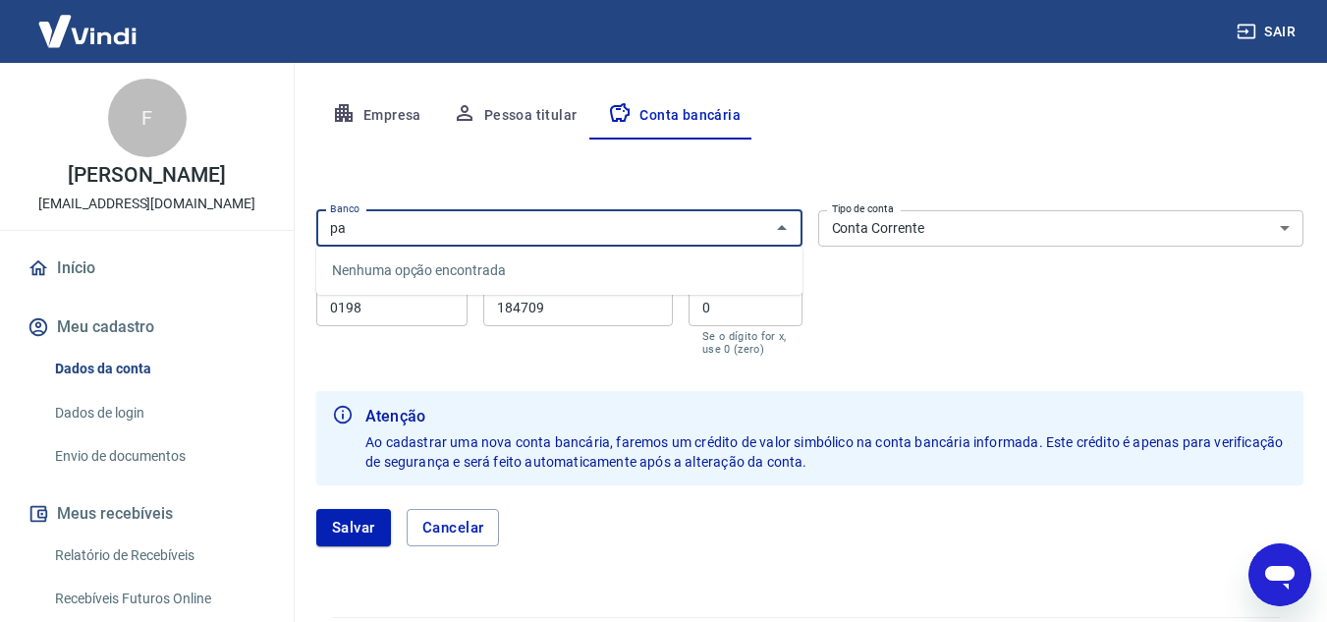
type input "p"
type input "n"
type input "brades"
click at [855, 138] on div "Empresa Pessoa titular Conta bancária" at bounding box center [809, 115] width 987 height 47
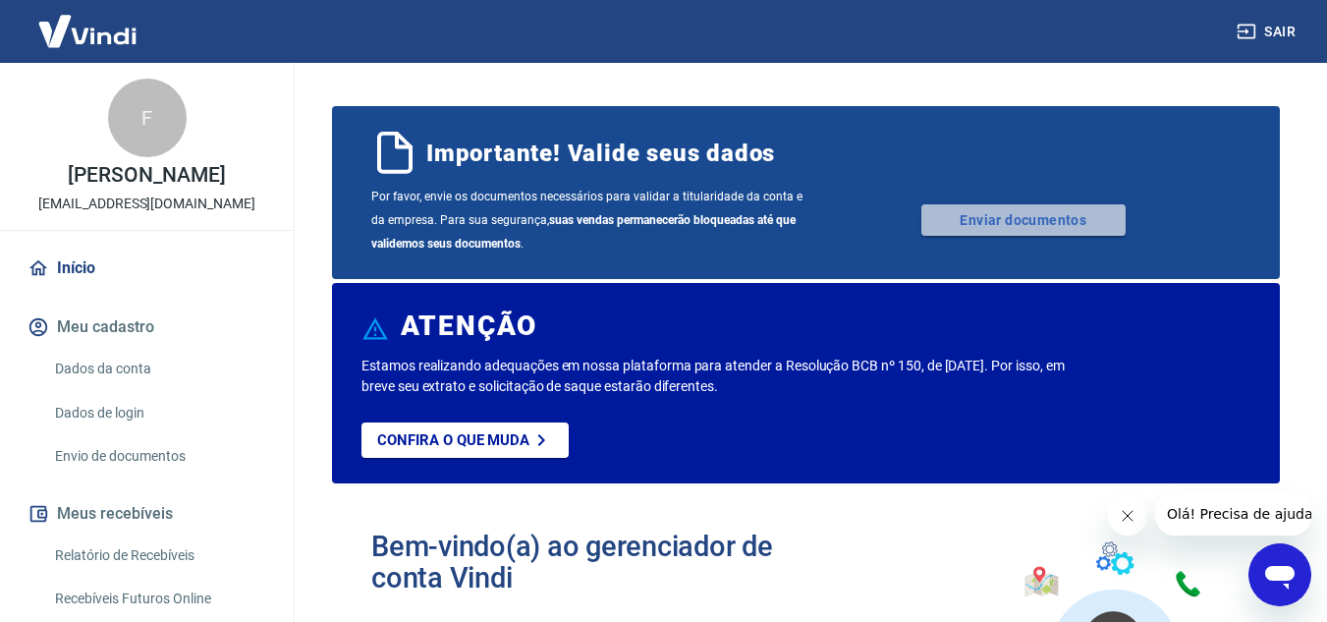
click at [1016, 213] on link "Enviar documentos" at bounding box center [1023, 219] width 204 height 31
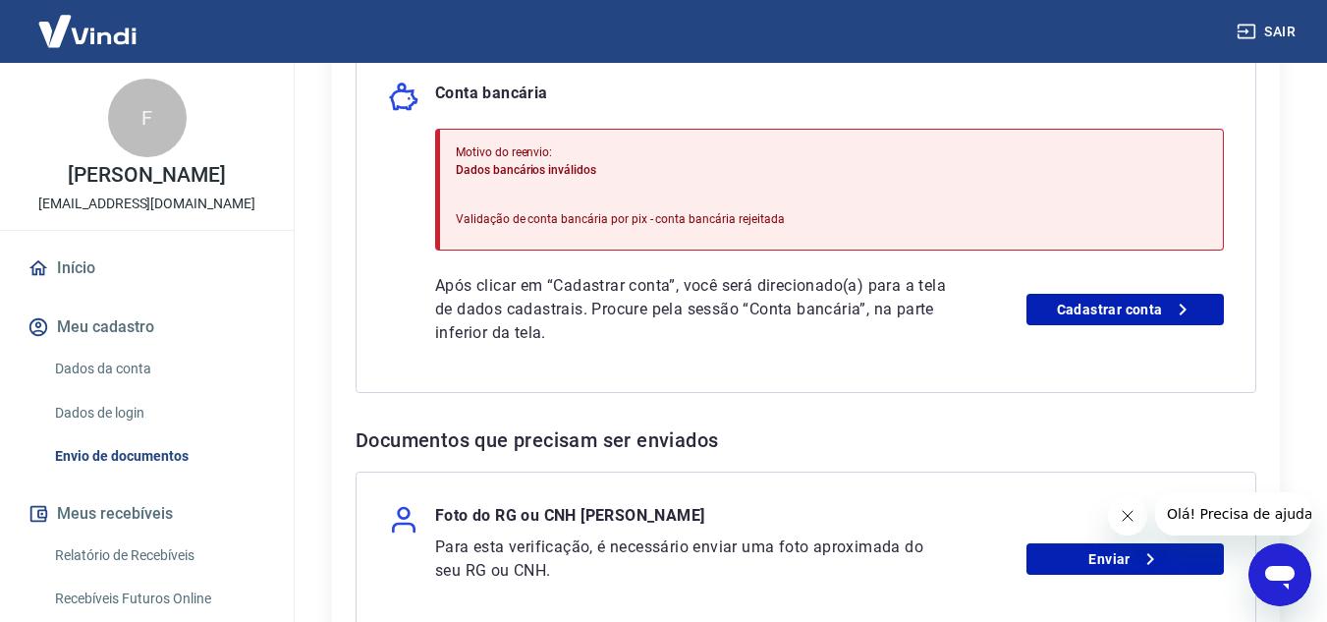
scroll to position [502, 0]
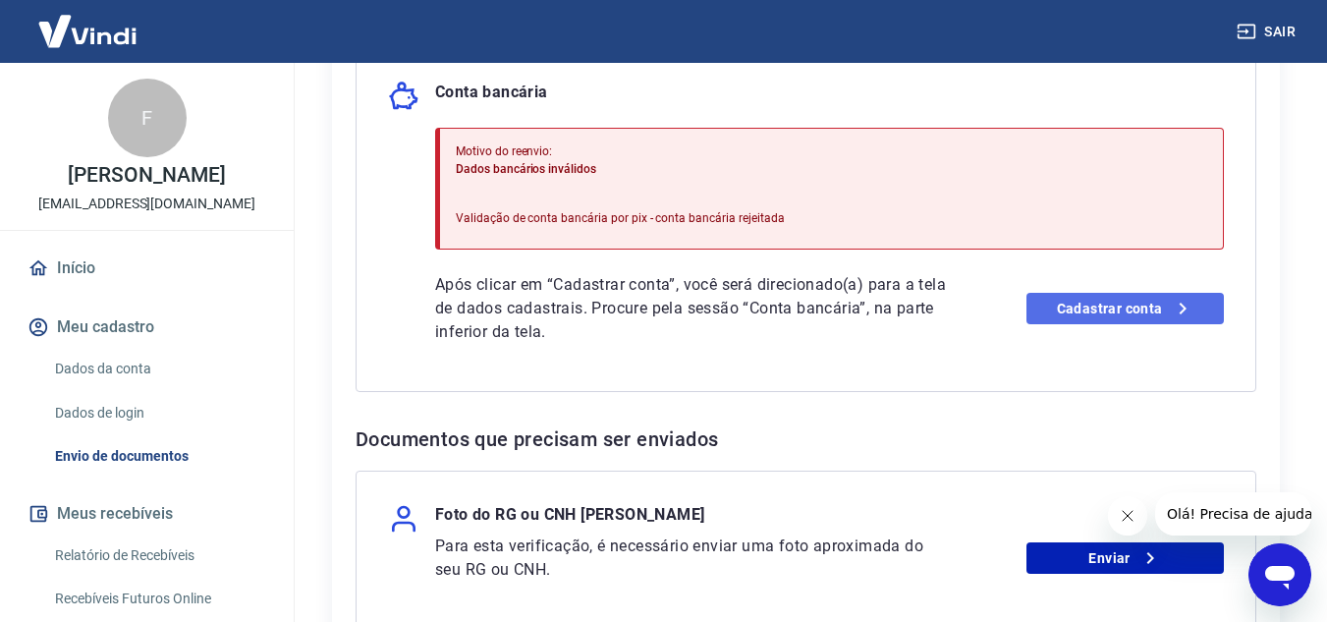
click at [1067, 305] on link "Cadastrar conta" at bounding box center [1124, 308] width 197 height 31
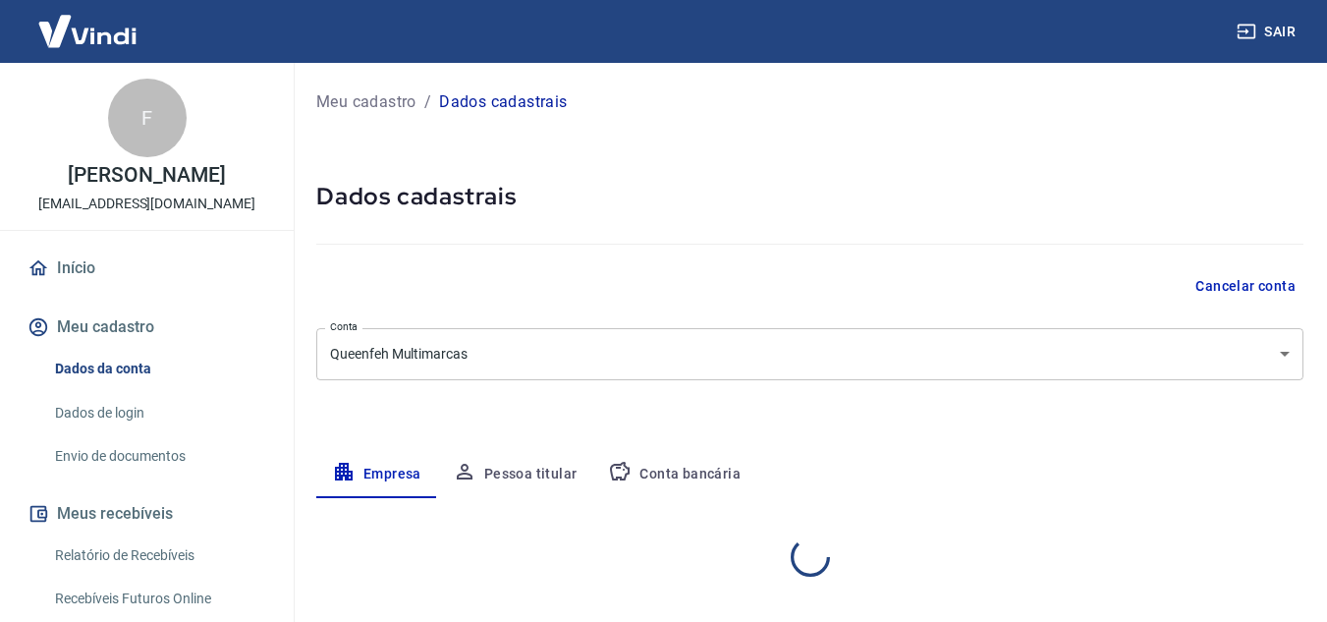
select select "SP"
select select "business"
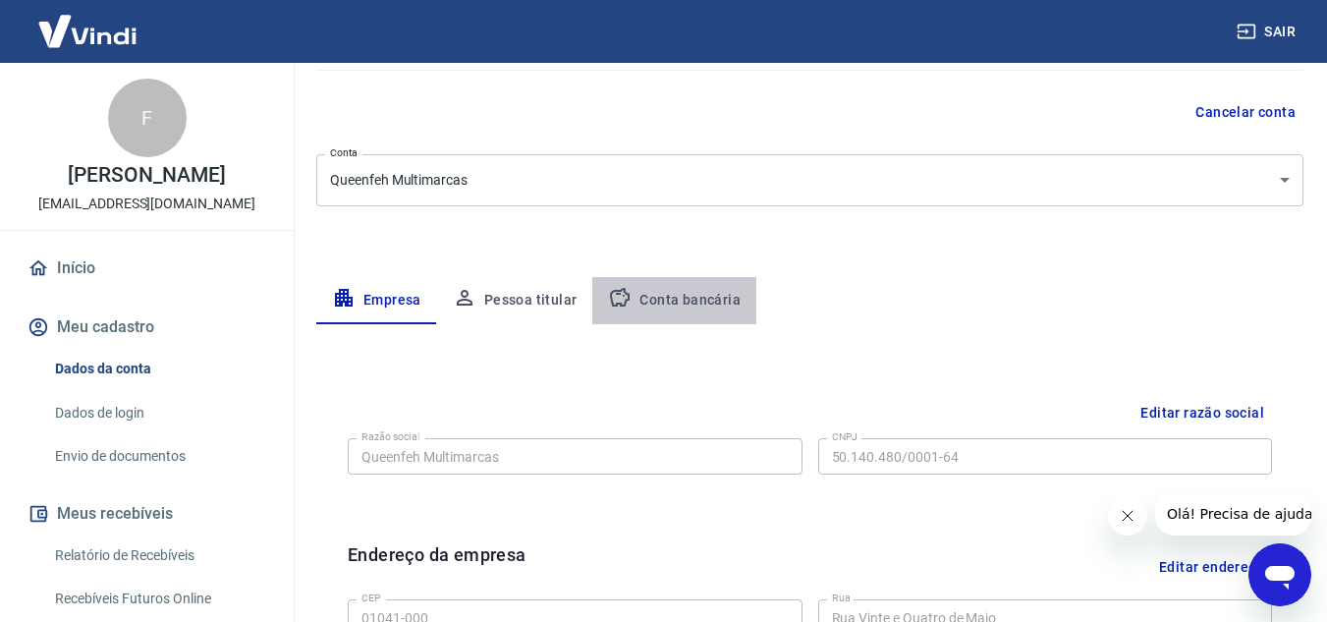
click at [705, 280] on button "Conta bancária" at bounding box center [674, 300] width 164 height 47
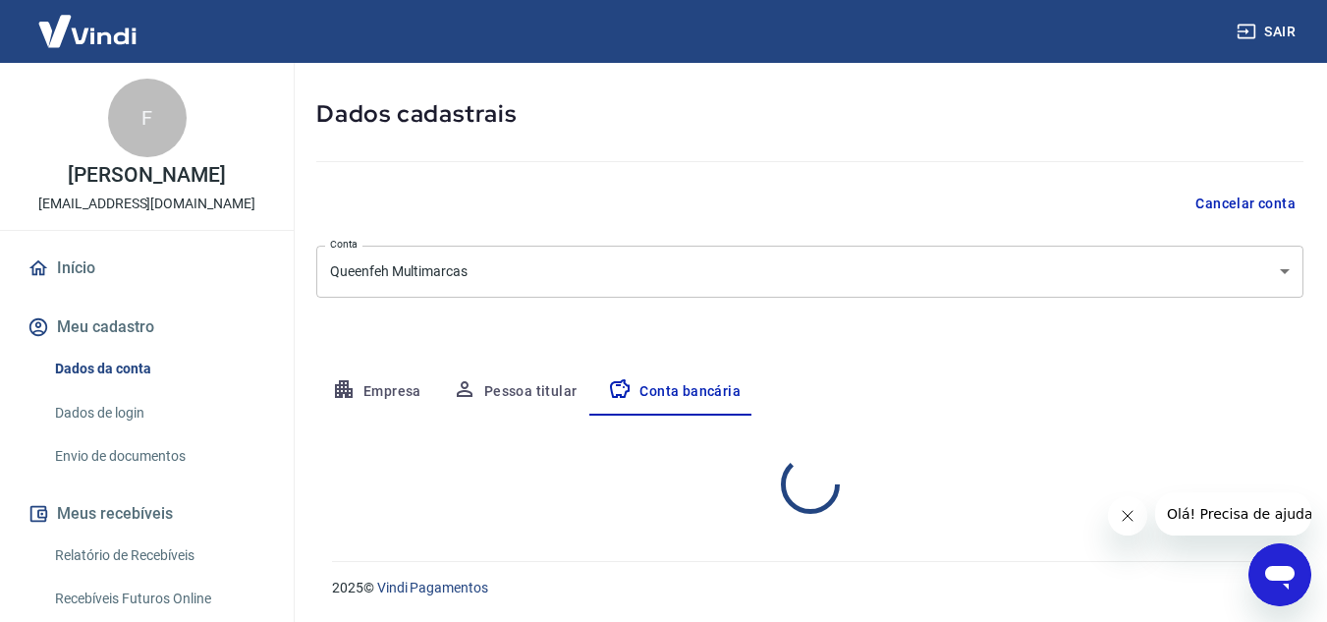
select select "1"
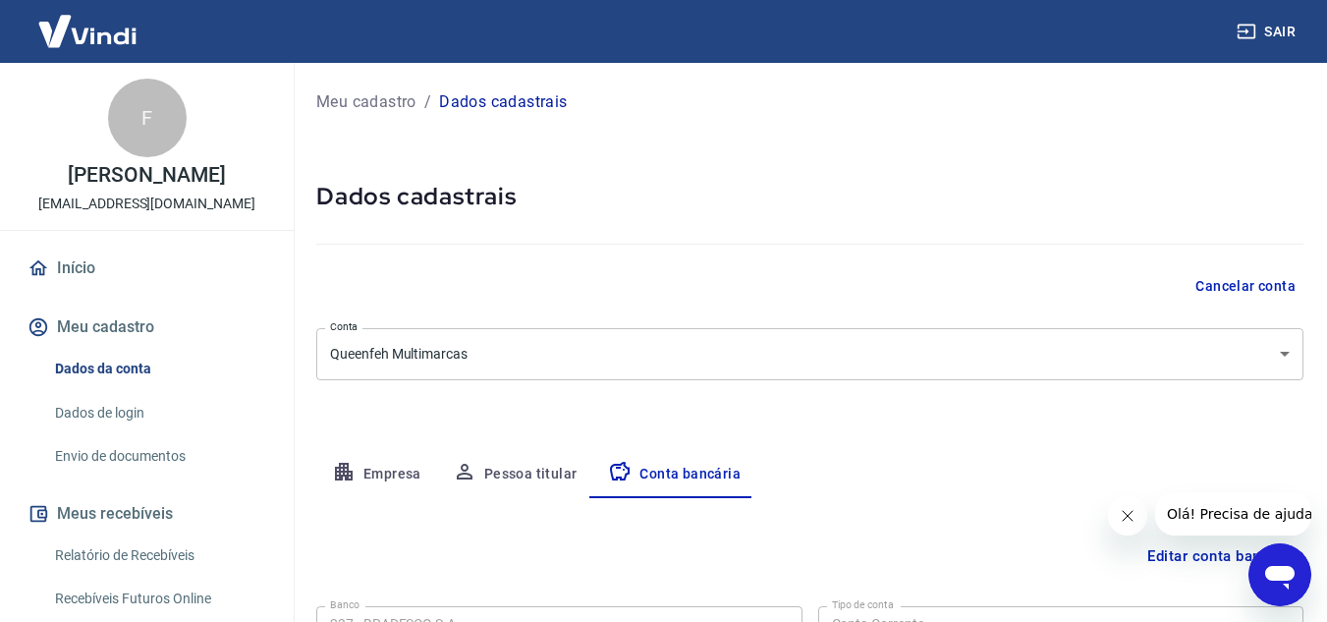
scroll to position [273, 0]
